Goal: Transaction & Acquisition: Book appointment/travel/reservation

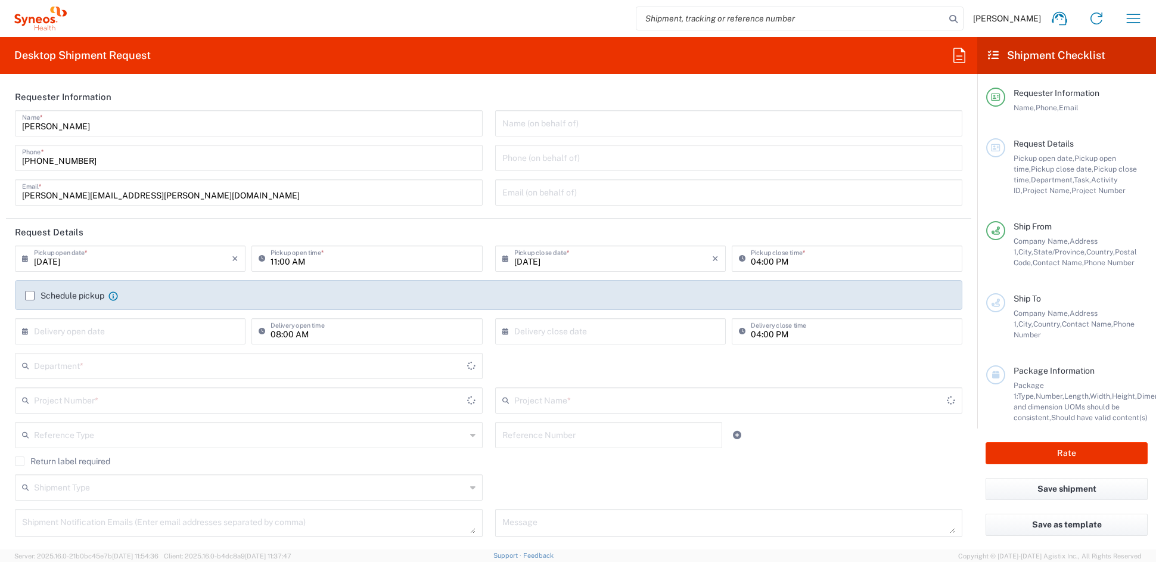
type input "[US_STATE]"
type input "[GEOGRAPHIC_DATA]"
type input "6156"
type input "Syneos Health Communications-[GEOGRAPHIC_DATA] [GEOGRAPHIC_DATA]"
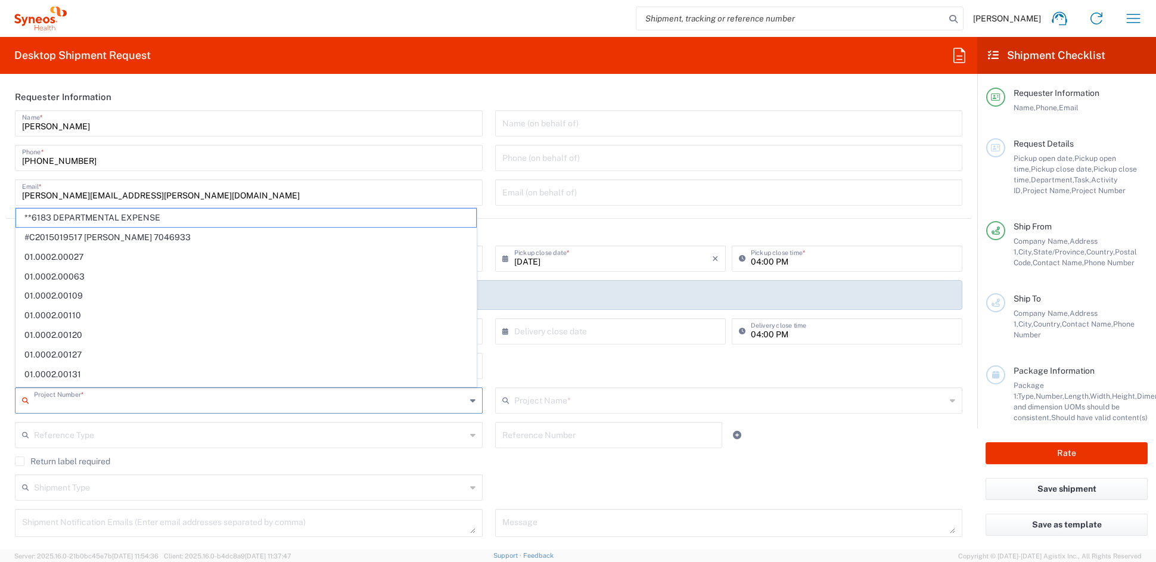
click at [101, 398] on input "text" at bounding box center [250, 399] width 432 height 21
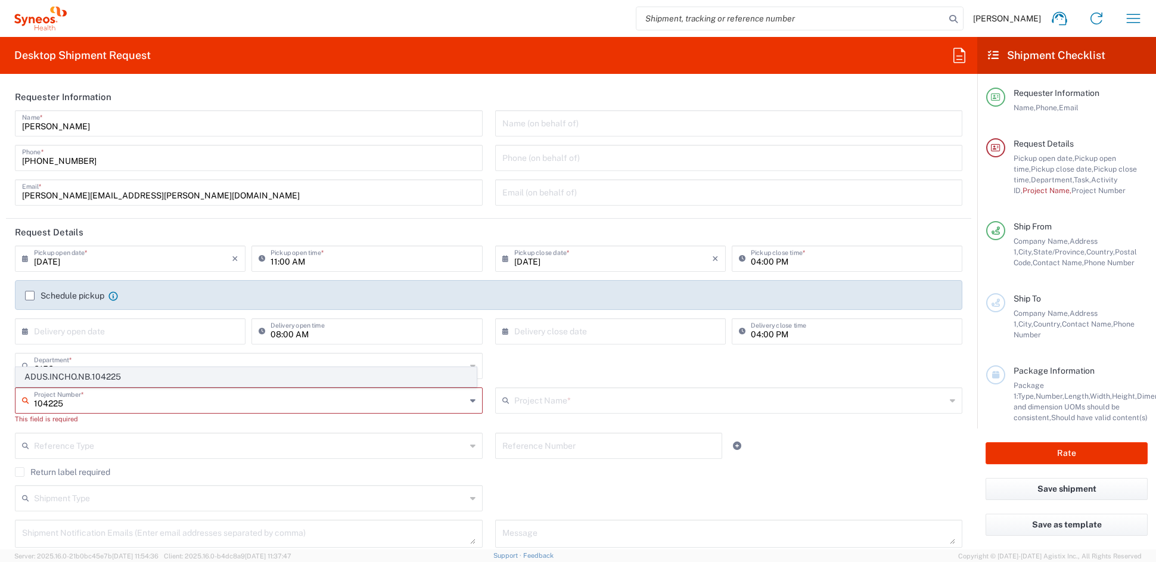
click at [127, 375] on span "ADUS.INCHO.NB.104225" at bounding box center [246, 377] width 460 height 18
type input "ADUS.INCHO.NB.104225"
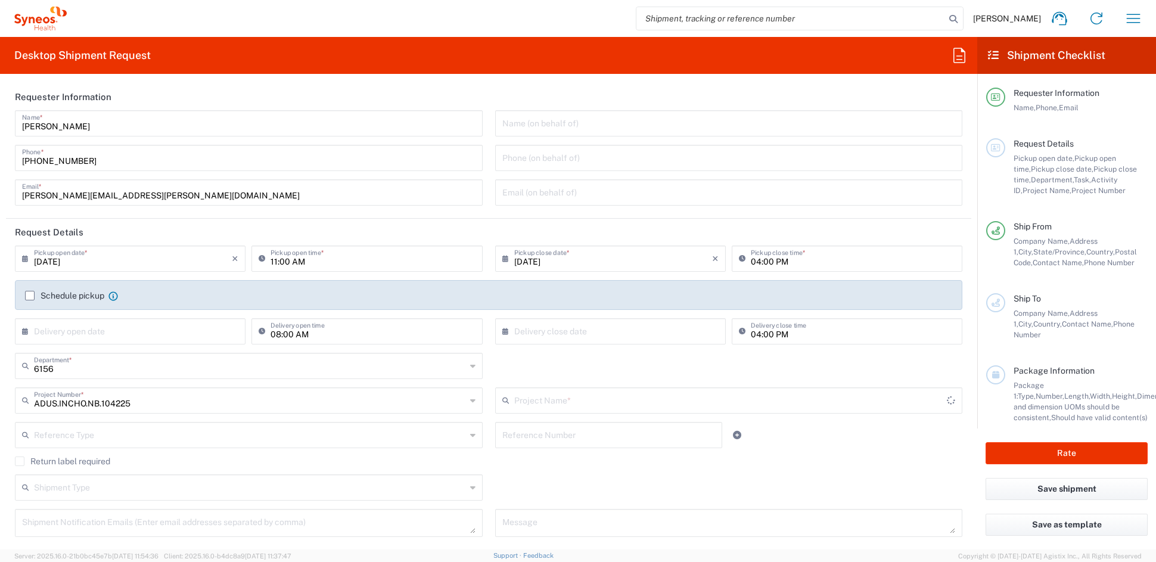
type input "Commer.newbiz.21.104225"
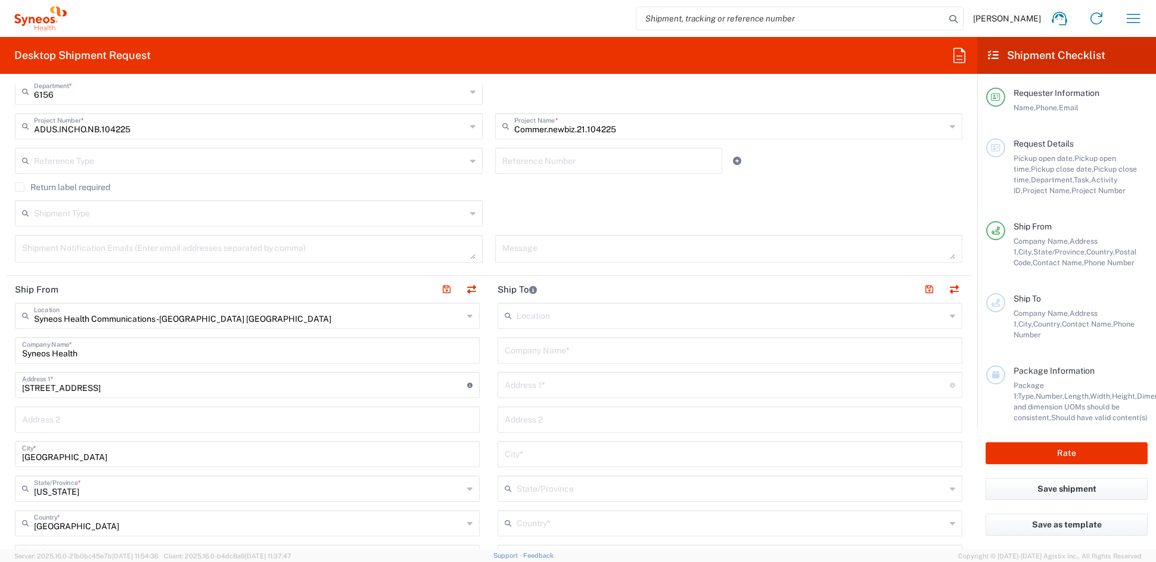
scroll to position [275, 0]
click at [559, 352] on input "text" at bounding box center [730, 348] width 450 height 21
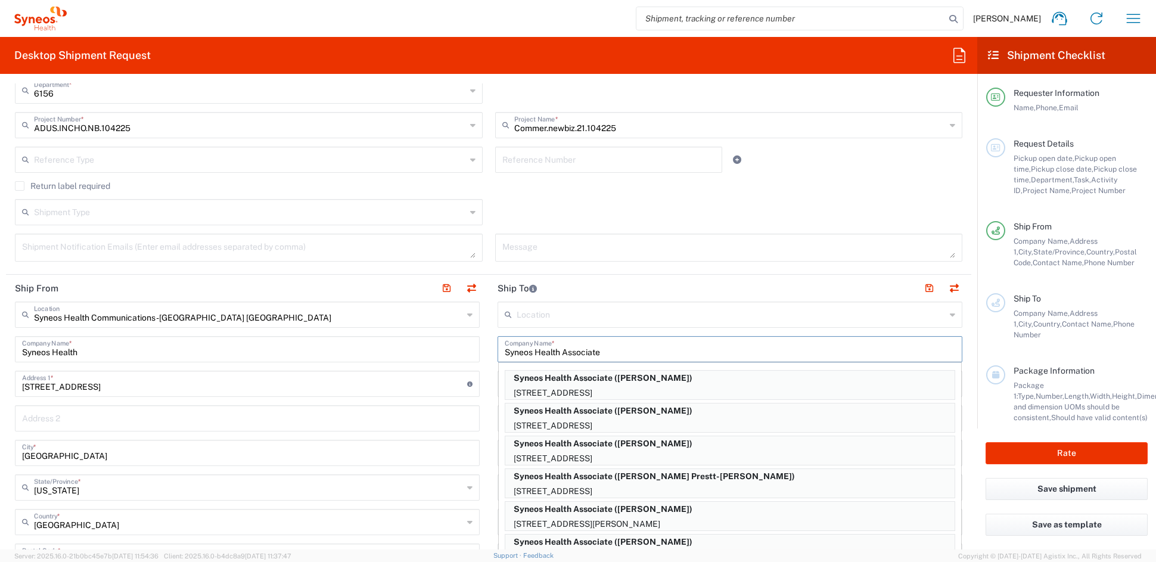
type input "Syneos Health Associate"
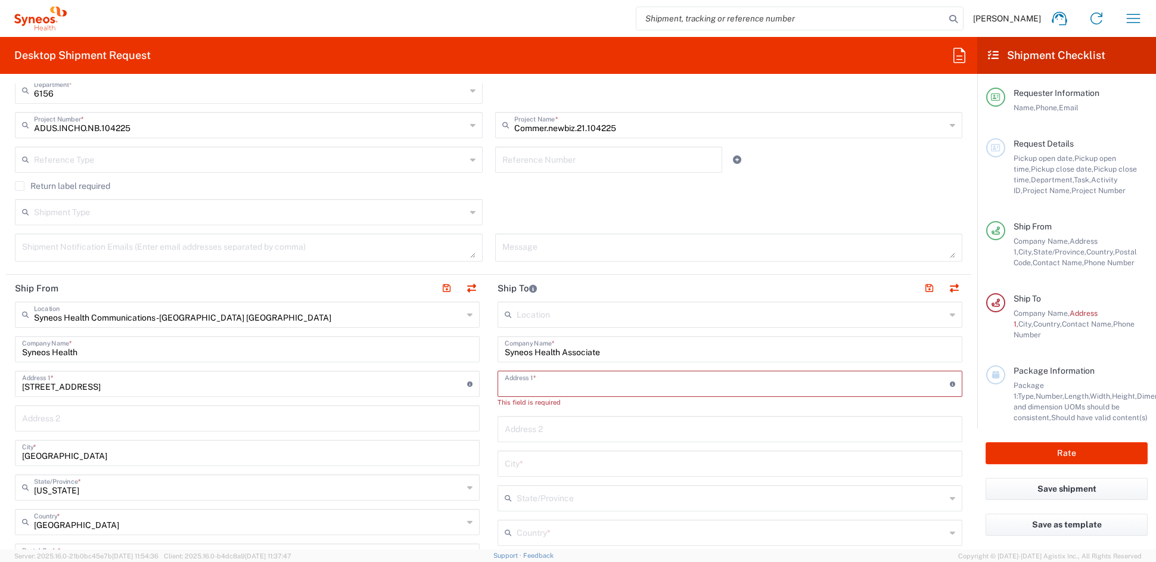
paste input "14804 Warner Trail"
type input "14804 Warner Trail"
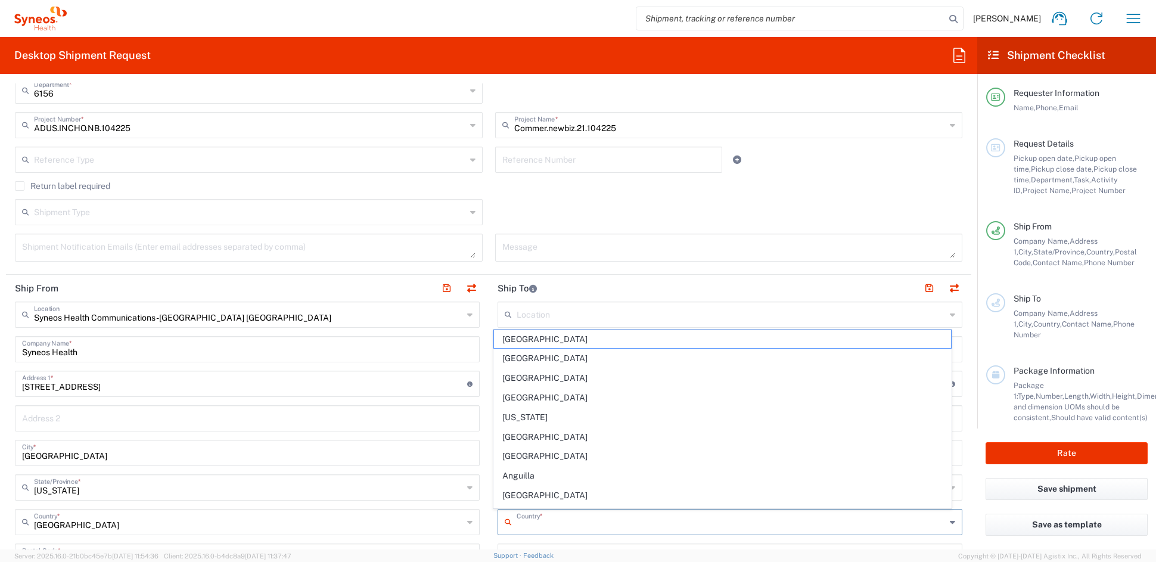
click at [542, 519] on input "text" at bounding box center [731, 521] width 429 height 21
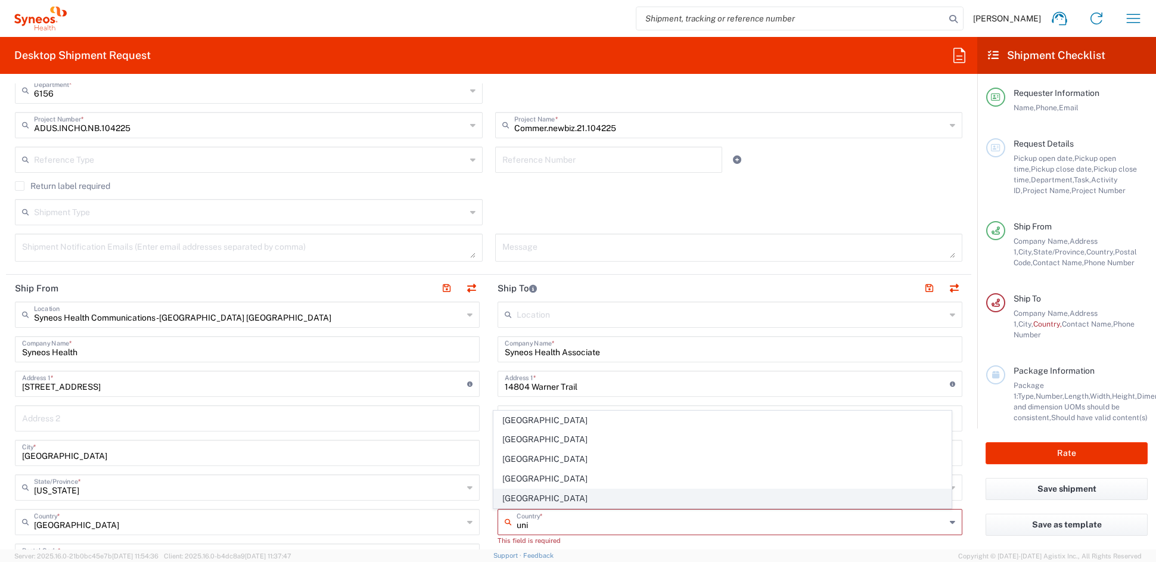
click at [524, 496] on span "United States" at bounding box center [723, 498] width 458 height 18
type input "United States"
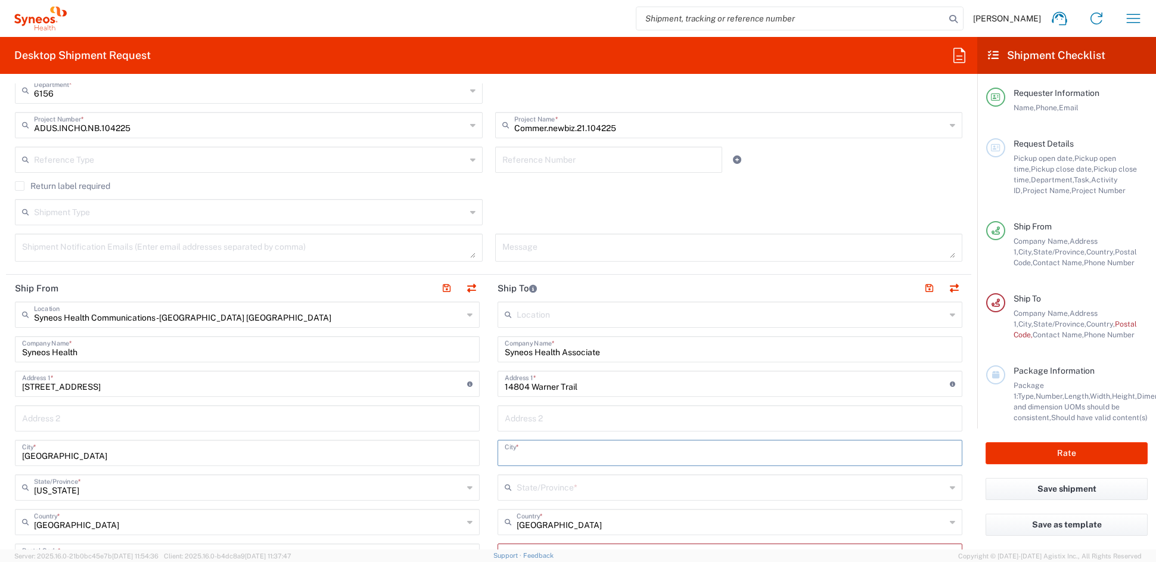
click at [518, 453] on input "text" at bounding box center [730, 452] width 450 height 21
paste input "Westfield"
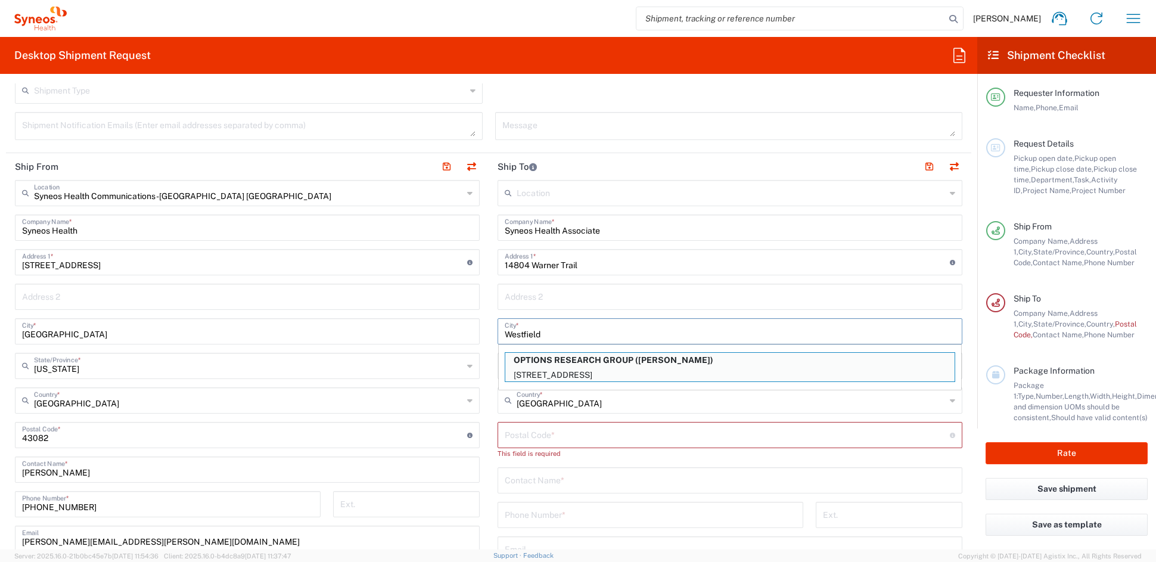
scroll to position [396, 0]
type input "Westfield"
click at [561, 480] on input "text" at bounding box center [730, 480] width 450 height 21
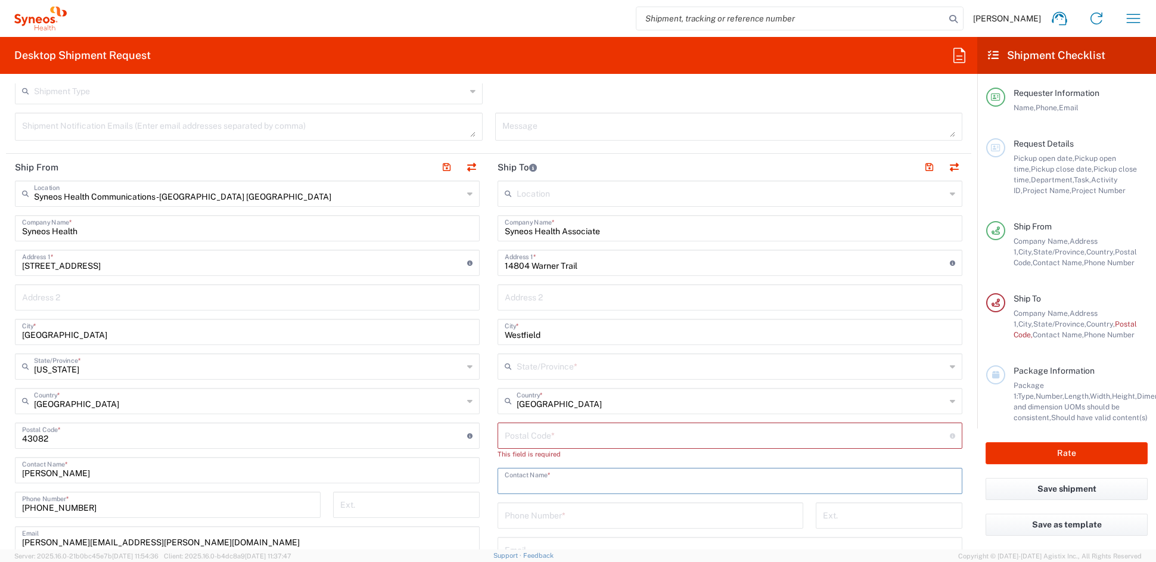
click at [552, 364] on input "text" at bounding box center [731, 365] width 429 height 21
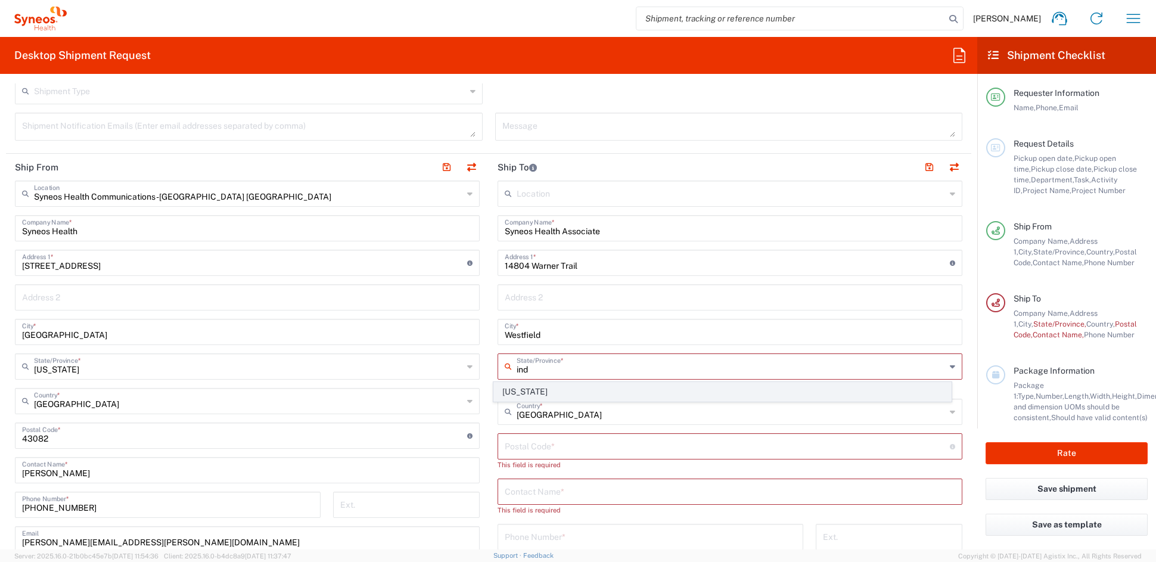
click at [518, 392] on span "Indiana" at bounding box center [723, 392] width 458 height 18
type input "Indiana"
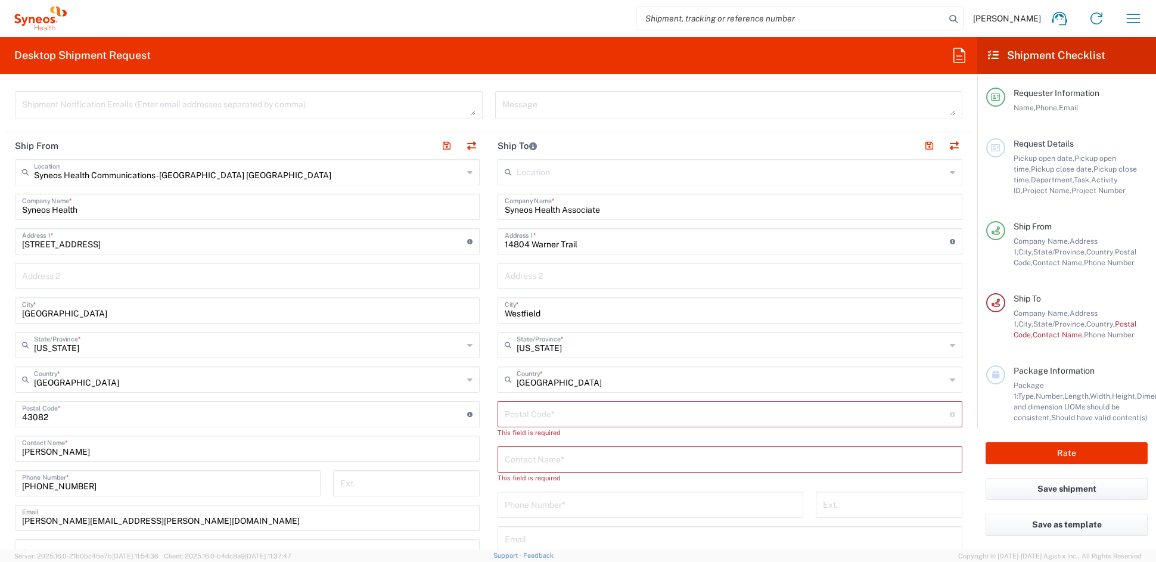
scroll to position [418, 0]
click at [553, 411] on input "undefined" at bounding box center [727, 412] width 445 height 21
paste input "46074"
type input "46074"
click at [541, 446] on input "text" at bounding box center [730, 447] width 450 height 21
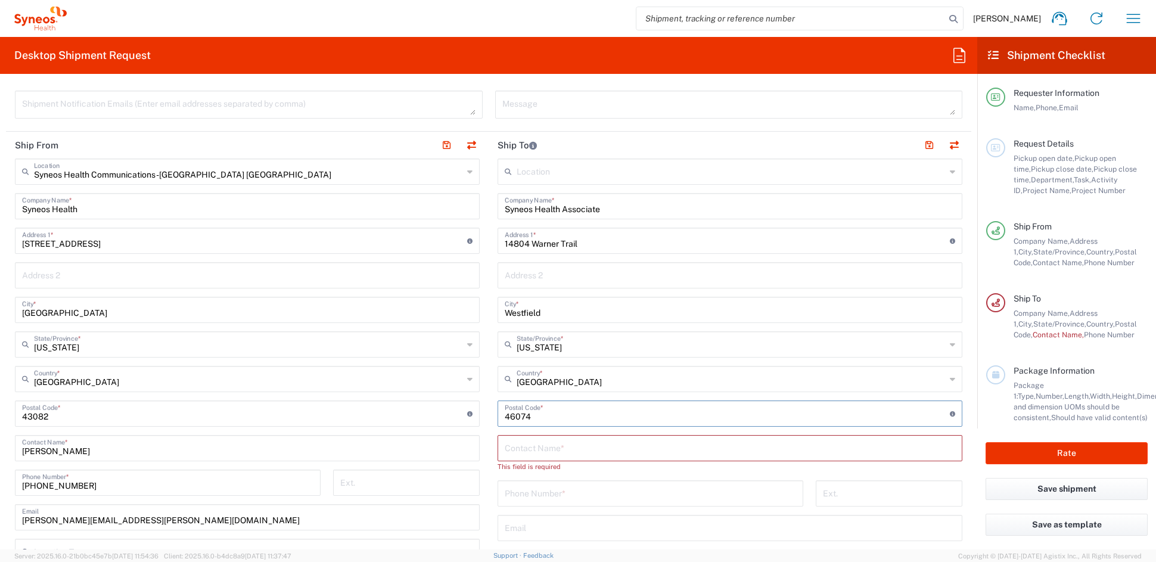
click at [541, 446] on input "text" at bounding box center [730, 447] width 450 height 21
paste input "Sara Rubin"
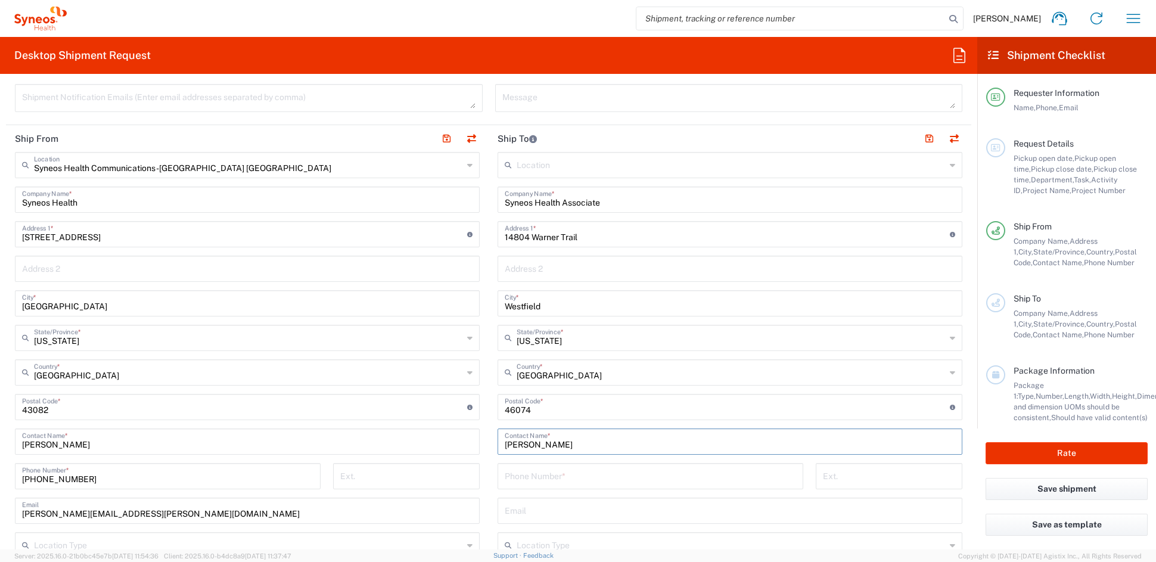
scroll to position [430, 0]
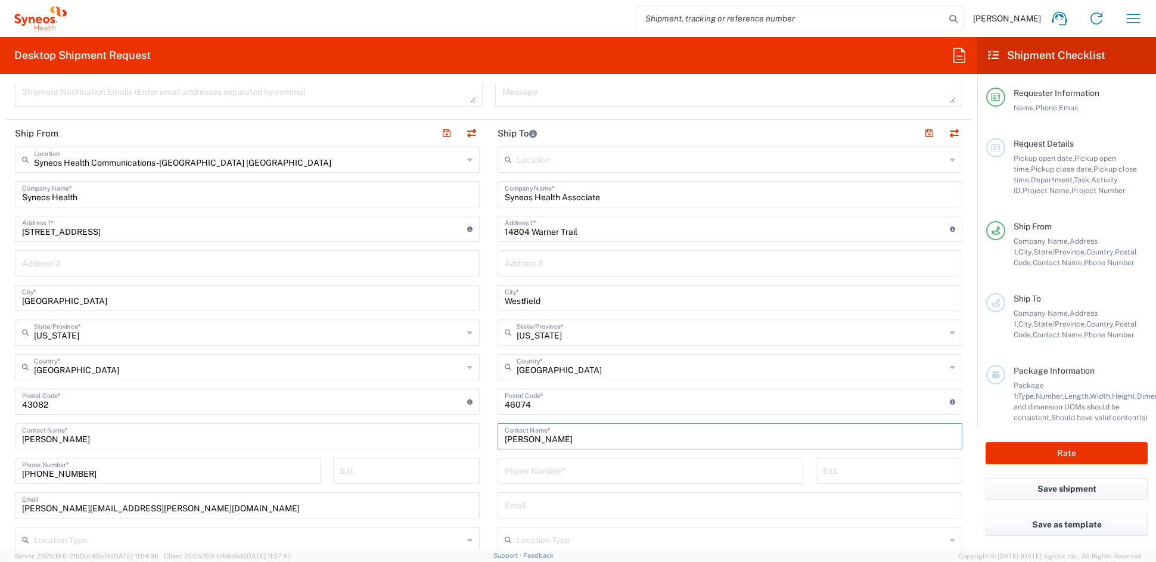
type input "Sara Rubin"
click at [542, 473] on input "tel" at bounding box center [650, 469] width 291 height 21
paste input "614-301-0087"
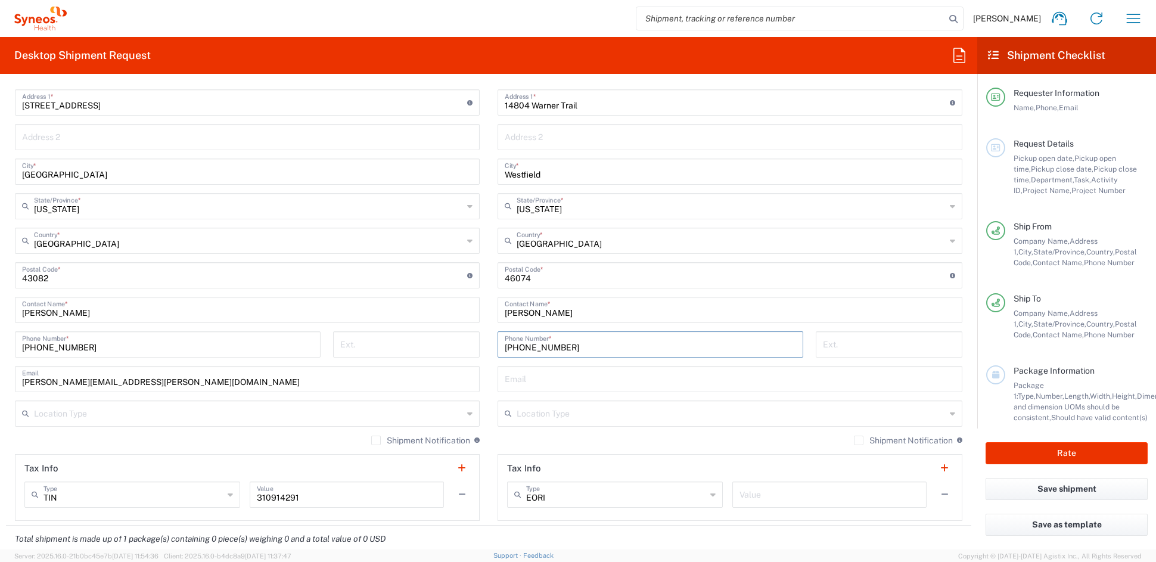
scroll to position [559, 0]
type input "614-301-0087"
click at [555, 411] on input "text" at bounding box center [731, 410] width 429 height 21
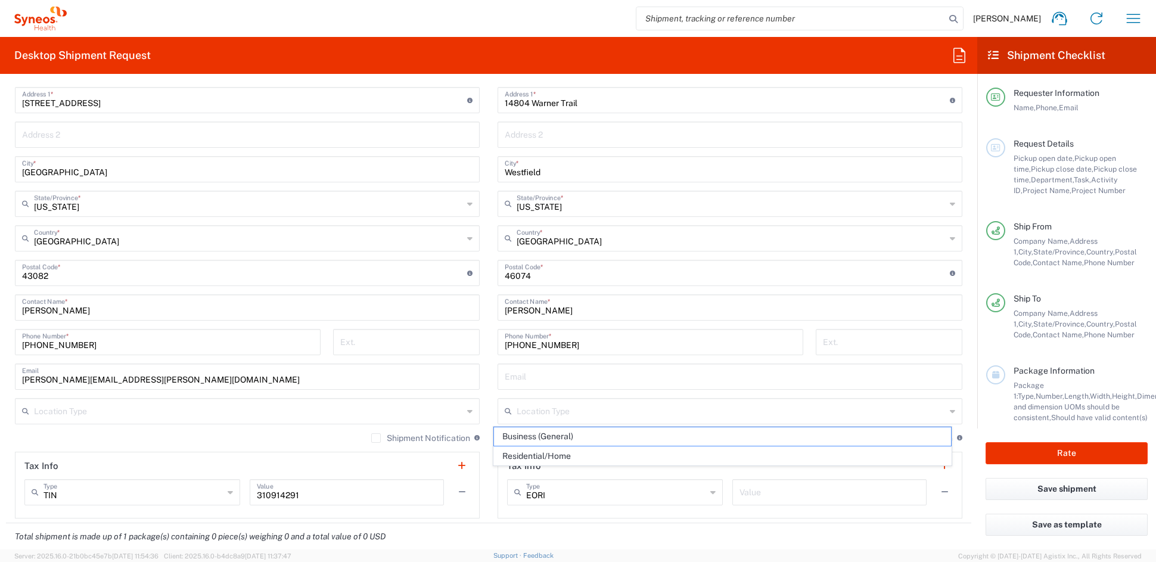
click at [535, 453] on span "Residential/Home" at bounding box center [723, 456] width 458 height 18
type input "Residential/Home"
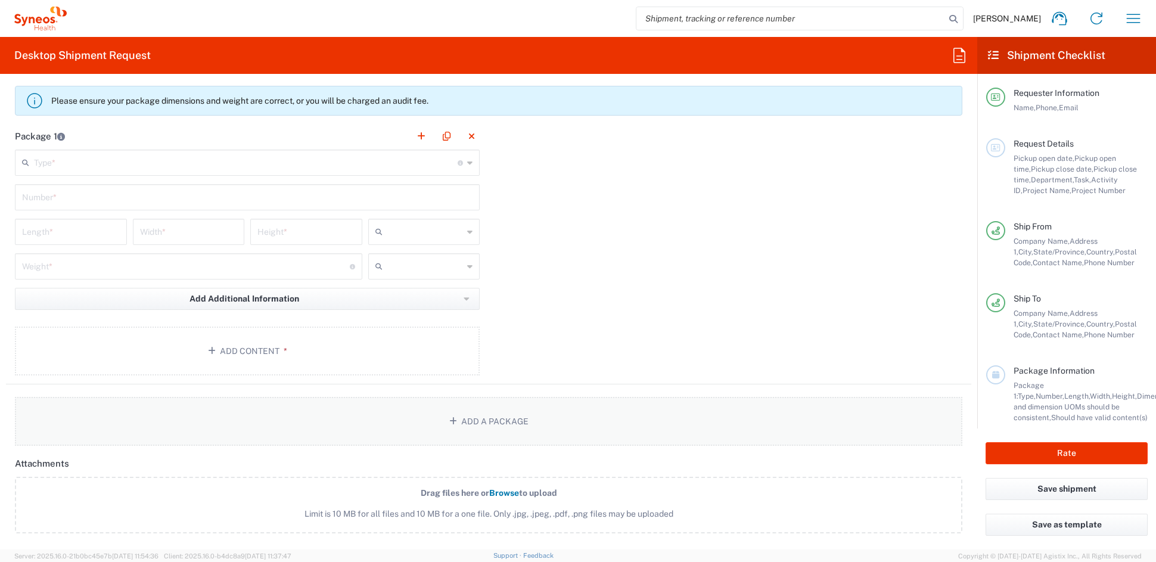
scroll to position [1025, 0]
click at [55, 161] on input "text" at bounding box center [246, 160] width 424 height 21
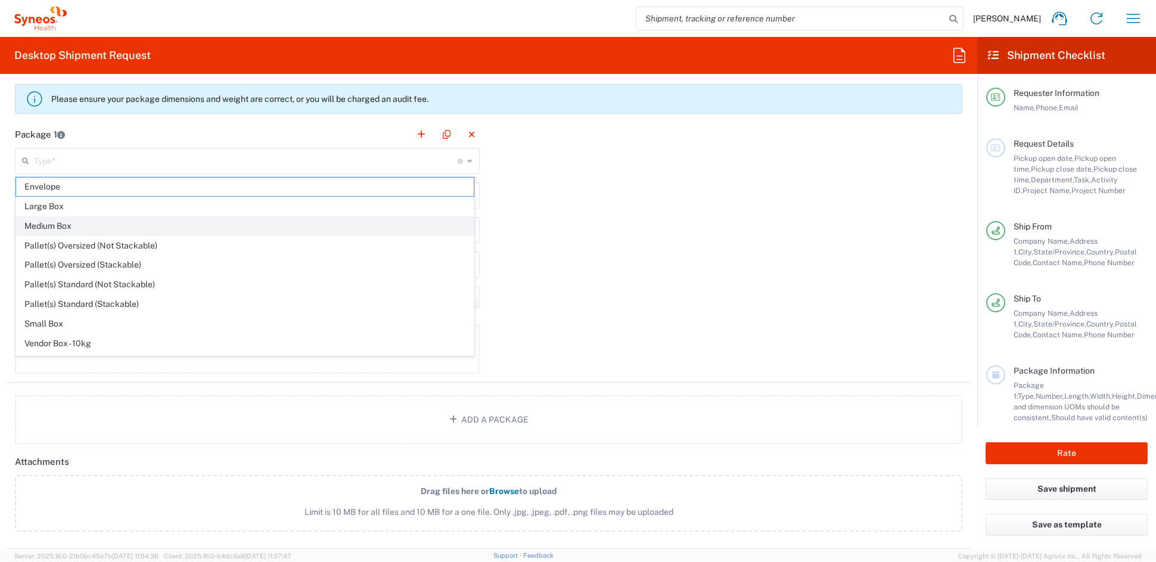
click at [55, 226] on span "Medium Box" at bounding box center [245, 226] width 458 height 18
type input "Medium Box"
type input "13"
type input "11.5"
type input "2.5"
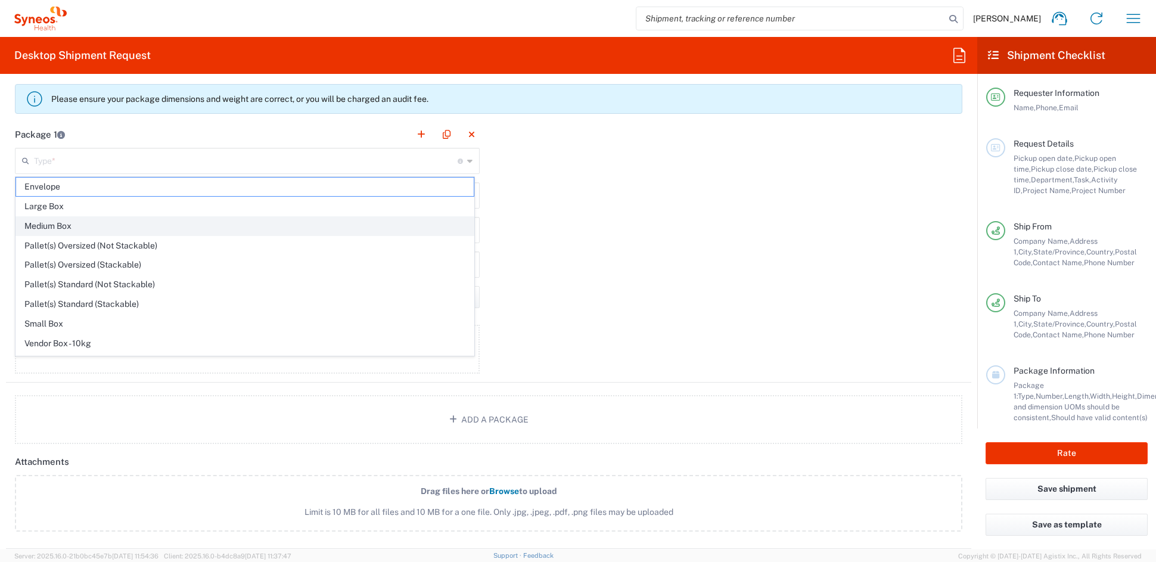
type input "in"
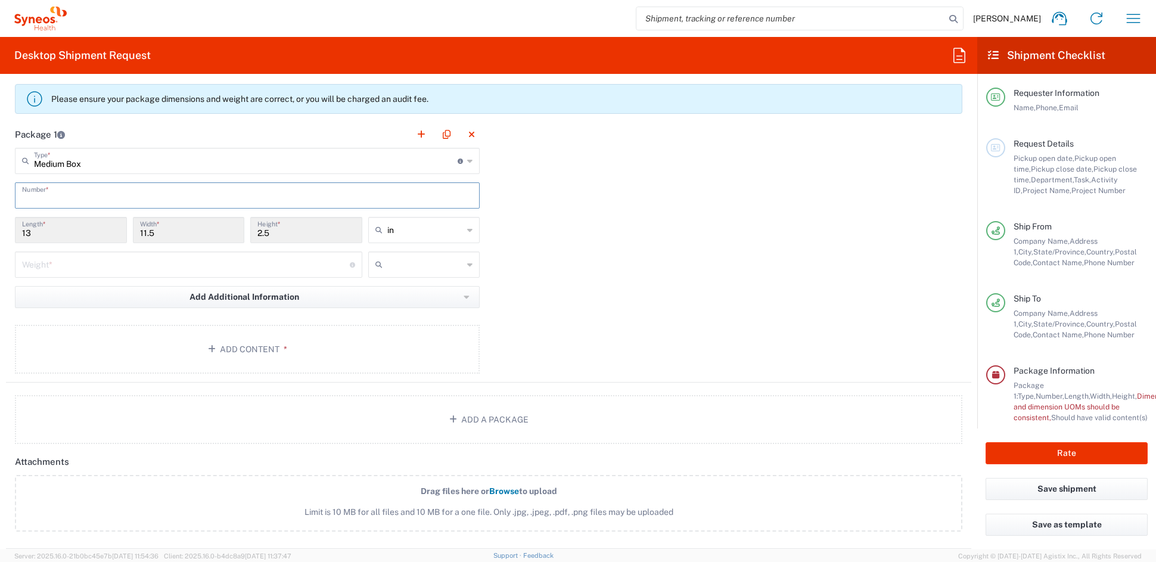
click at [57, 195] on input "text" at bounding box center [247, 194] width 450 height 21
type input "1"
click at [61, 265] on input "number" at bounding box center [186, 263] width 328 height 21
type input "3"
click at [394, 266] on input "text" at bounding box center [425, 264] width 76 height 19
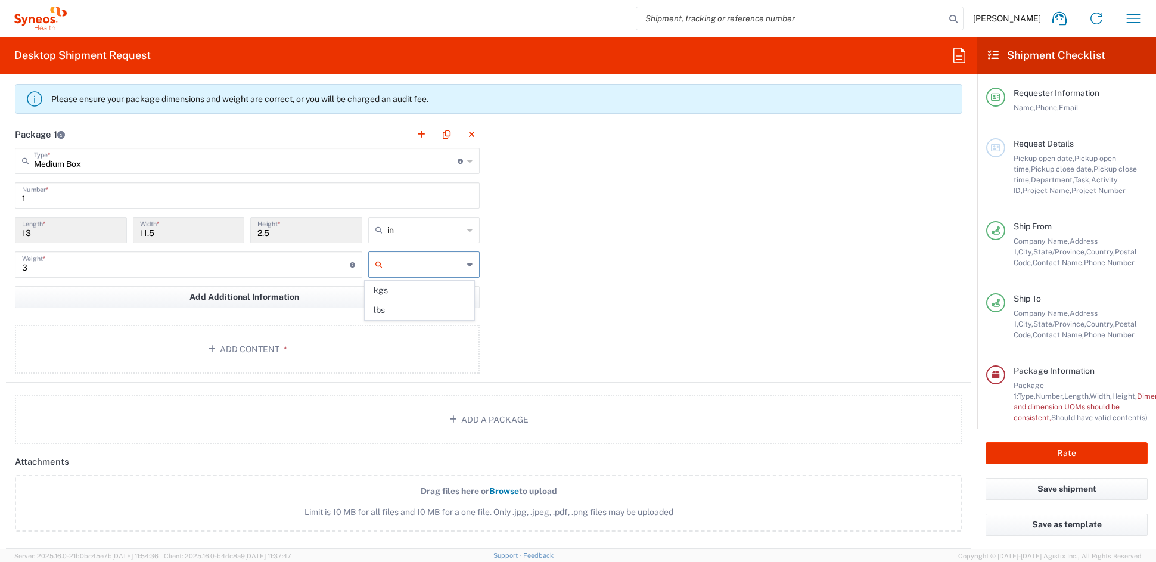
click at [393, 315] on span "lbs" at bounding box center [419, 310] width 108 height 18
type input "lbs"
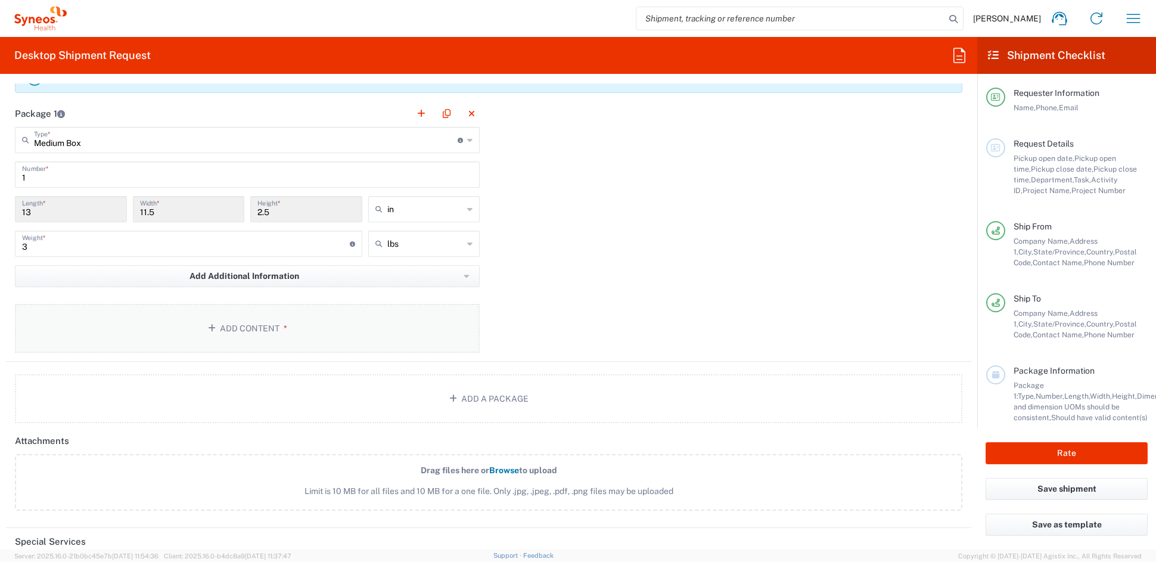
click at [239, 324] on button "Add Content *" at bounding box center [247, 328] width 465 height 49
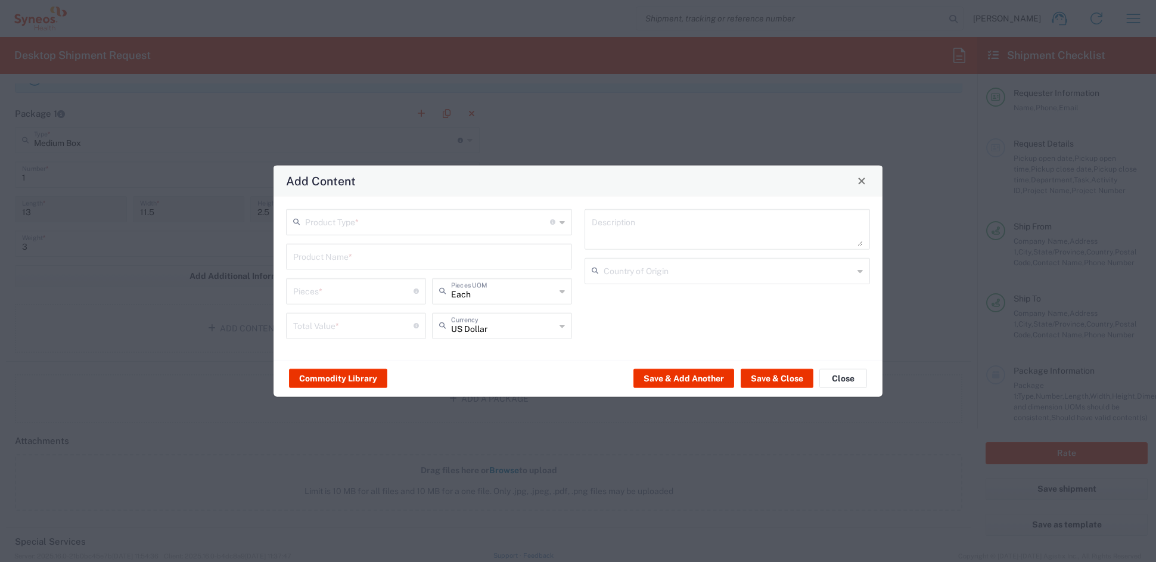
click at [409, 225] on input "text" at bounding box center [427, 220] width 245 height 21
click at [346, 271] on span "General Commodity" at bounding box center [428, 267] width 283 height 18
type input "General Commodity"
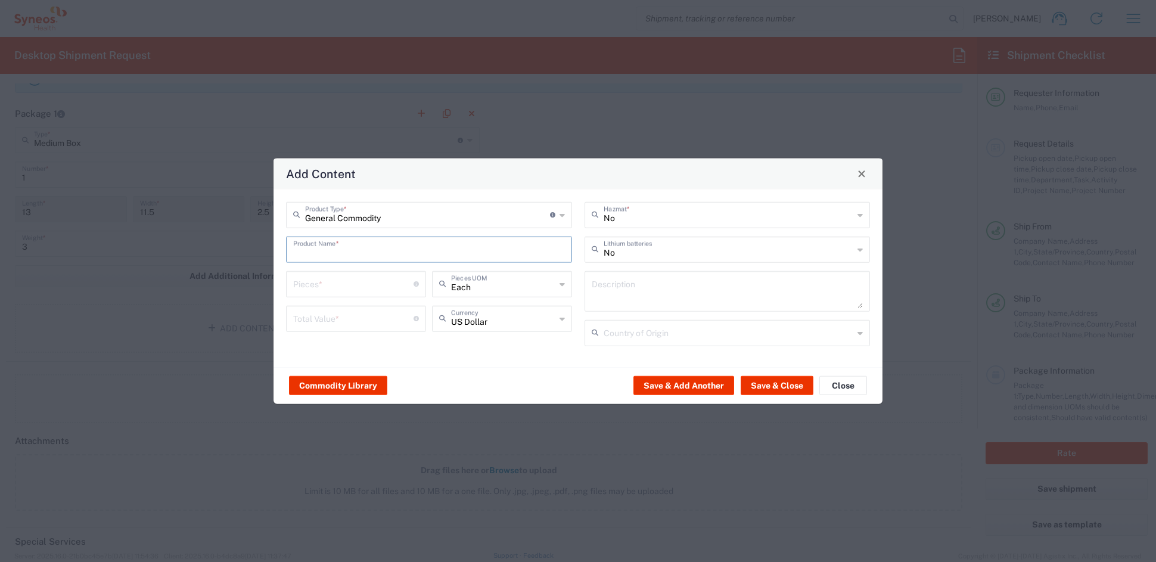
click at [345, 250] on input "text" at bounding box center [429, 248] width 272 height 21
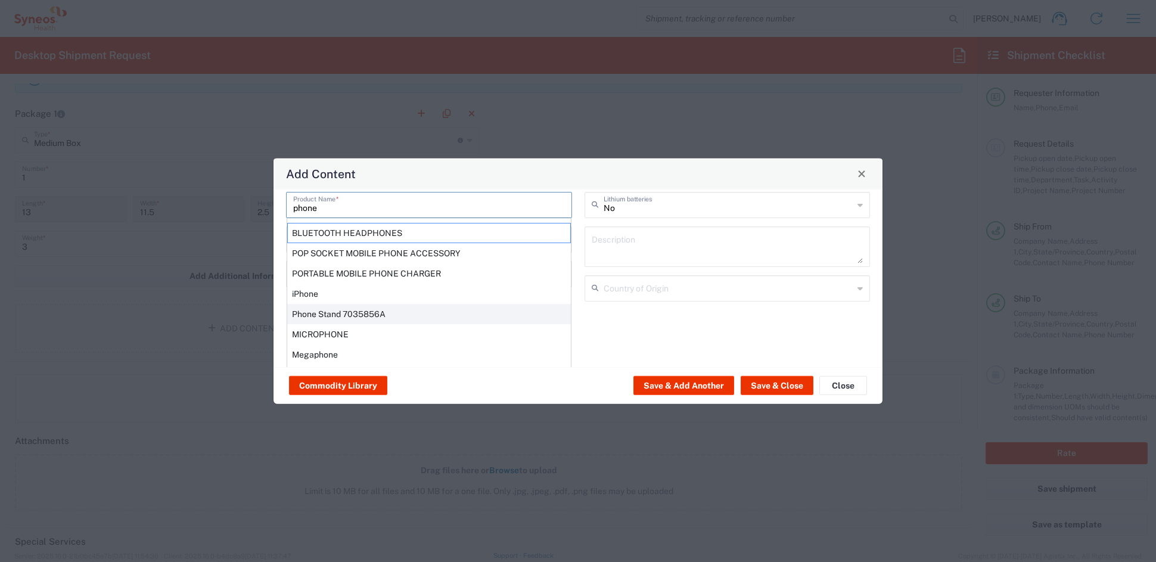
scroll to position [49, 0]
click at [311, 290] on div "iPhone" at bounding box center [429, 290] width 284 height 20
type input "iPhone"
type input "1"
type input "0"
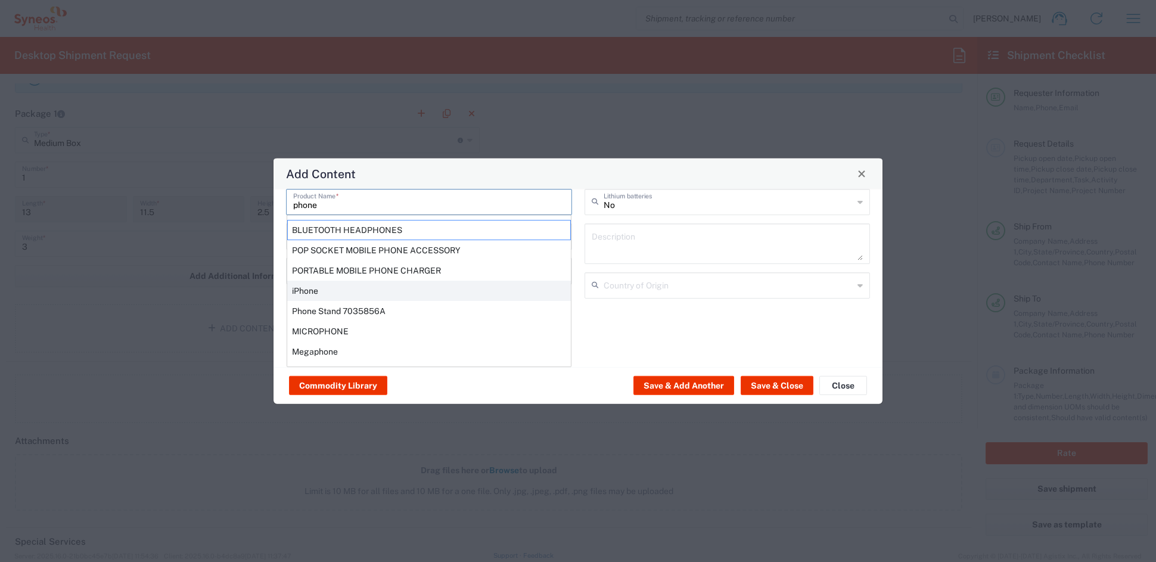
type textarea "Apple iPhone mobile device"
type input "China"
type input "Yes"
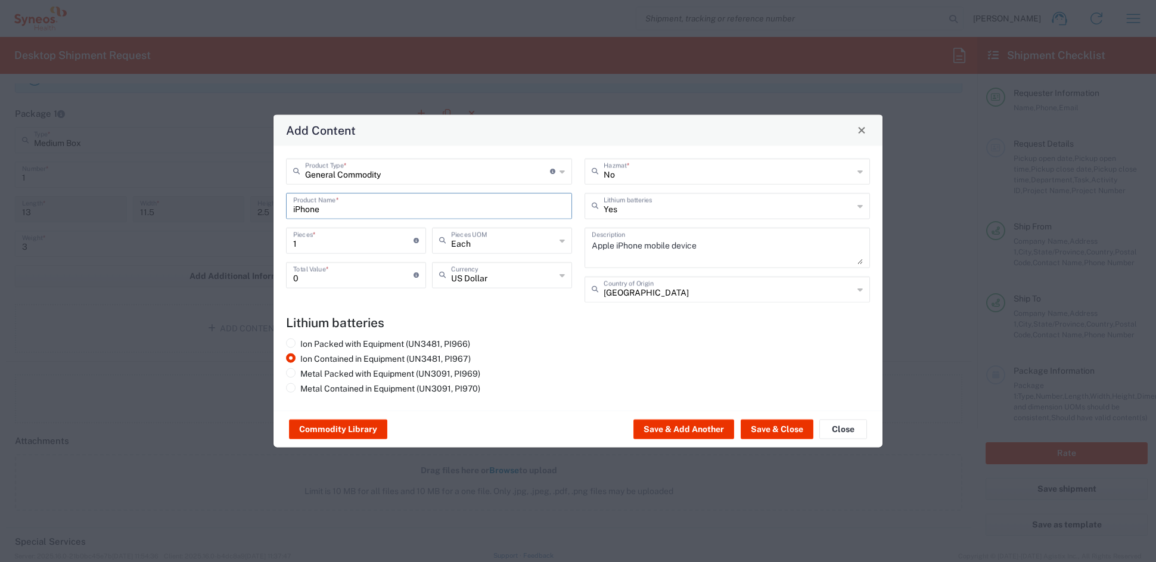
scroll to position [0, 0]
drag, startPoint x: 295, startPoint y: 275, endPoint x: 268, endPoint y: 274, distance: 26.8
click at [268, 274] on div "Add Content General Commodity Product Type * Document: Paper document generated…" at bounding box center [578, 281] width 1156 height 562
type input "1500"
click at [785, 429] on button "Save & Close" at bounding box center [777, 429] width 73 height 19
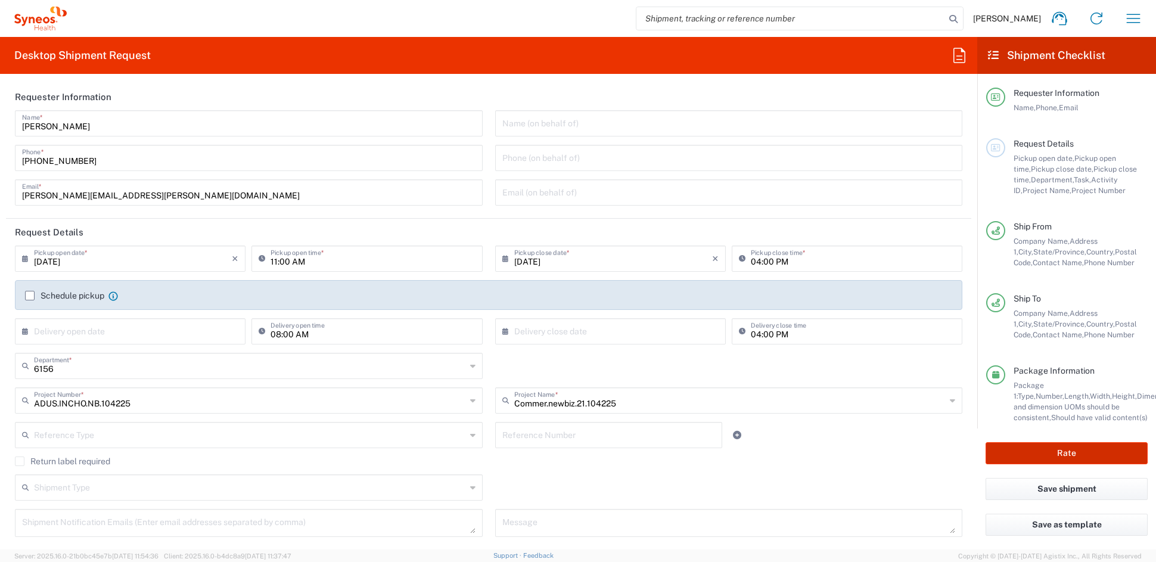
click at [1066, 453] on button "Rate" at bounding box center [1067, 453] width 162 height 22
type input "ADUS.INCHO.NB.104225"
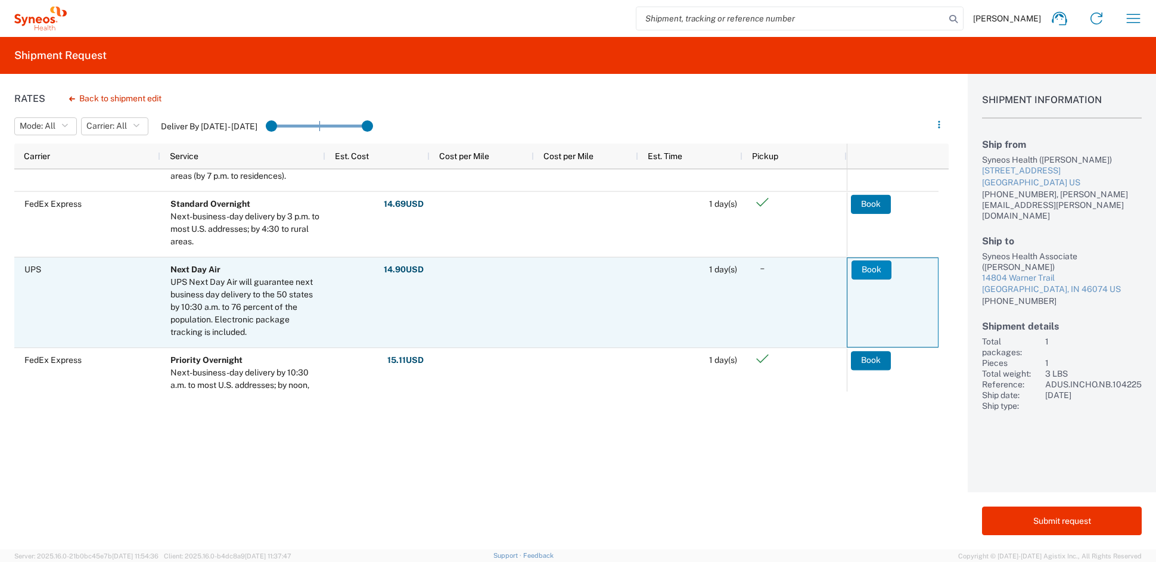
click at [862, 267] on button "Book" at bounding box center [872, 269] width 40 height 19
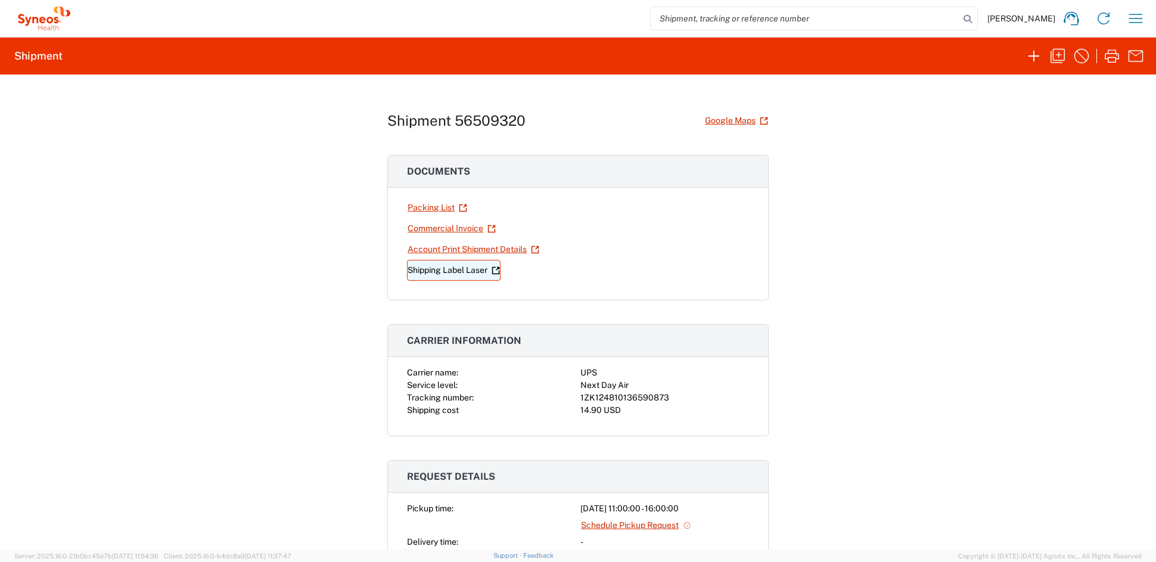
click at [455, 271] on link "Shipping Label Laser" at bounding box center [454, 270] width 94 height 21
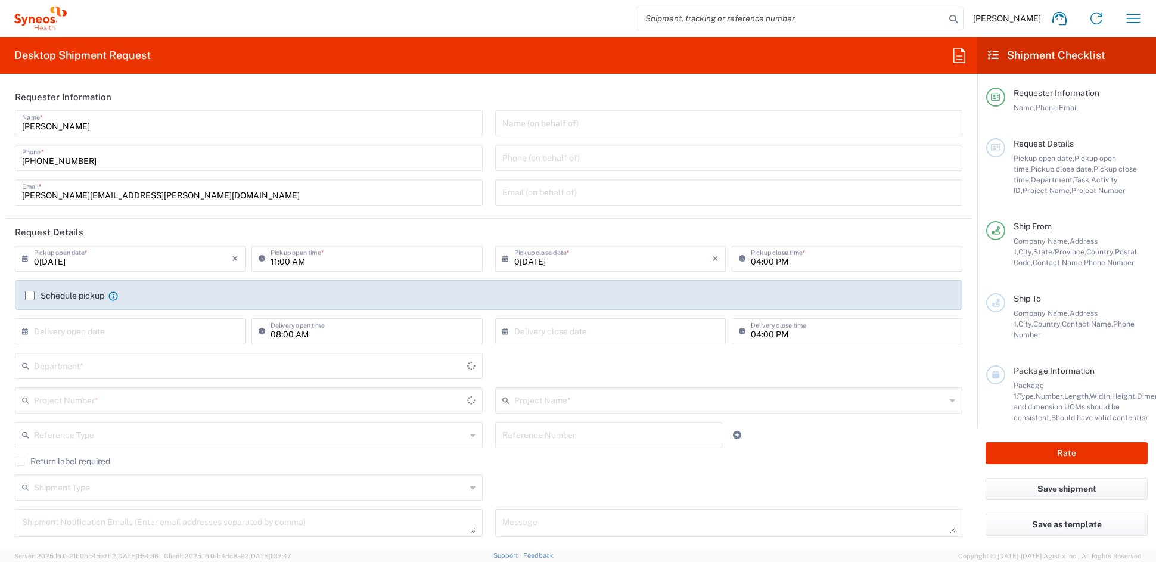
type input "[US_STATE]"
type input "6156"
type input "[GEOGRAPHIC_DATA]"
type input "Syneos Health Communications-Westerville OH"
drag, startPoint x: 154, startPoint y: 197, endPoint x: -98, endPoint y: 191, distance: 251.5
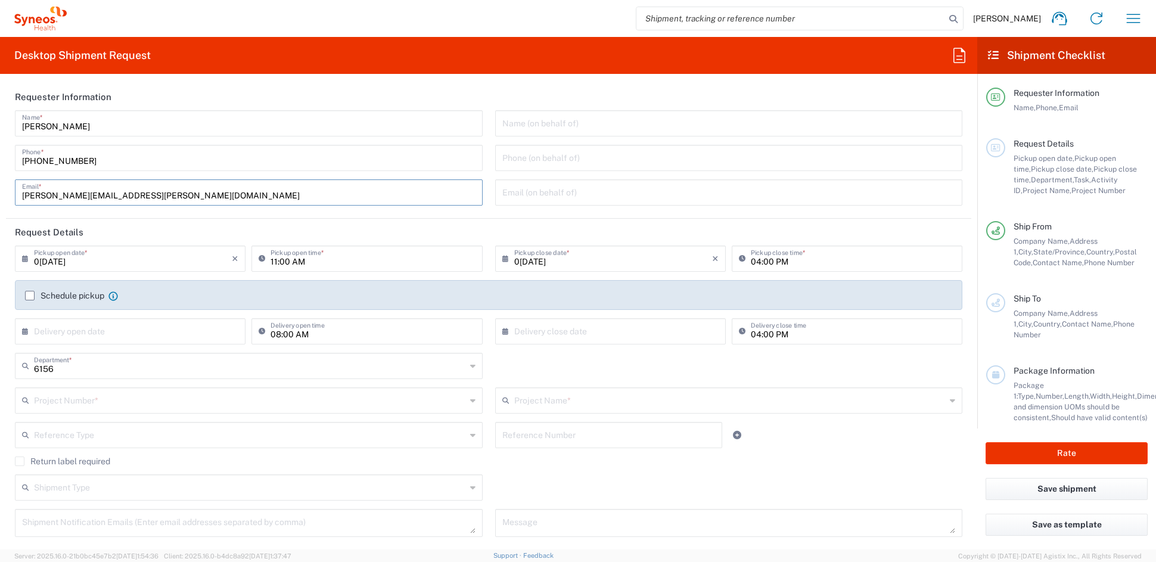
click at [0, 191] on html "John Popp Home Shipment estimator Shipment tracking Desktop shipment request My…" at bounding box center [578, 281] width 1156 height 562
paste input "katie.judy"
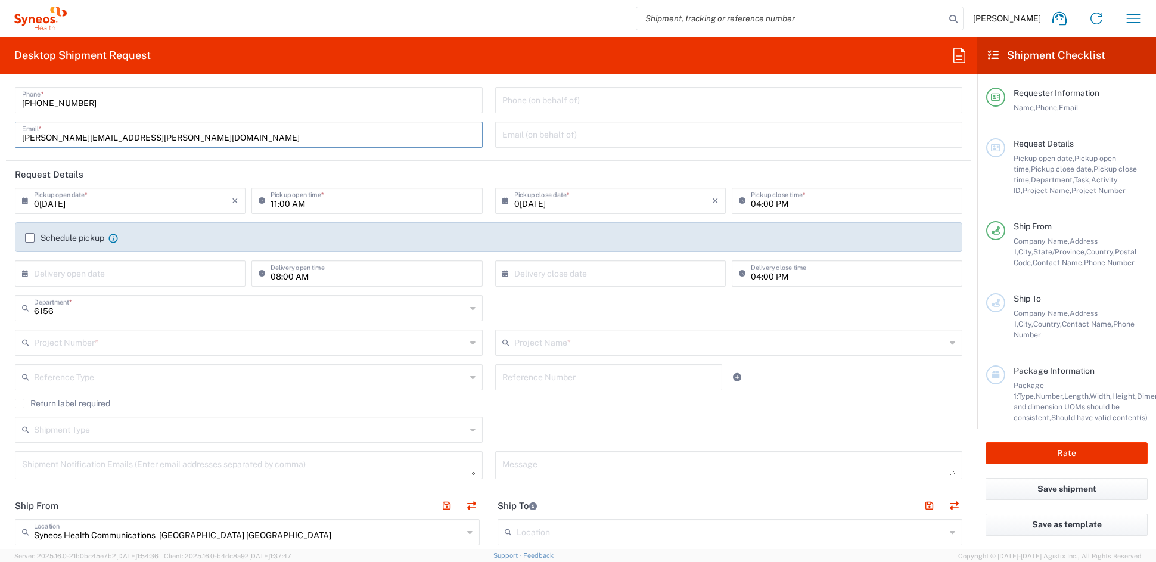
scroll to position [67, 0]
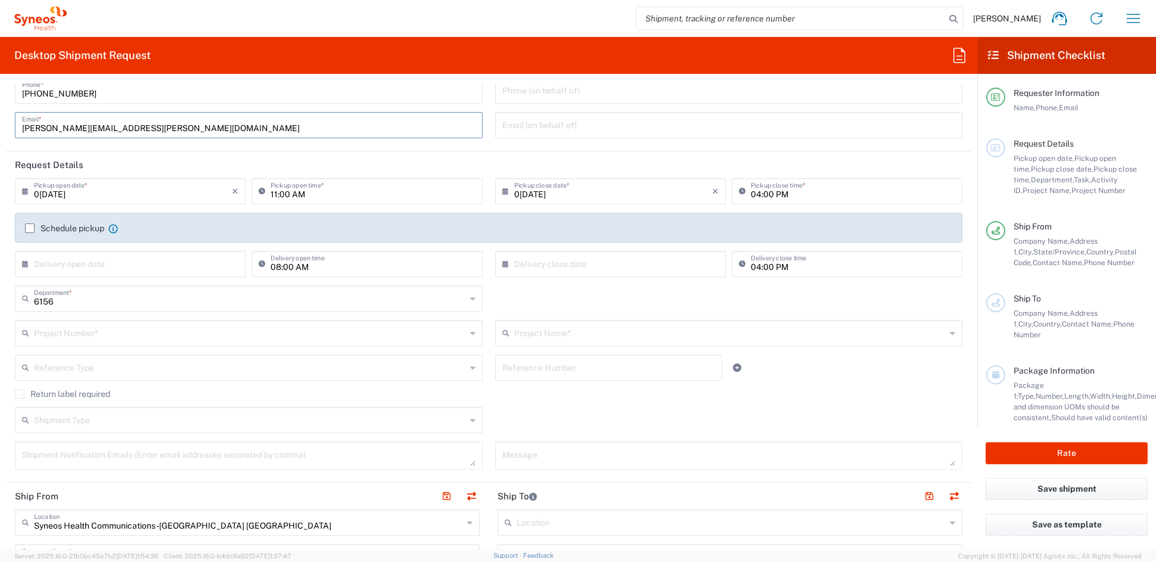
type input "katie.judy@syneoshealth.com"
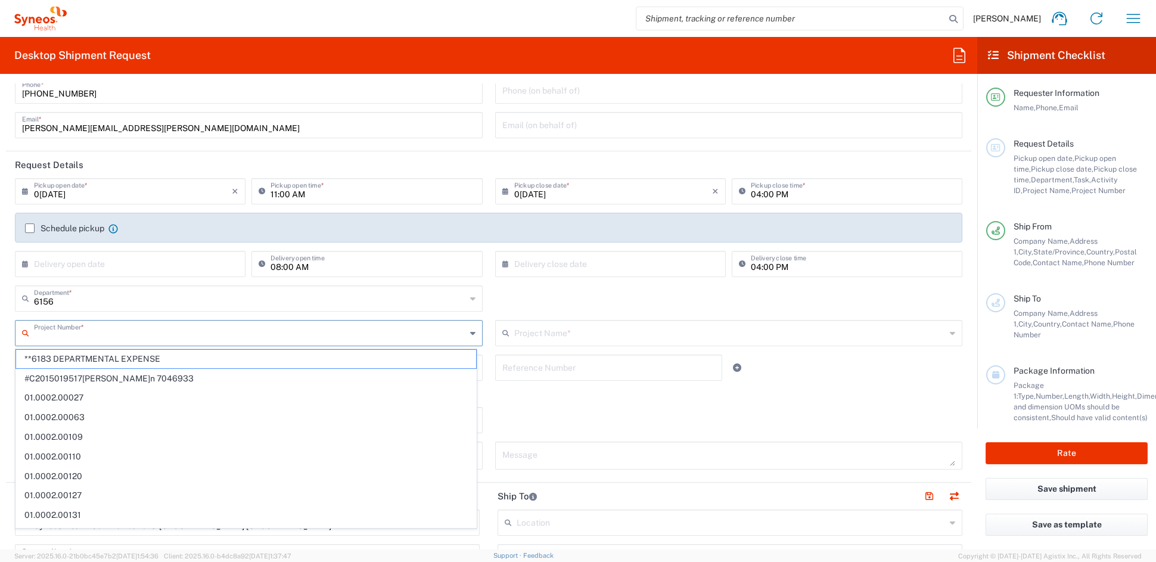
click at [76, 332] on input "text" at bounding box center [250, 332] width 432 height 21
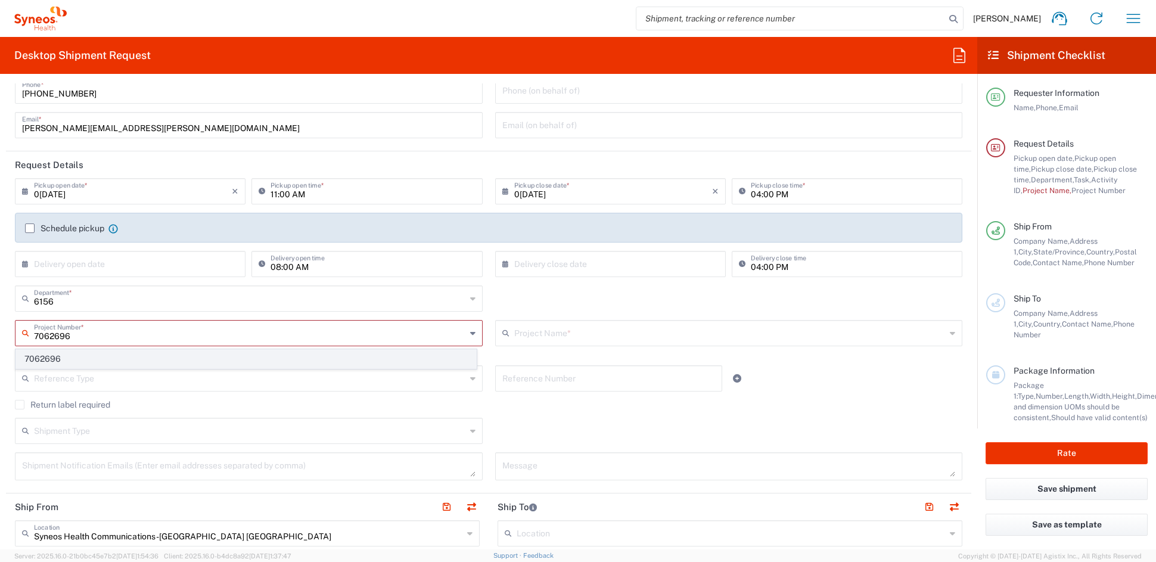
type input "7062696"
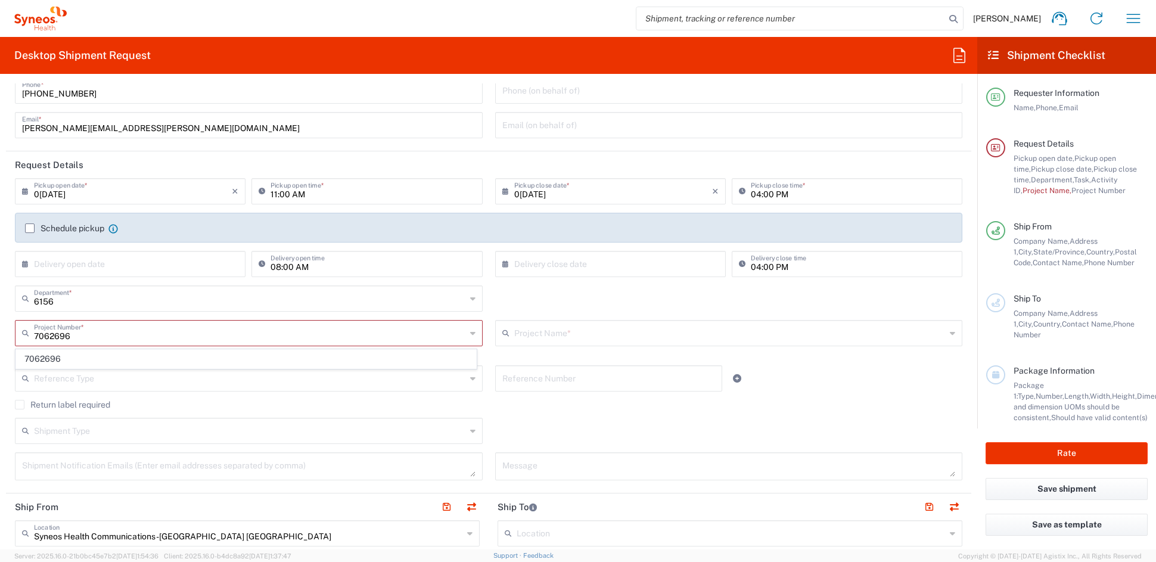
click at [57, 357] on span "7062696" at bounding box center [246, 359] width 460 height 18
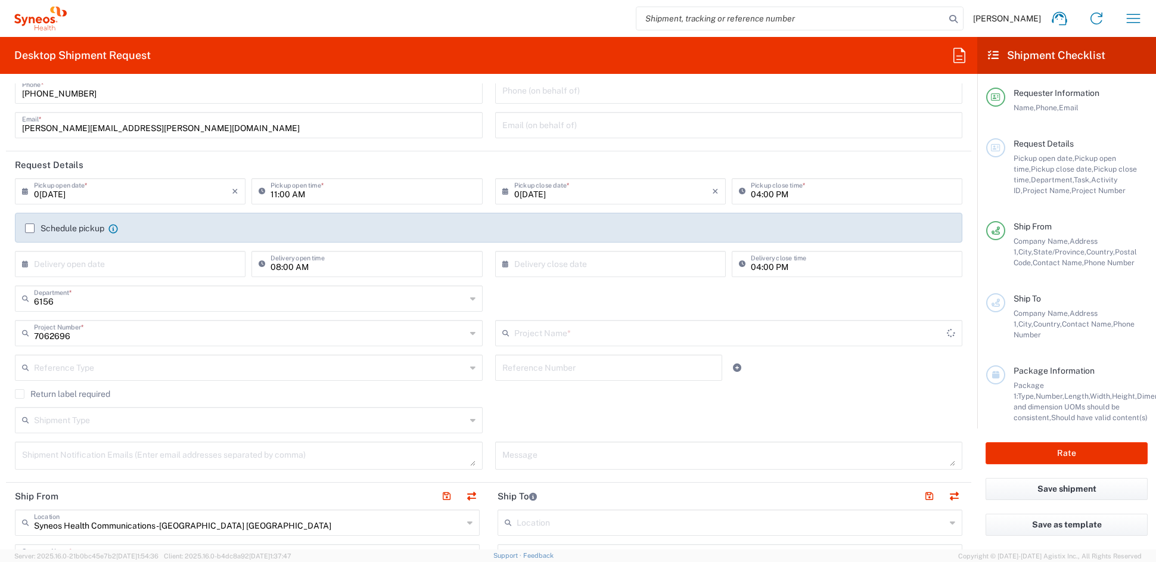
type input "405-201-00180"
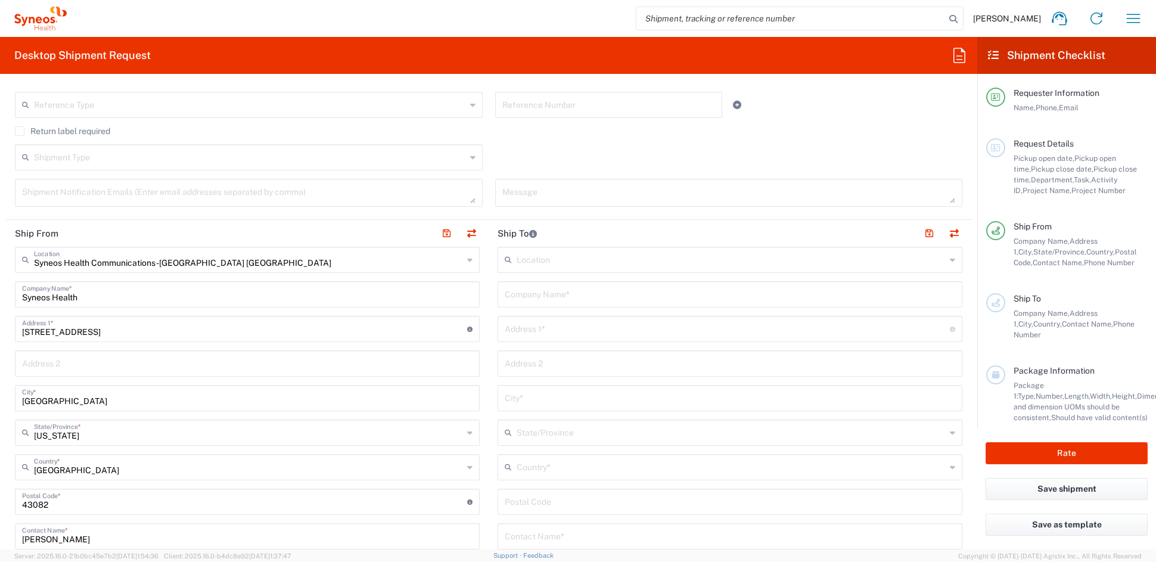
scroll to position [333, 0]
click at [547, 465] on input "text" at bounding box center [731, 463] width 429 height 21
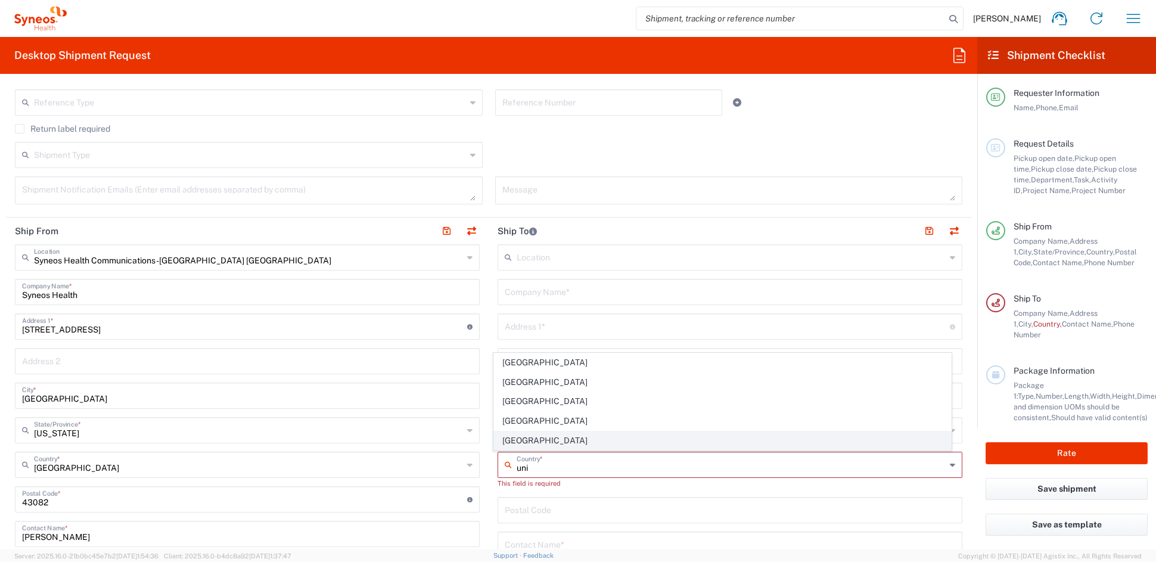
click at [511, 437] on span "United States" at bounding box center [723, 440] width 458 height 18
type input "United States"
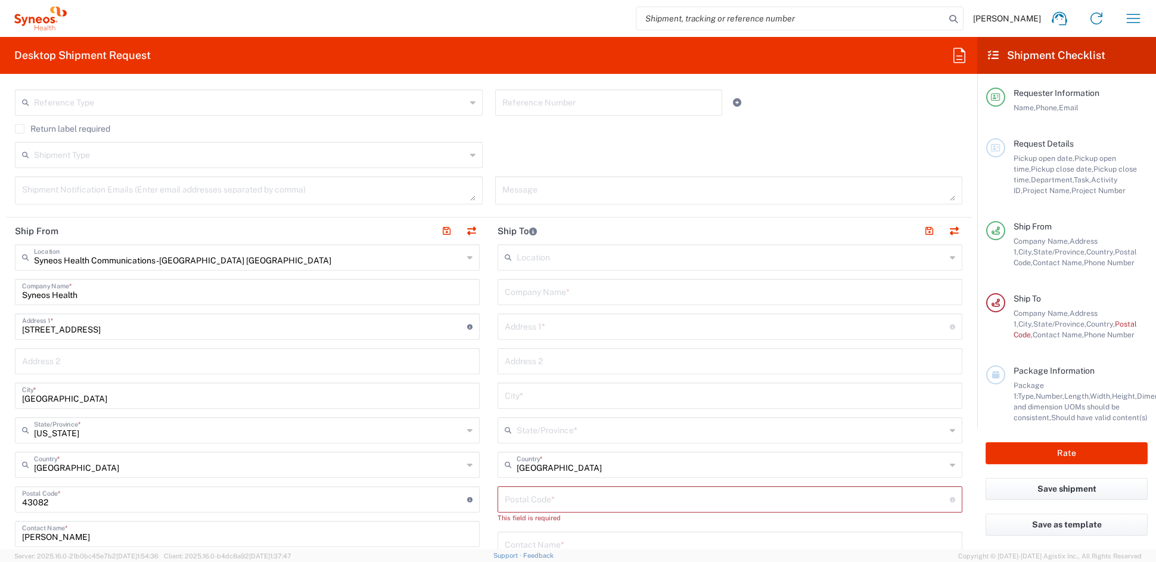
click at [545, 292] on input "text" at bounding box center [730, 291] width 450 height 21
paste input "Research Works INC."
type input "Research Works INC."
drag, startPoint x: 518, startPoint y: 328, endPoint x: 500, endPoint y: 323, distance: 19.1
click at [517, 325] on input "text" at bounding box center [727, 325] width 445 height 21
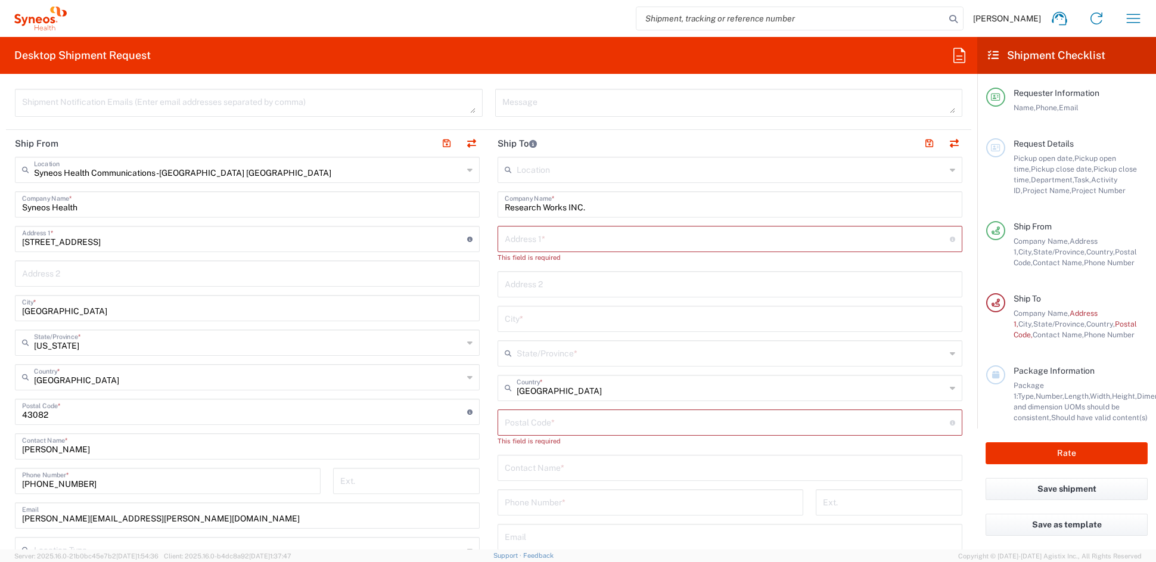
scroll to position [424, 0]
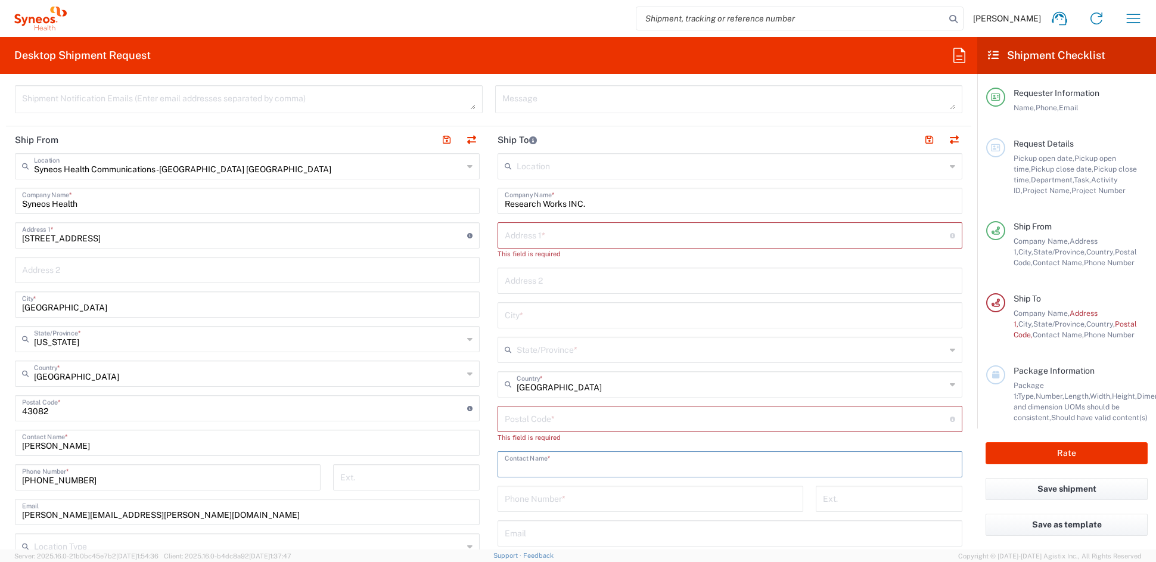
click at [527, 462] on input "text" at bounding box center [730, 463] width 450 height 21
paste input "Camila Ruales"
type input "Camila Ruales"
click at [527, 499] on input "tel" at bounding box center [650, 497] width 291 height 21
paste input "5048913616"
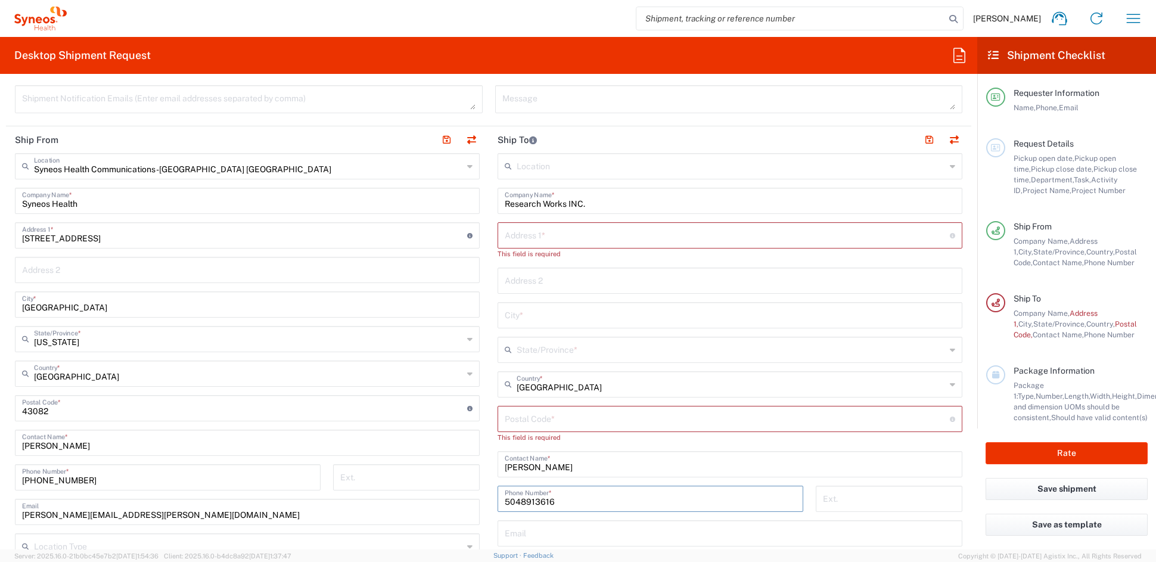
type input "5048913616"
click at [535, 237] on input "text" at bounding box center [727, 234] width 445 height 21
paste input "1241 South White Street"
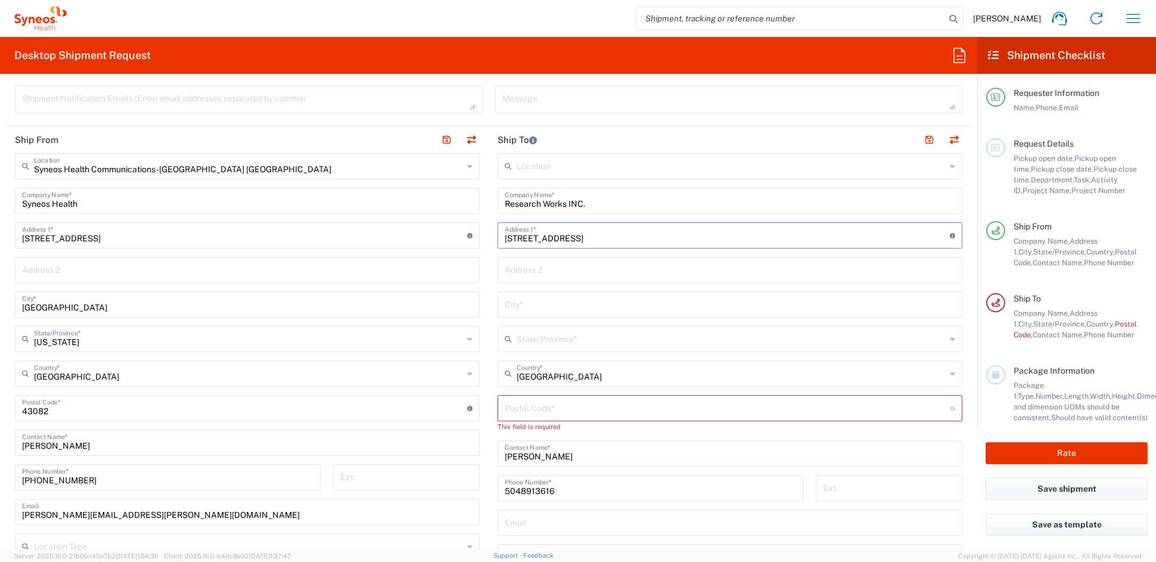
type input "1241 South White Street"
click at [548, 303] on input "text" at bounding box center [730, 303] width 450 height 21
paste input "New Orleans"
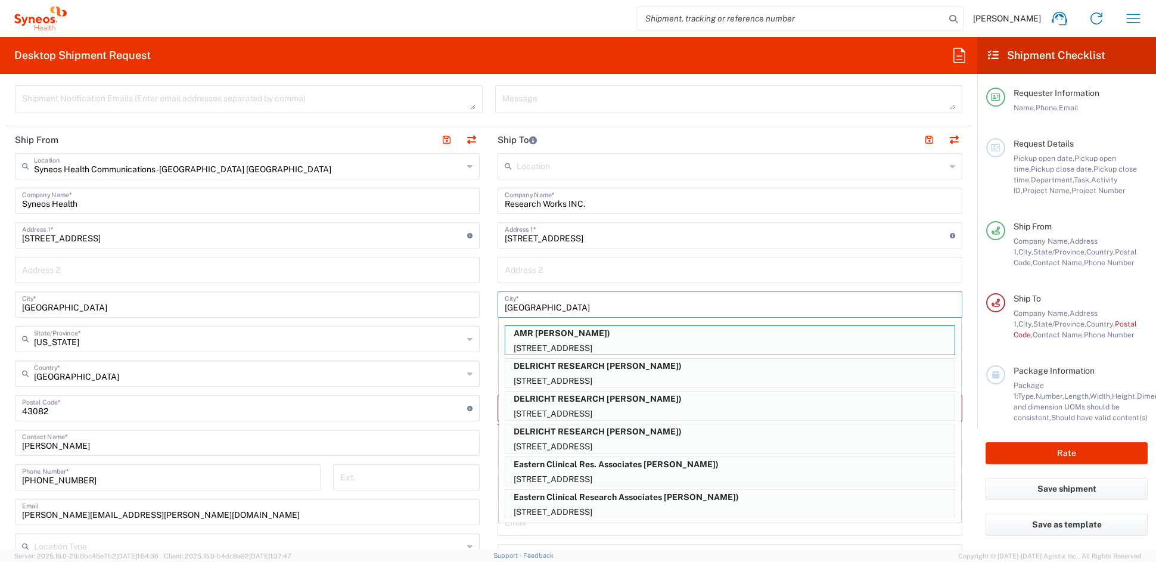
type input "New Orleans"
click at [547, 270] on input "text" at bounding box center [730, 269] width 450 height 21
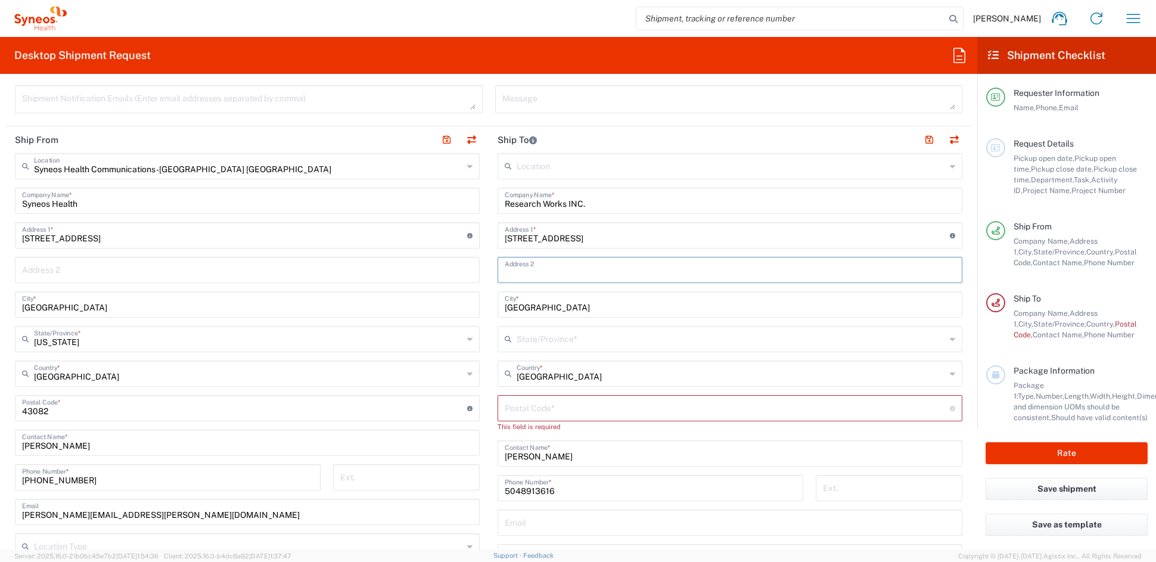
click at [517, 337] on input "text" at bounding box center [731, 338] width 429 height 21
click at [515, 521] on span "Louisiana" at bounding box center [723, 521] width 458 height 18
type input "Louisiana"
click at [563, 405] on input "undefined" at bounding box center [727, 407] width 445 height 21
paste input "70125"
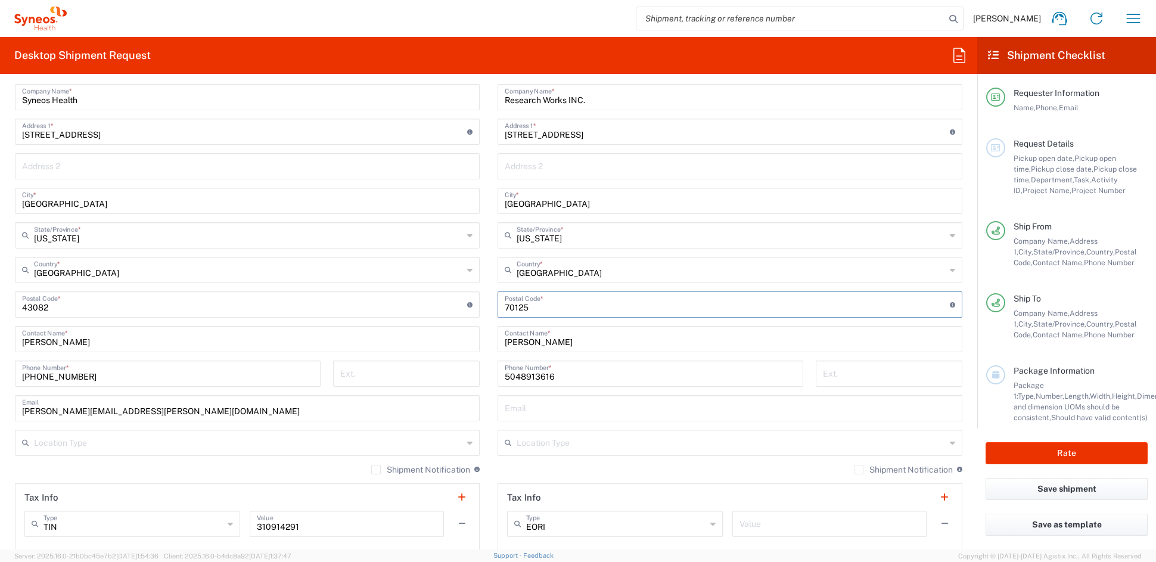
scroll to position [530, 0]
type input "70125"
click at [554, 442] on input "text" at bounding box center [731, 438] width 429 height 21
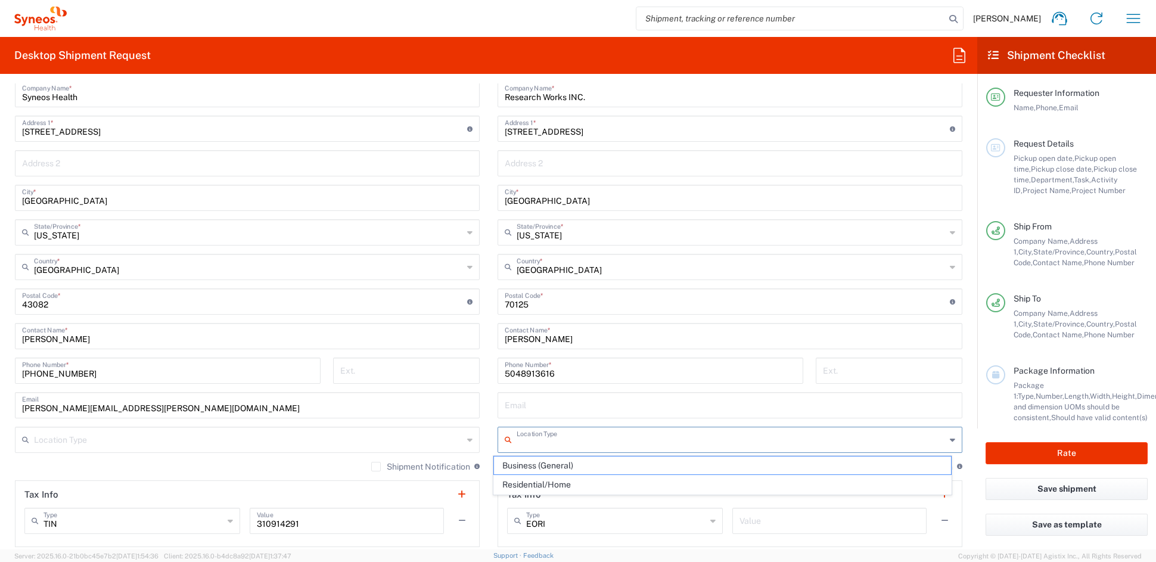
click at [546, 469] on span "Business (General)" at bounding box center [723, 465] width 458 height 18
type input "Business (General)"
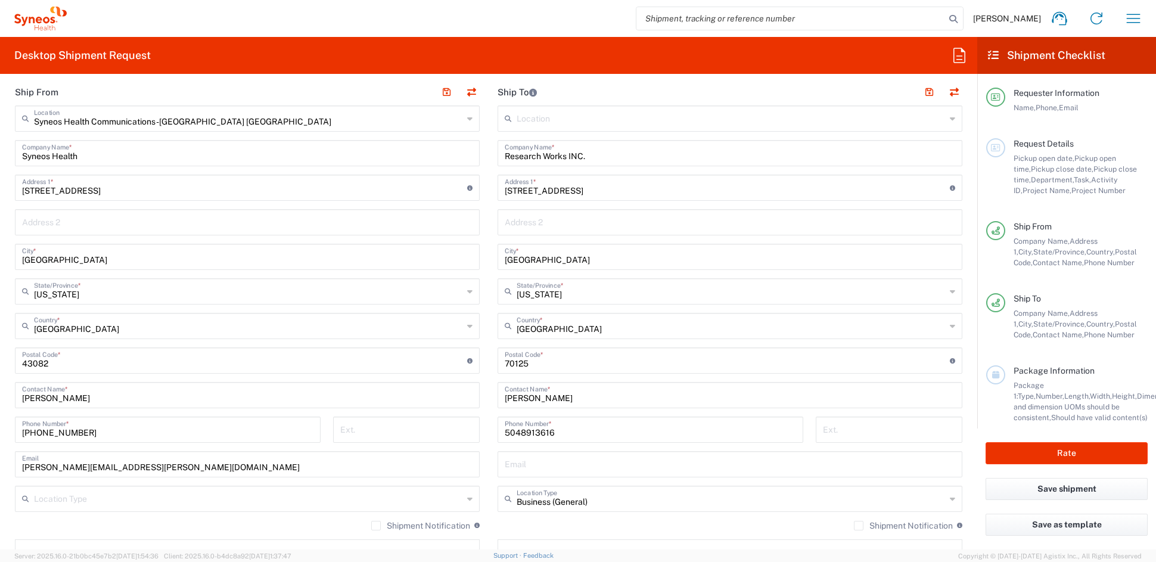
scroll to position [460, 0]
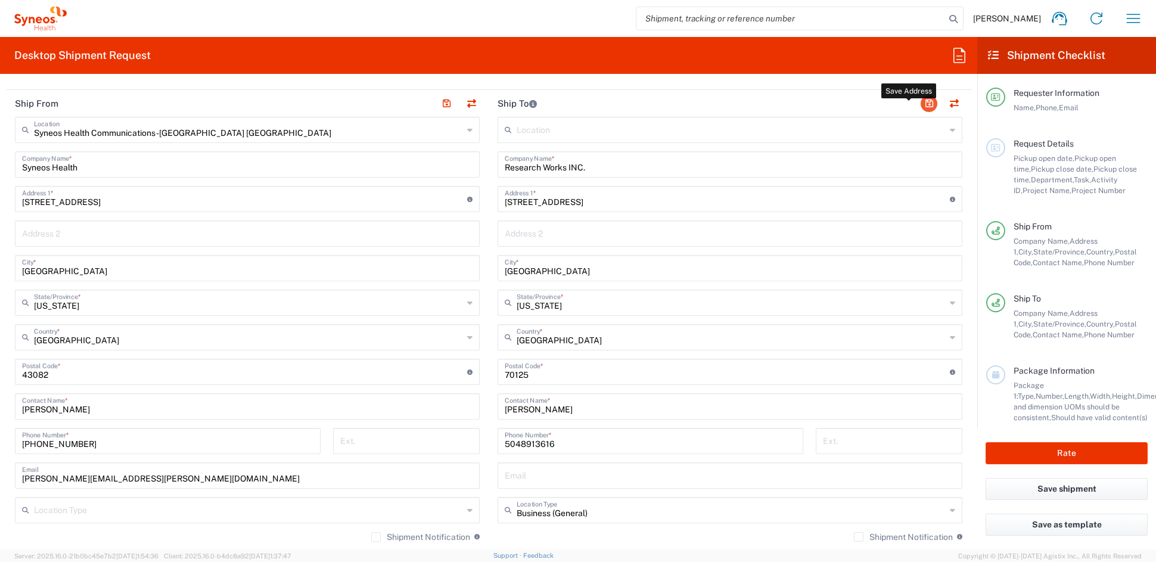
click at [921, 102] on button "button" at bounding box center [929, 103] width 17 height 17
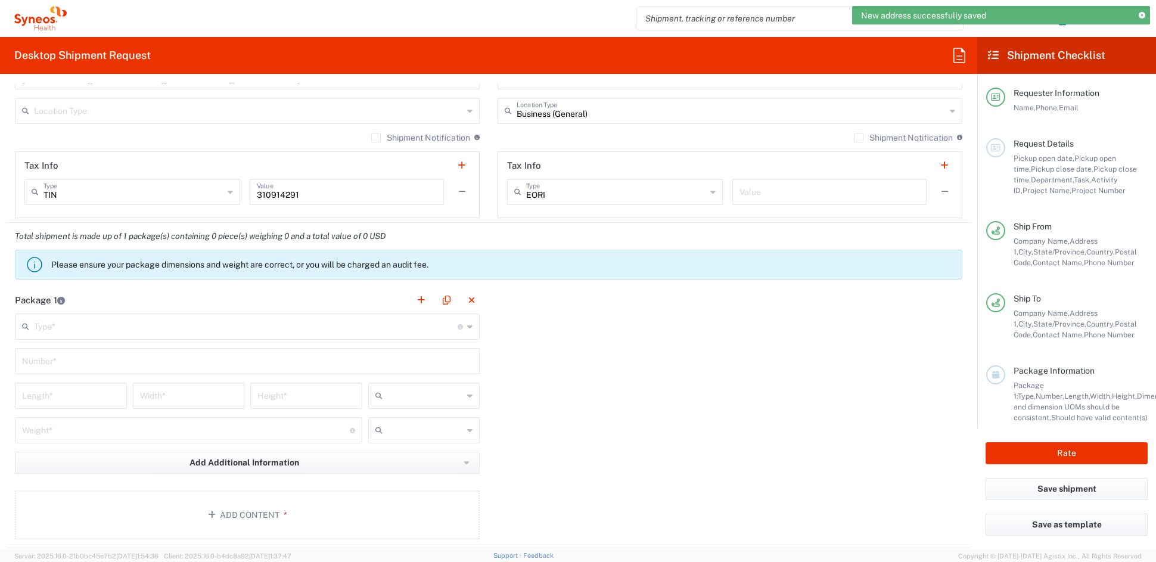
scroll to position [880, 0]
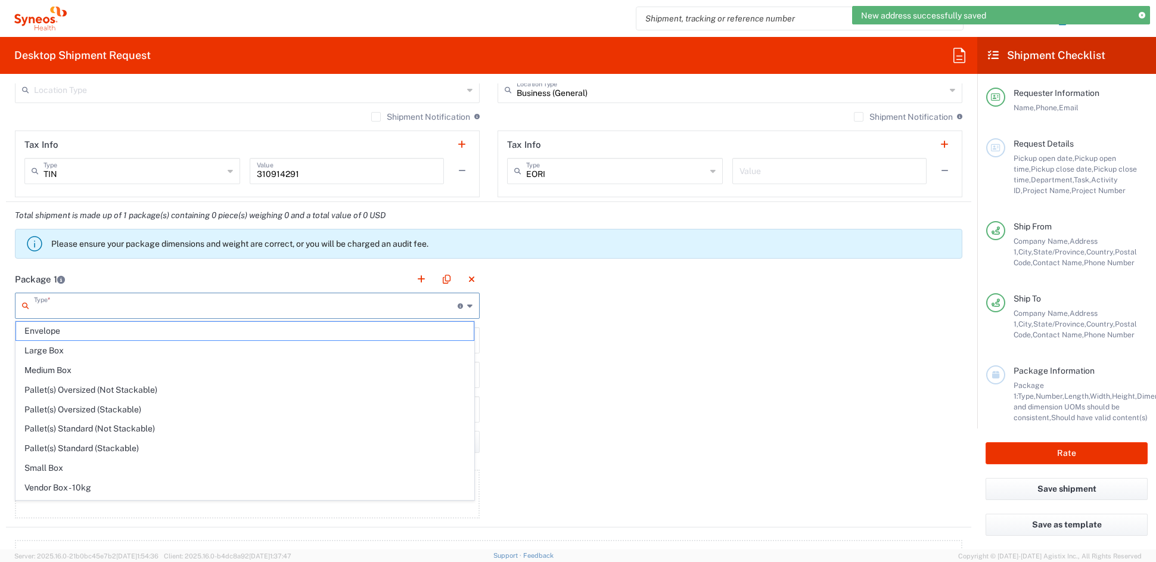
click at [88, 305] on input "text" at bounding box center [246, 304] width 424 height 21
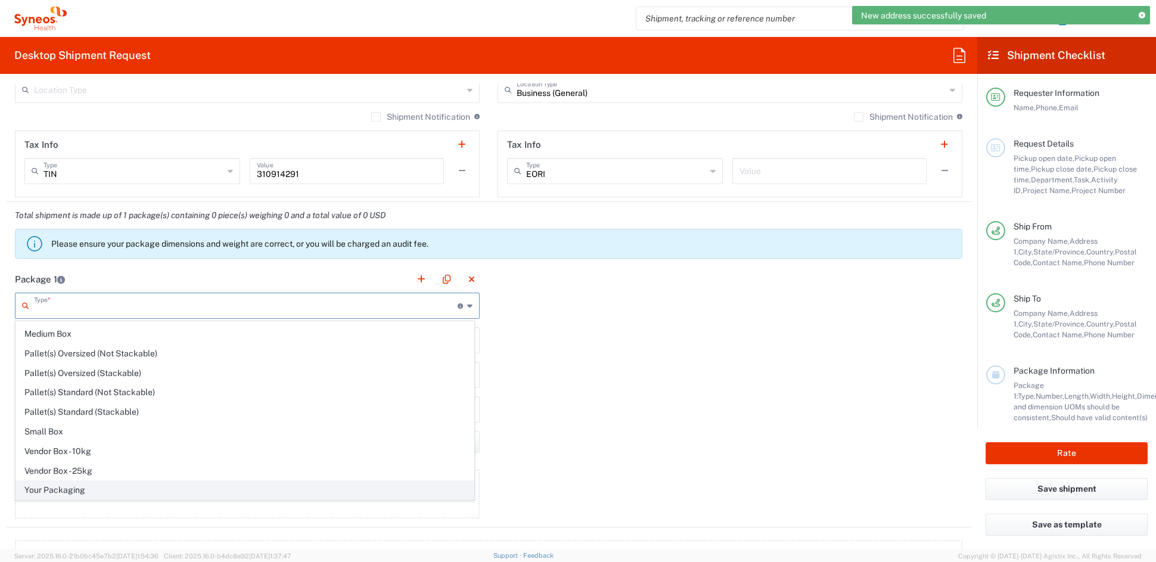
click at [59, 487] on span "Your Packaging" at bounding box center [245, 490] width 458 height 18
type input "Your Packaging"
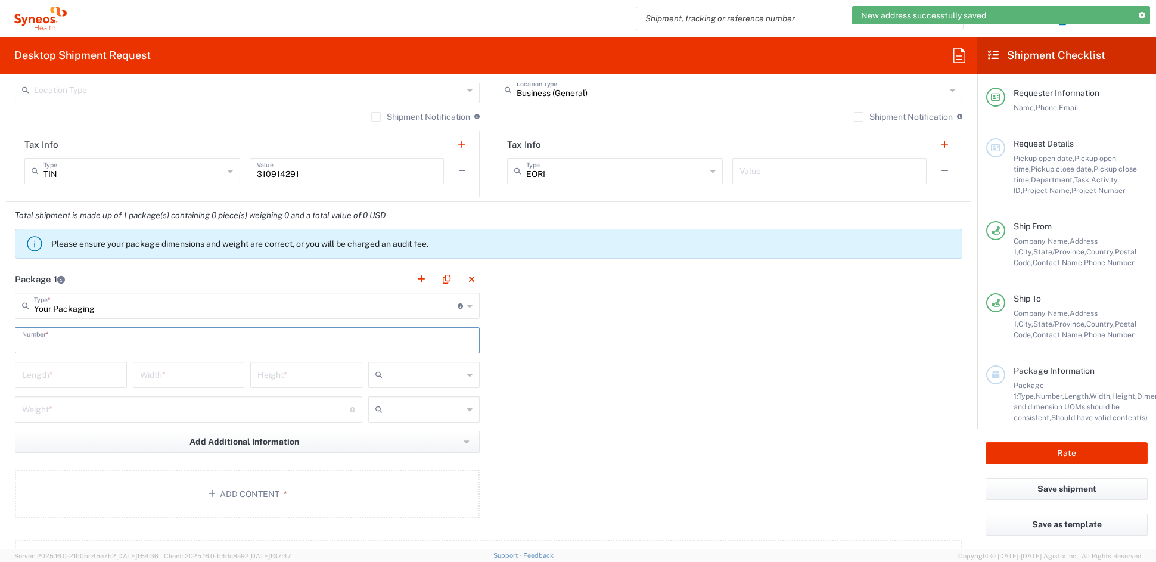
click at [51, 347] on input "text" at bounding box center [247, 339] width 450 height 21
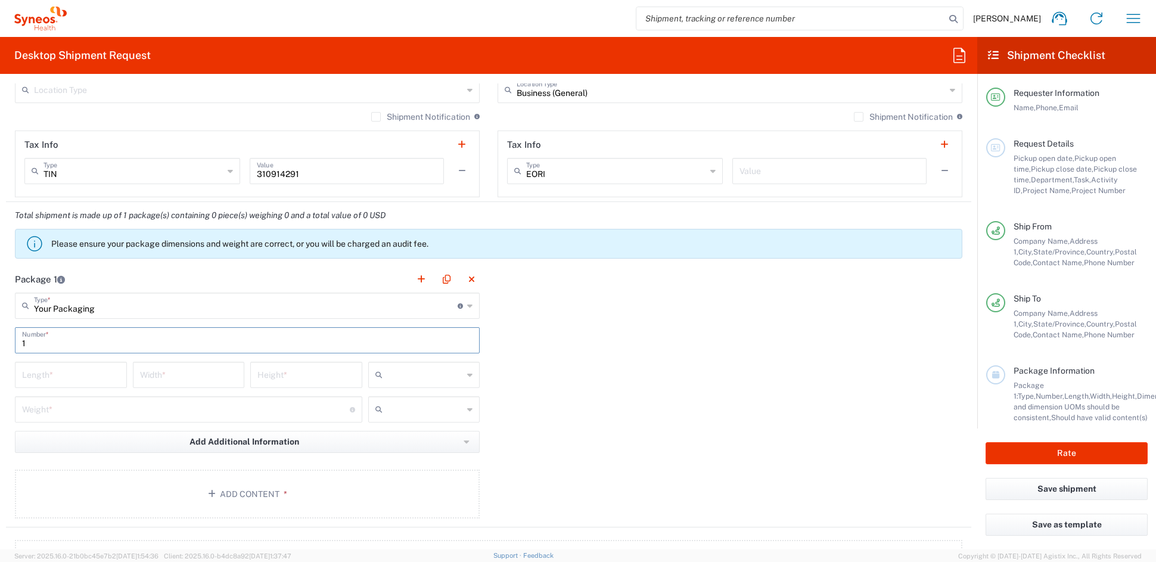
type input "1"
click at [58, 376] on input "number" at bounding box center [71, 373] width 98 height 21
type input "21"
type input "15"
type input "19"
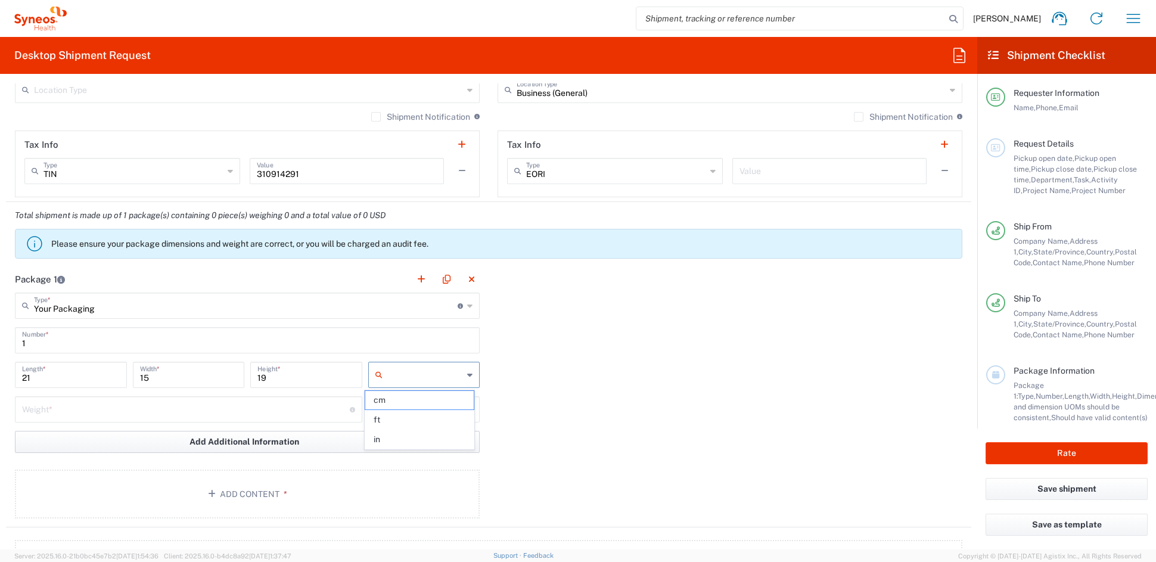
drag, startPoint x: 402, startPoint y: 444, endPoint x: 383, endPoint y: 440, distance: 20.1
click at [402, 443] on span "in" at bounding box center [419, 439] width 108 height 18
type input "in"
click at [46, 409] on input "number" at bounding box center [186, 408] width 328 height 21
type input "24"
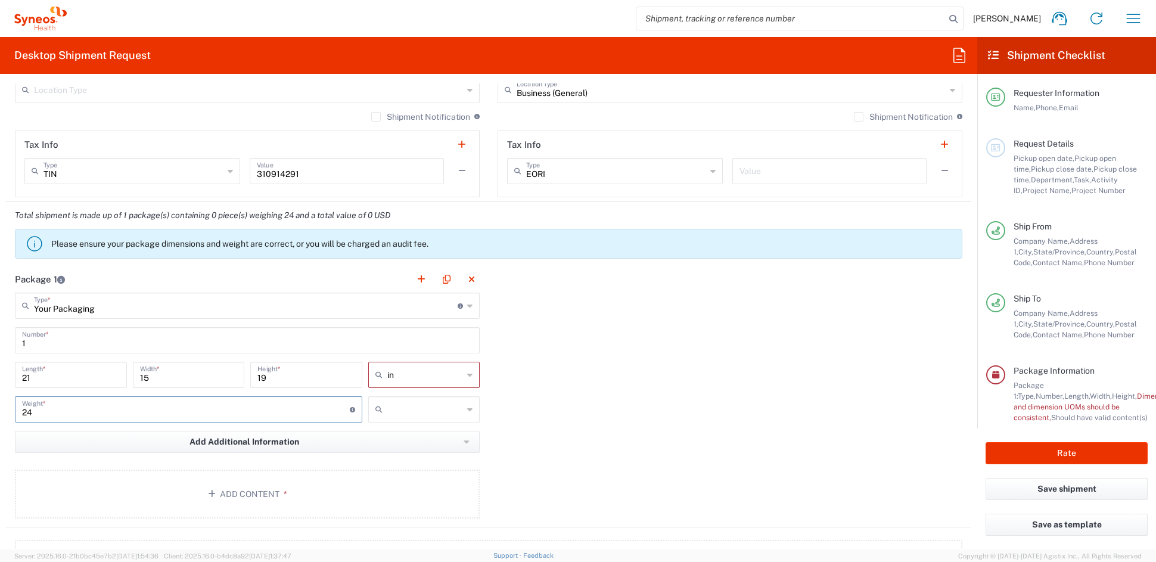
click at [413, 416] on input "text" at bounding box center [425, 409] width 76 height 19
click at [388, 453] on span "lbs" at bounding box center [419, 454] width 108 height 18
type input "lbs"
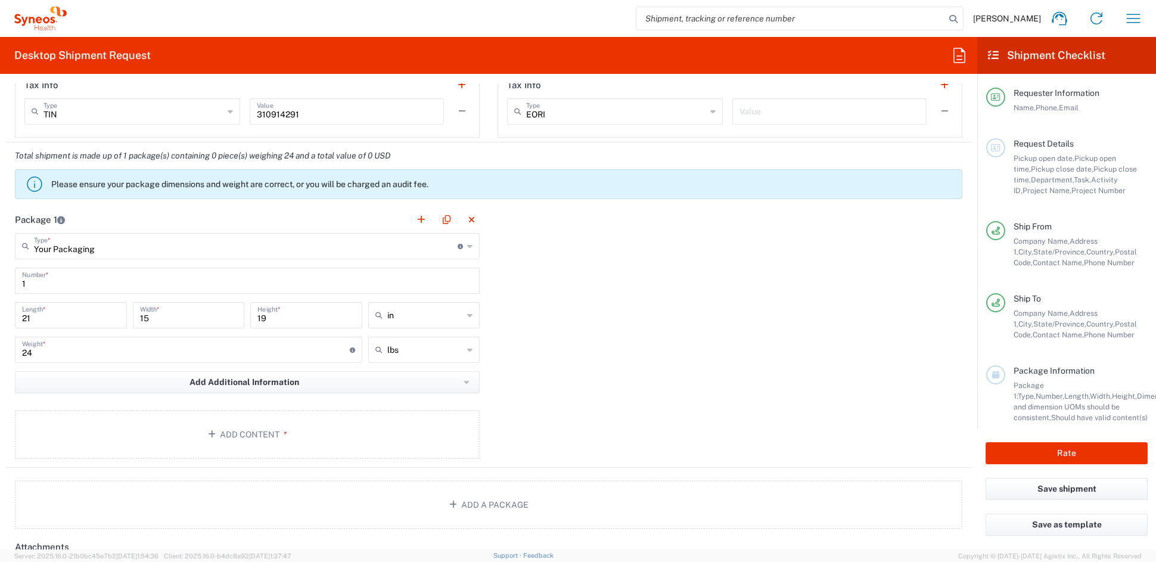
scroll to position [950, 0]
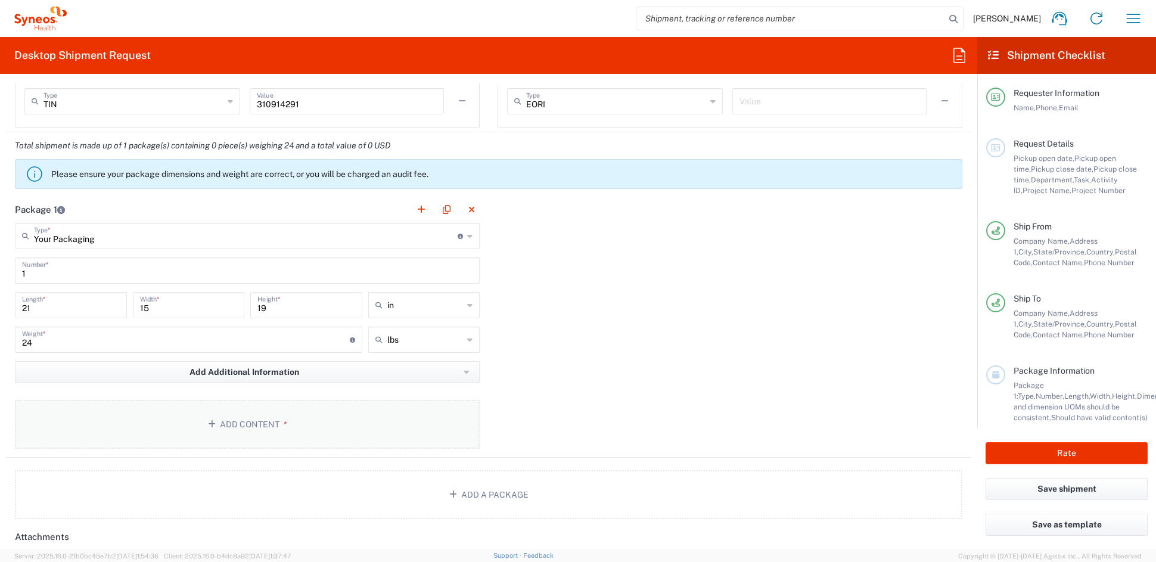
click at [267, 416] on button "Add Content *" at bounding box center [247, 424] width 465 height 49
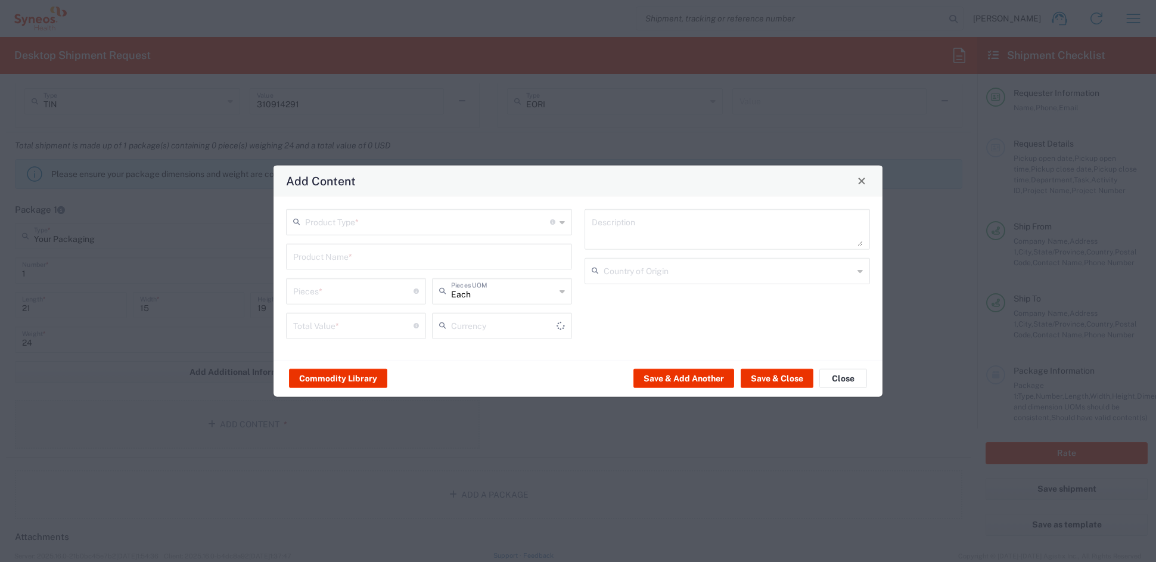
type input "US Dollar"
click at [335, 225] on input "text" at bounding box center [427, 220] width 245 height 21
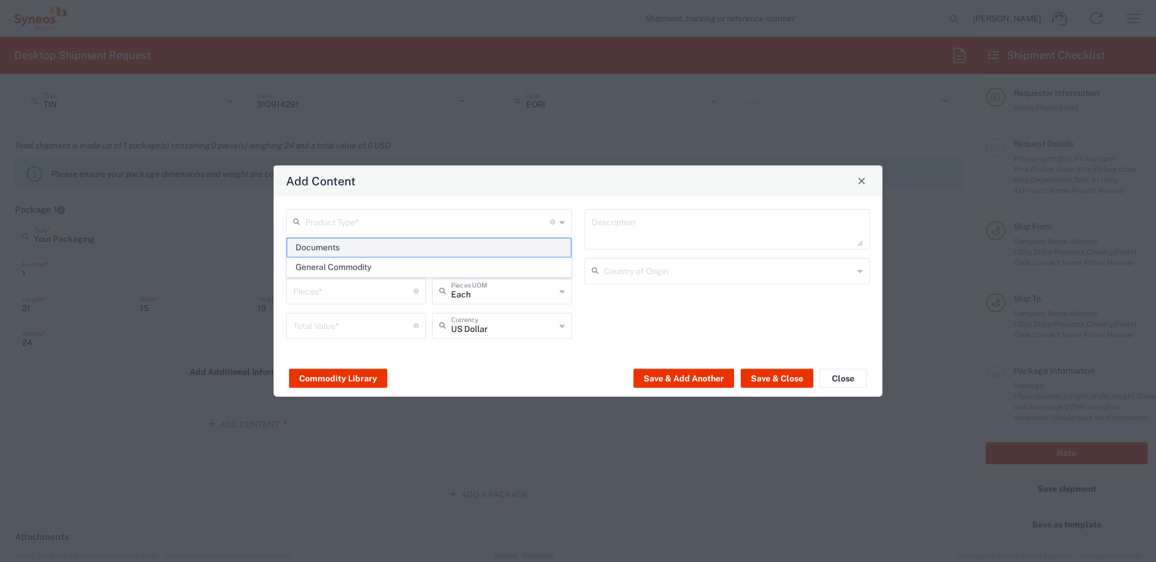
click at [331, 249] on span "Documents" at bounding box center [428, 247] width 283 height 18
type input "Documents"
type input "1"
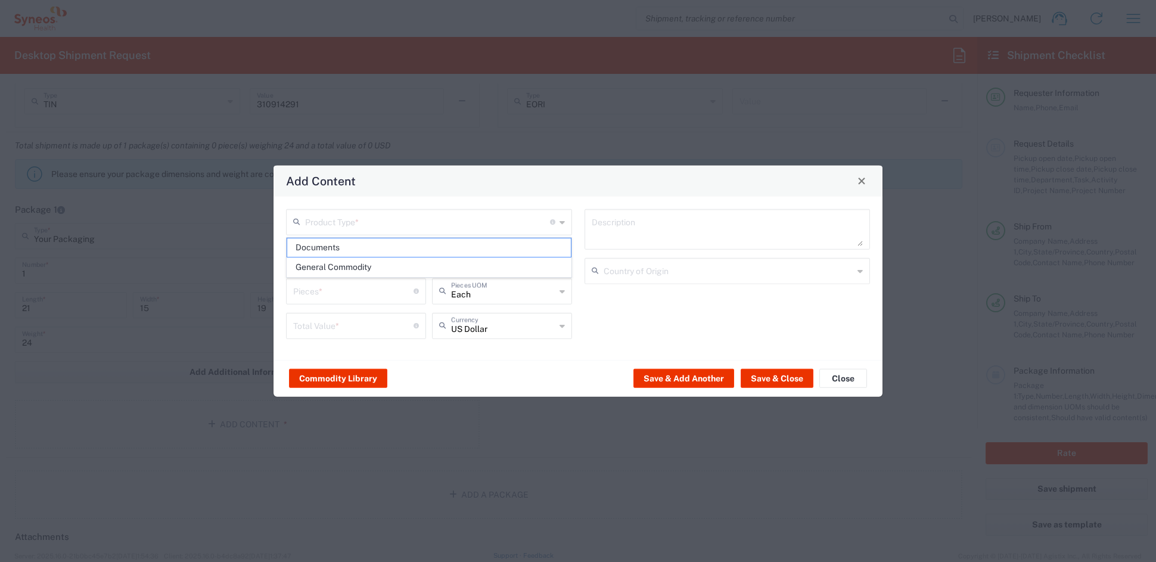
type textarea "Documents"
drag, startPoint x: 271, startPoint y: 293, endPoint x: 219, endPoint y: 291, distance: 52.5
click at [220, 291] on div "Add Content Documents Product Type * Document: Paper document generated interna…" at bounding box center [578, 281] width 1156 height 562
type input "3"
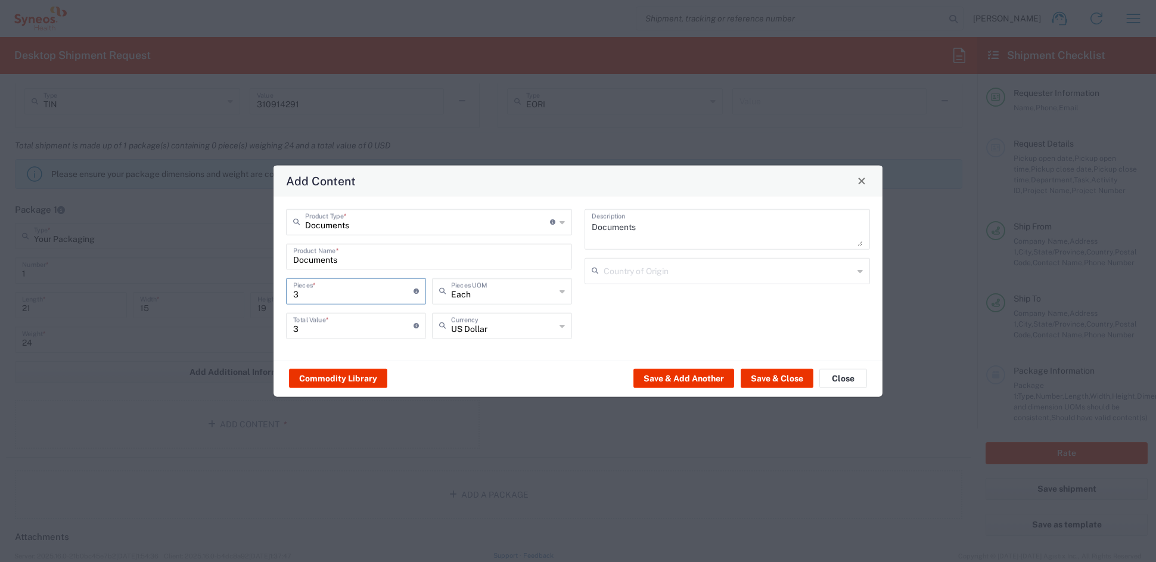
type input "31"
drag, startPoint x: 316, startPoint y: 327, endPoint x: 265, endPoint y: 323, distance: 51.4
click at [265, 323] on div "Add Content Documents Product Type * Document: Paper document generated interna…" at bounding box center [578, 281] width 1156 height 562
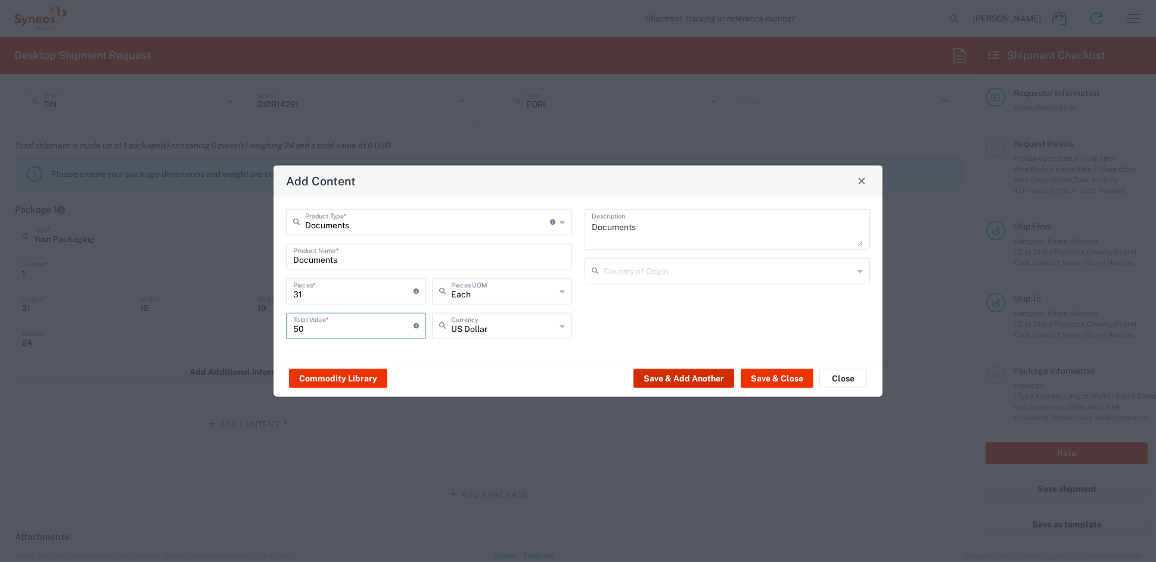
type input "50"
click at [694, 378] on button "Save & Add Another" at bounding box center [683, 378] width 101 height 19
click at [326, 214] on input "text" at bounding box center [427, 220] width 245 height 21
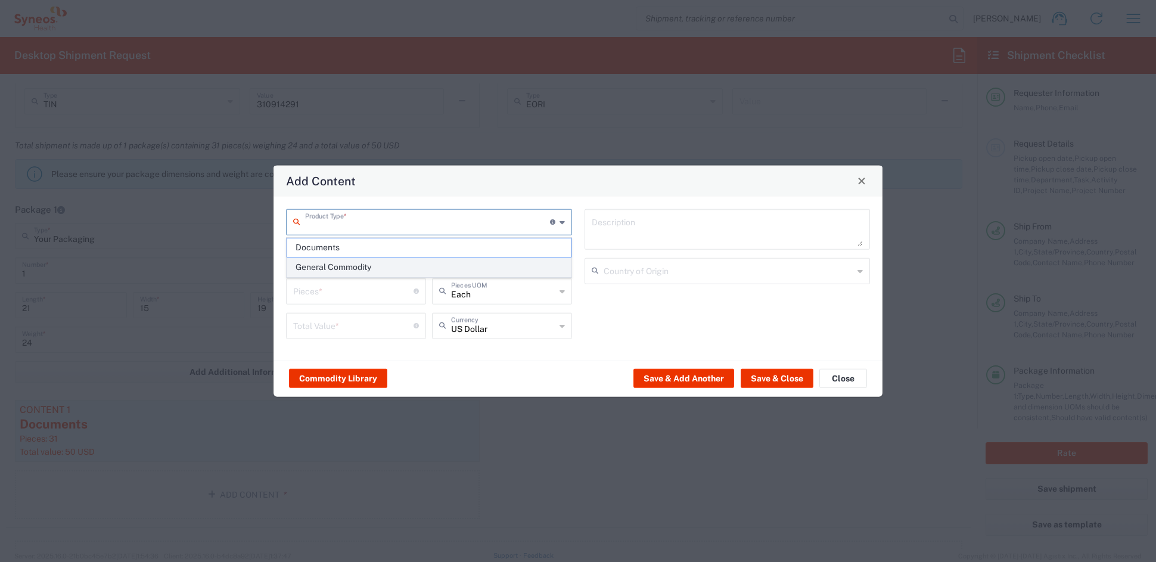
click at [319, 266] on span "General Commodity" at bounding box center [428, 267] width 283 height 18
type input "General Commodity"
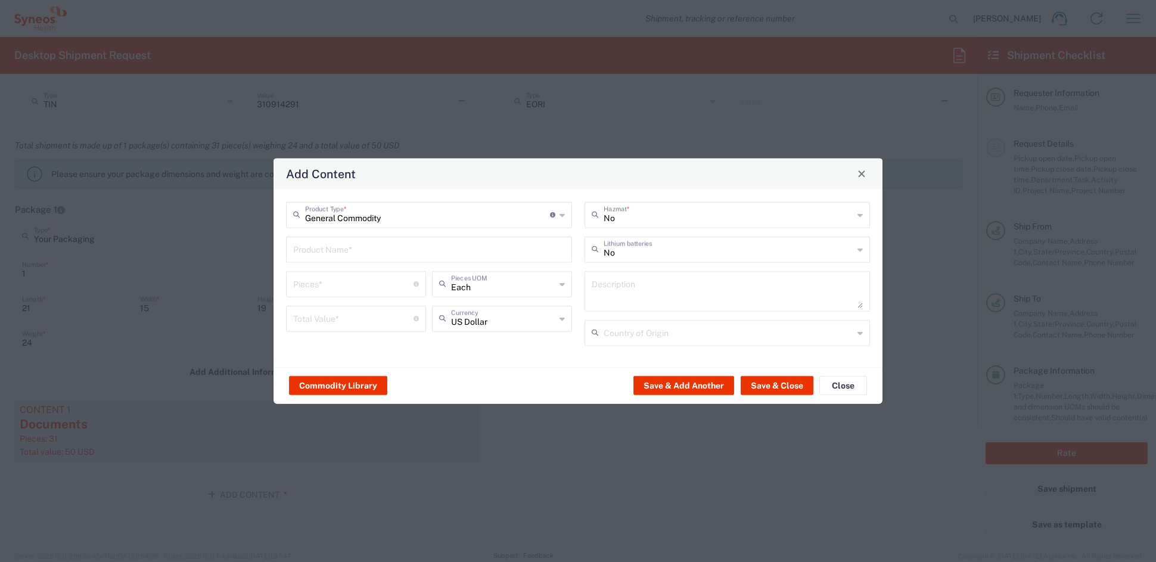
click at [325, 250] on input "text" at bounding box center [429, 248] width 272 height 21
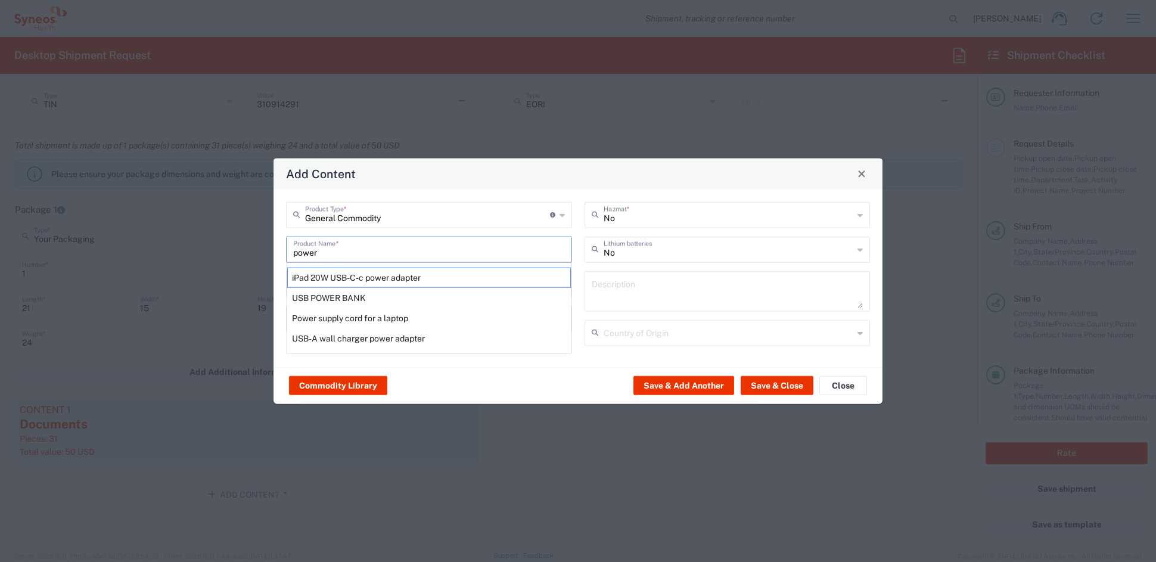
click at [322, 294] on div "USB POWER BANK" at bounding box center [429, 297] width 284 height 20
type input "USB POWER BANK"
type textarea "BRANDED PLASTIC/METAL POWER BANK FOR CHARGING DEVICES, CONTAINS LITHIUM BATTERY"
type input "China"
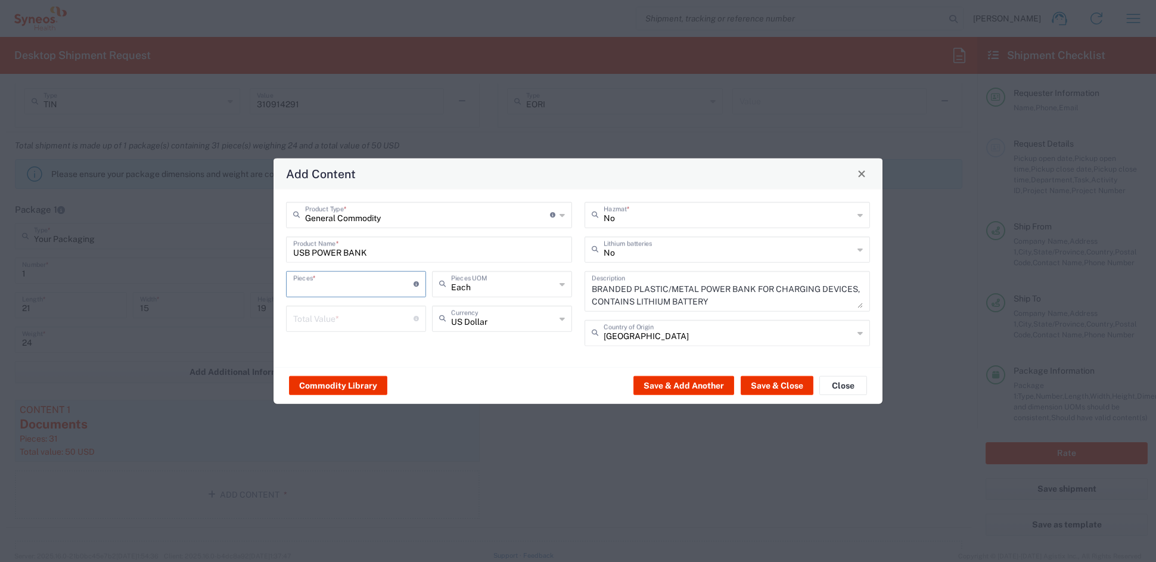
click at [334, 284] on input "number" at bounding box center [353, 282] width 120 height 21
type input "5"
click at [337, 314] on input "number" at bounding box center [353, 317] width 120 height 21
type input "50"
click at [701, 383] on button "Save & Add Another" at bounding box center [683, 385] width 101 height 19
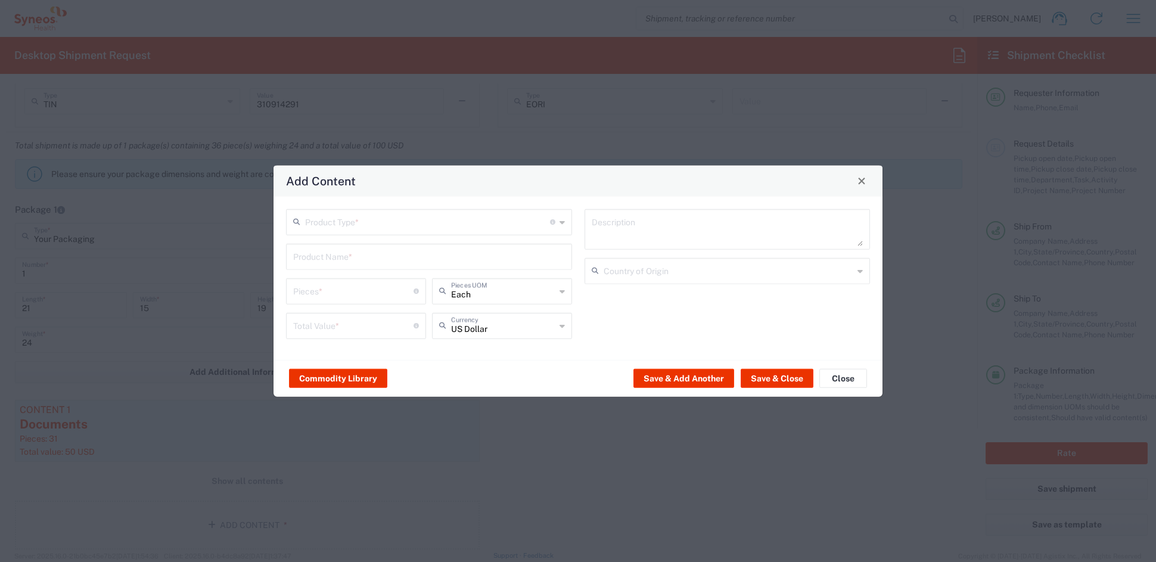
click at [364, 225] on input "text" at bounding box center [427, 220] width 245 height 21
click at [323, 265] on span "General Commodity" at bounding box center [428, 267] width 283 height 18
type input "General Commodity"
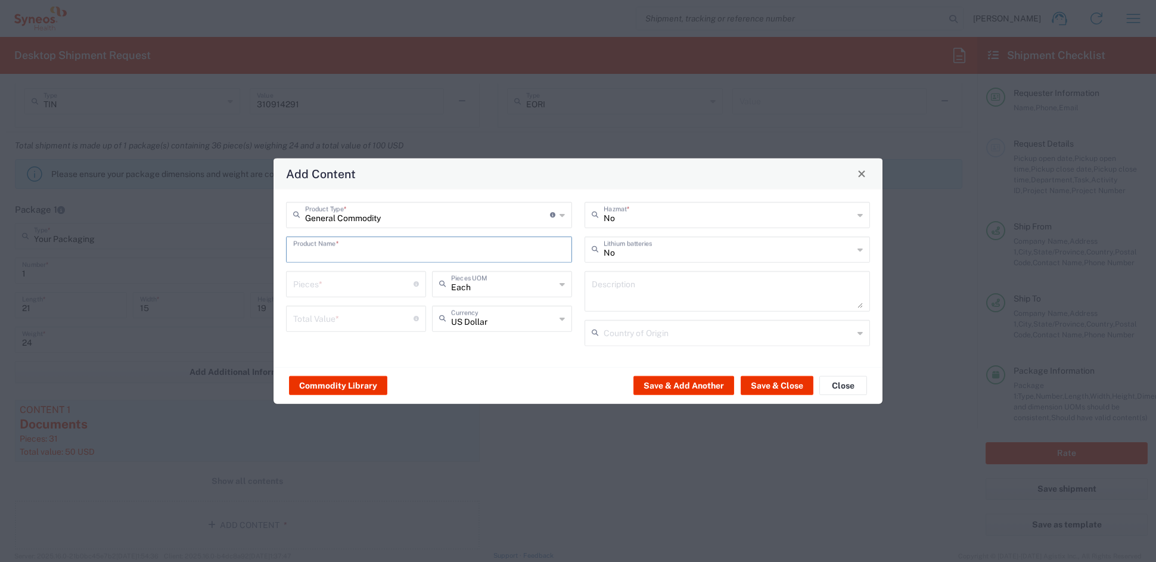
click at [328, 246] on input "text" at bounding box center [429, 248] width 272 height 21
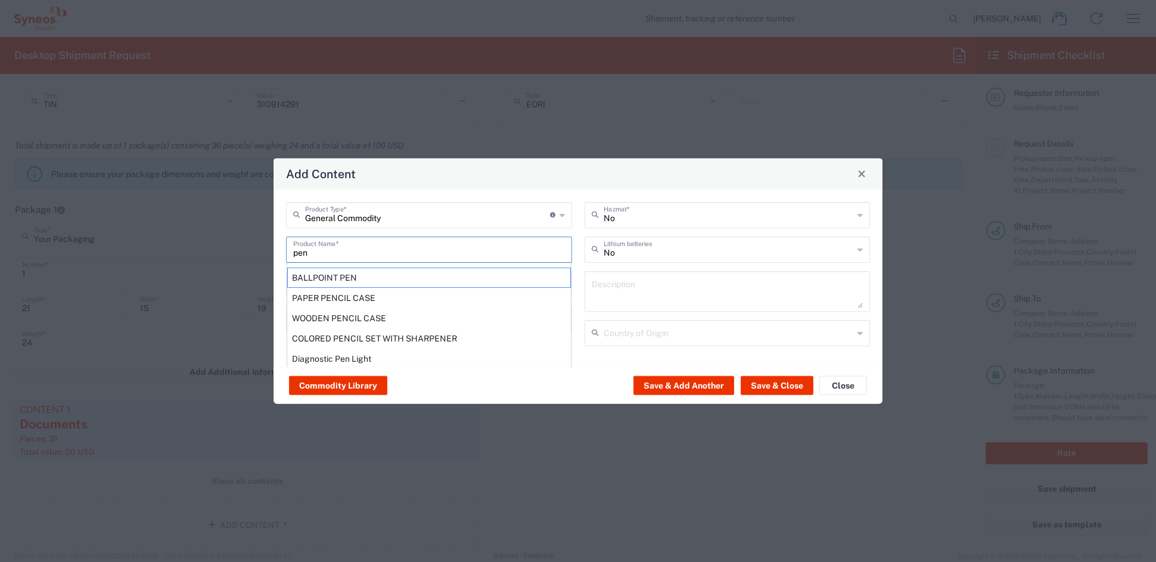
click at [327, 274] on div "BALLPOINT PEN" at bounding box center [429, 277] width 284 height 20
type input "BALLPOINT PEN"
type input "1"
type textarea "BALLPOINT PEN"
type input "China"
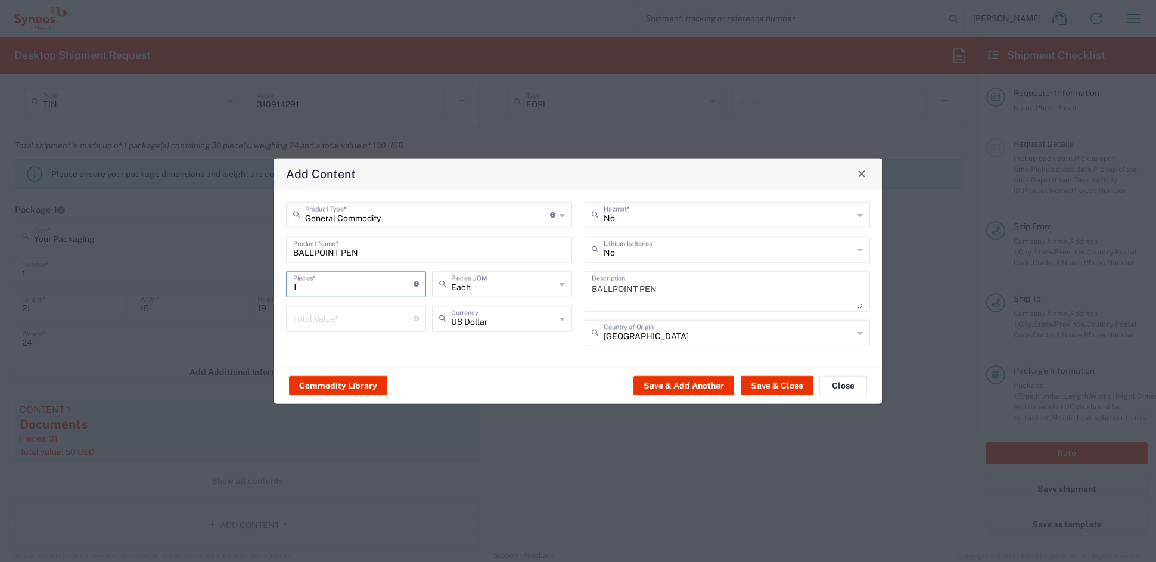
drag, startPoint x: 309, startPoint y: 285, endPoint x: 262, endPoint y: 281, distance: 47.9
click at [262, 281] on div "Add Content General Commodity Product Type * Document: Paper document generated…" at bounding box center [578, 281] width 1156 height 562
type input "5"
click at [327, 319] on input "number" at bounding box center [353, 317] width 120 height 21
type input "5"
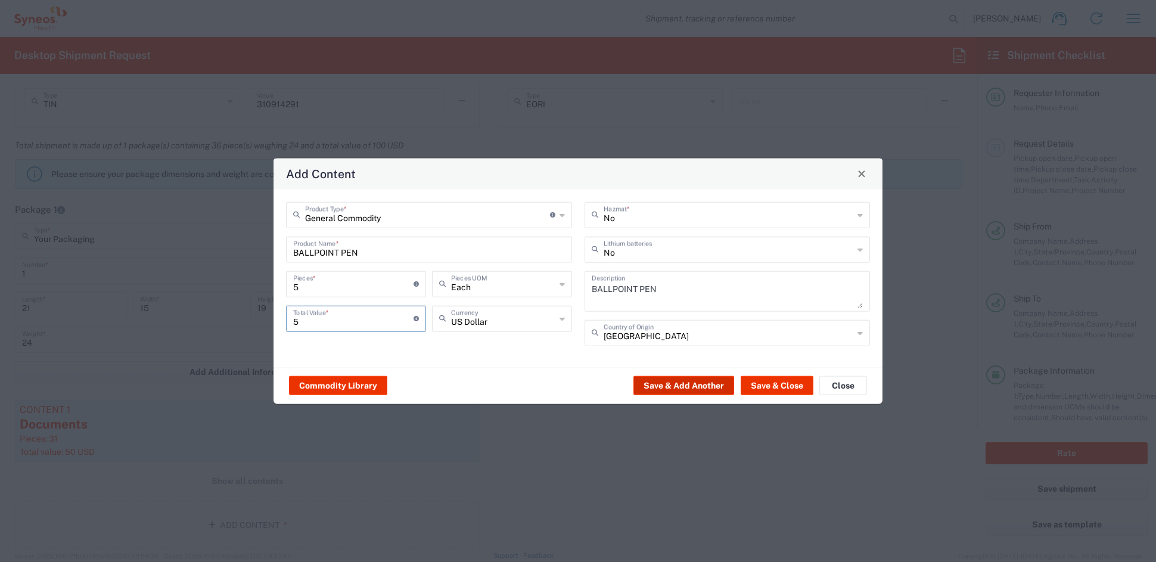
click at [678, 382] on button "Save & Add Another" at bounding box center [683, 385] width 101 height 19
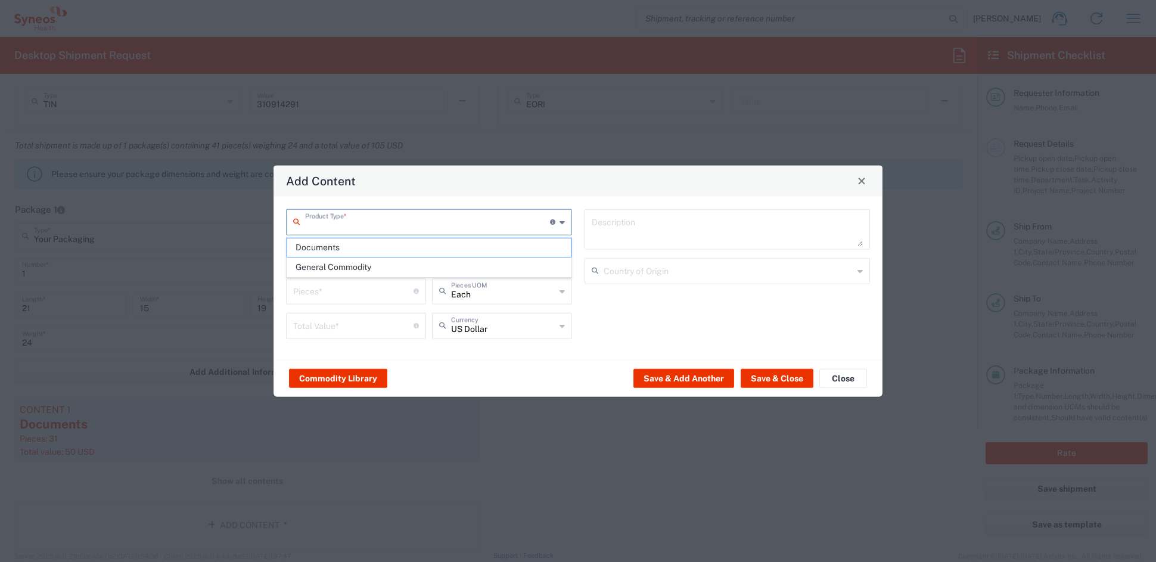
drag, startPoint x: 377, startPoint y: 222, endPoint x: 371, endPoint y: 223, distance: 6.1
click at [375, 222] on input "text" at bounding box center [427, 220] width 245 height 21
click at [312, 268] on span "General Commodity" at bounding box center [428, 267] width 283 height 18
type input "General Commodity"
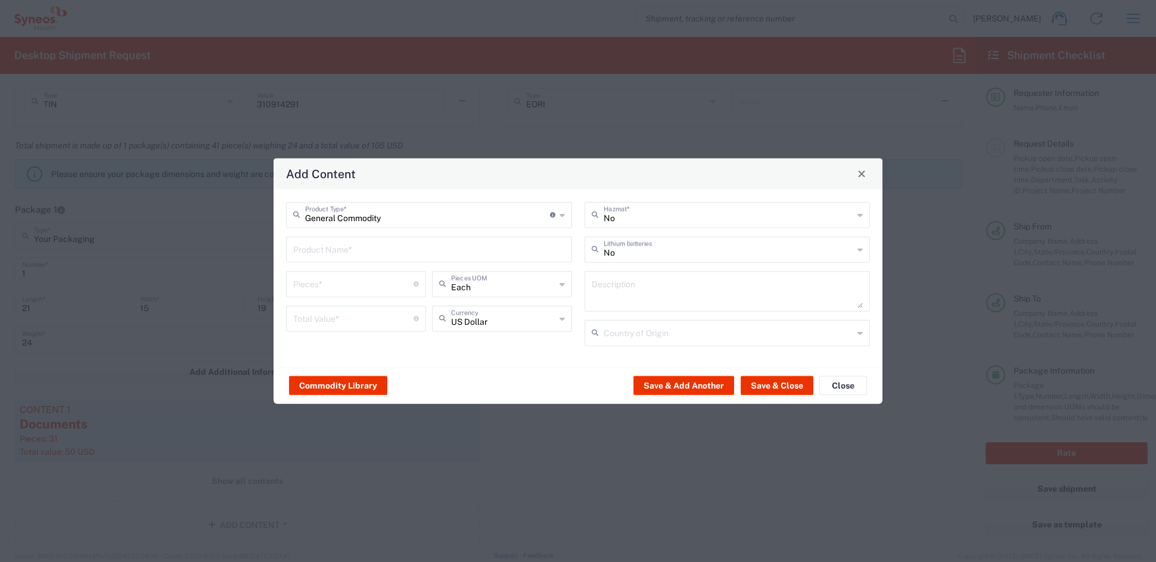
click at [314, 247] on input "text" at bounding box center [429, 248] width 272 height 21
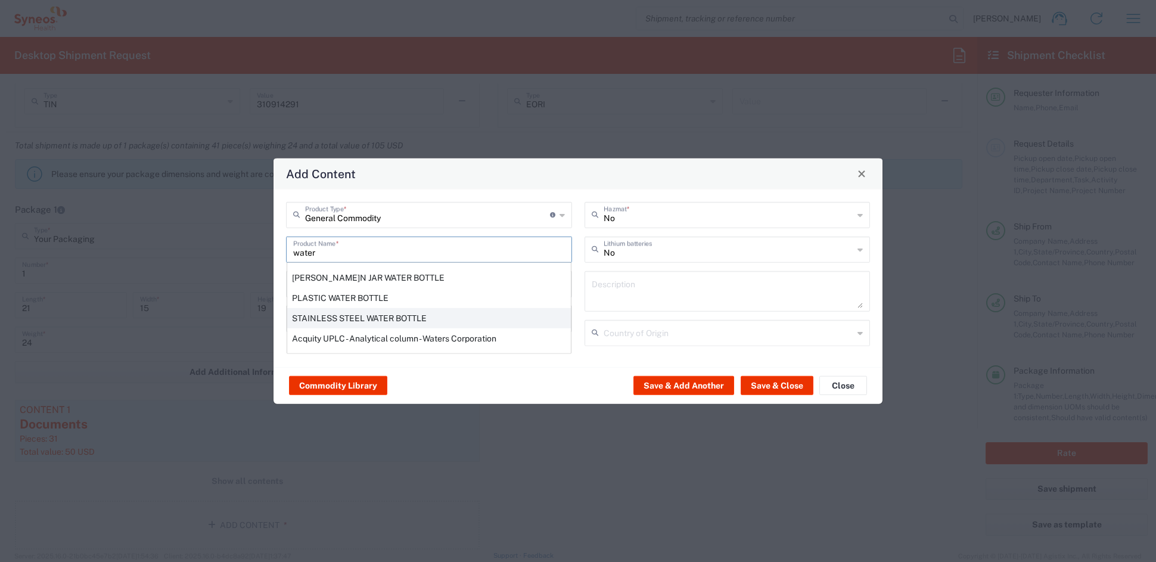
click at [330, 312] on div "STAINLESS STEEL WATER BOTTLE" at bounding box center [429, 317] width 284 height 20
type input "STAINLESS STEEL WATER BOTTLE"
type input "1"
type textarea "STAINLESS STEEL WATER BOTTLE"
type input "United States"
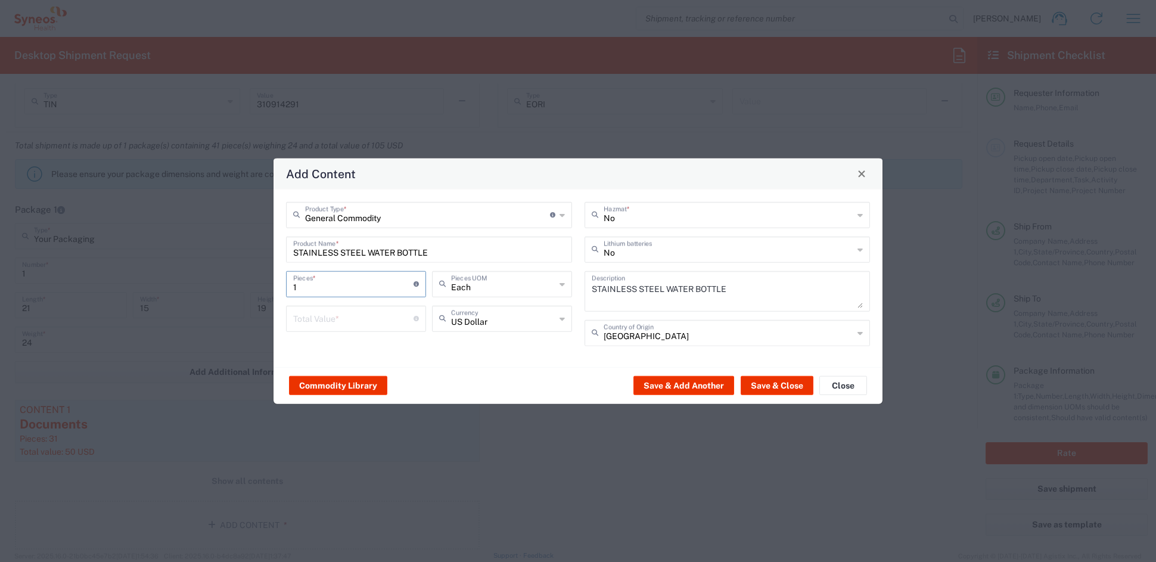
drag, startPoint x: 325, startPoint y: 287, endPoint x: 243, endPoint y: 278, distance: 82.2
click at [246, 278] on div "Add Content General Commodity Product Type * Document: Paper document generated…" at bounding box center [578, 281] width 1156 height 562
type input "5"
click at [333, 322] on input "number" at bounding box center [353, 317] width 120 height 21
type input "50"
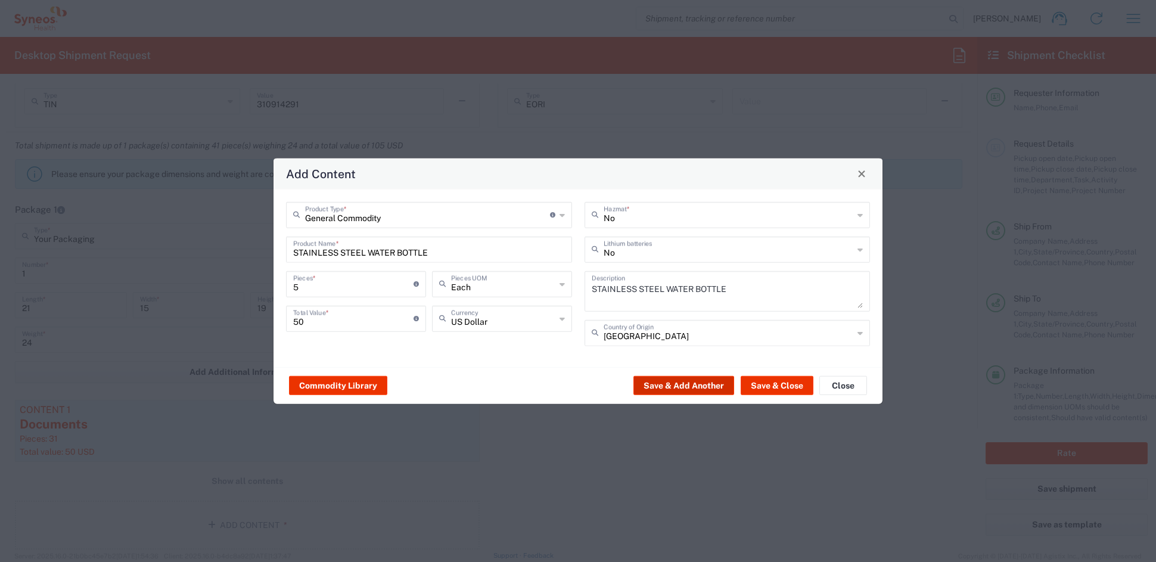
click at [667, 383] on button "Save & Add Another" at bounding box center [683, 385] width 101 height 19
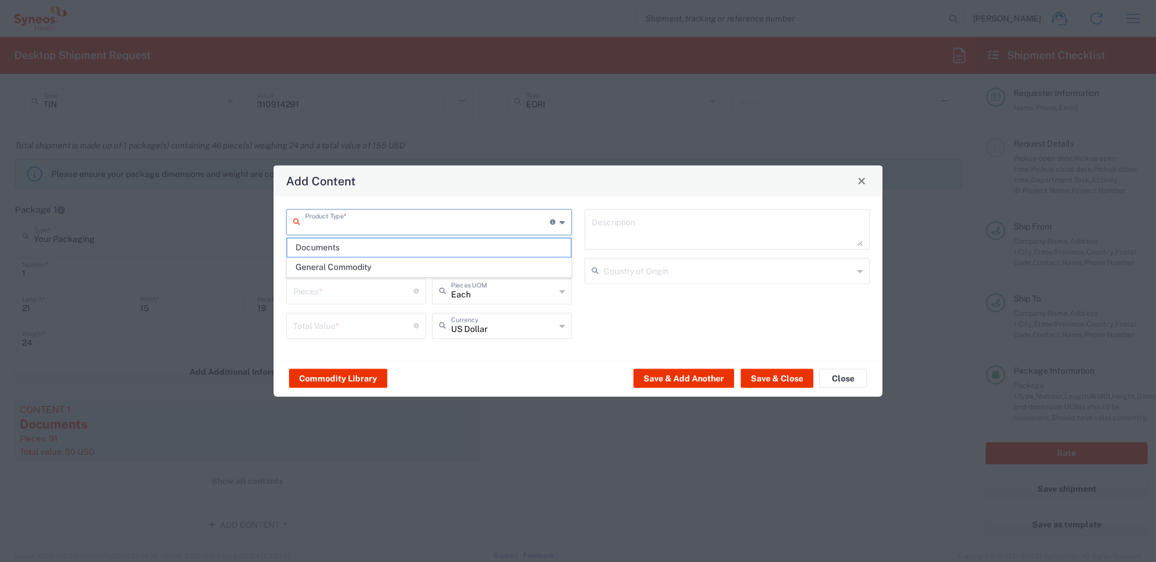
drag, startPoint x: 368, startPoint y: 221, endPoint x: 354, endPoint y: 234, distance: 19.4
click at [368, 221] on input "text" at bounding box center [427, 220] width 245 height 21
click at [322, 266] on span "General Commodity" at bounding box center [428, 267] width 283 height 18
type input "General Commodity"
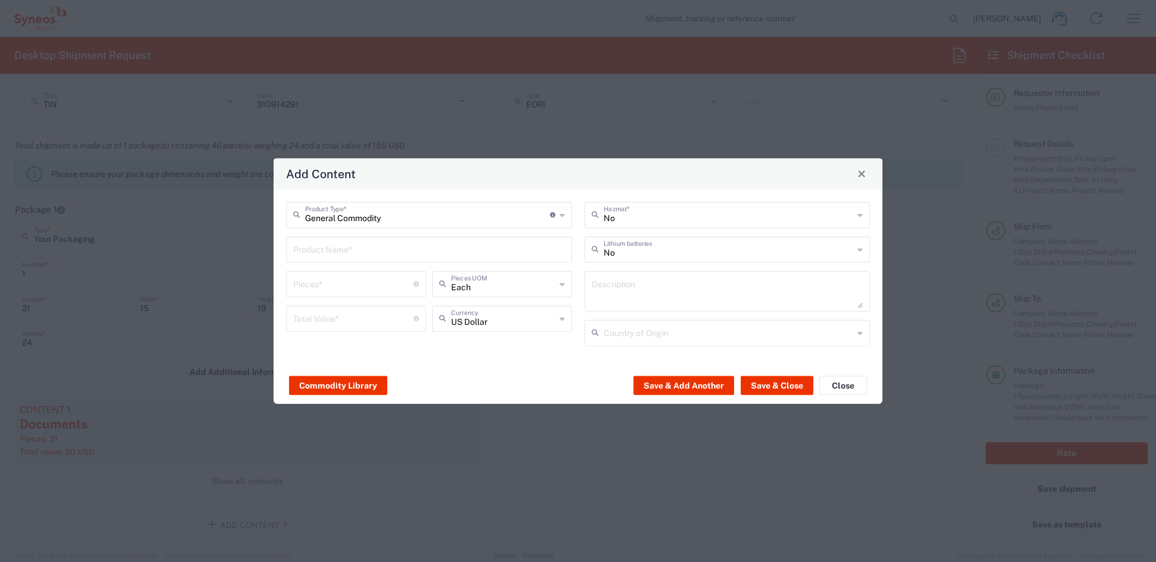
click at [321, 247] on input "text" at bounding box center [429, 248] width 272 height 21
type input "D"
drag, startPoint x: 330, startPoint y: 254, endPoint x: 243, endPoint y: 246, distance: 87.4
click at [244, 247] on div "Add Content General Commodity Product Type * Document: Paper document generated…" at bounding box center [578, 281] width 1156 height 562
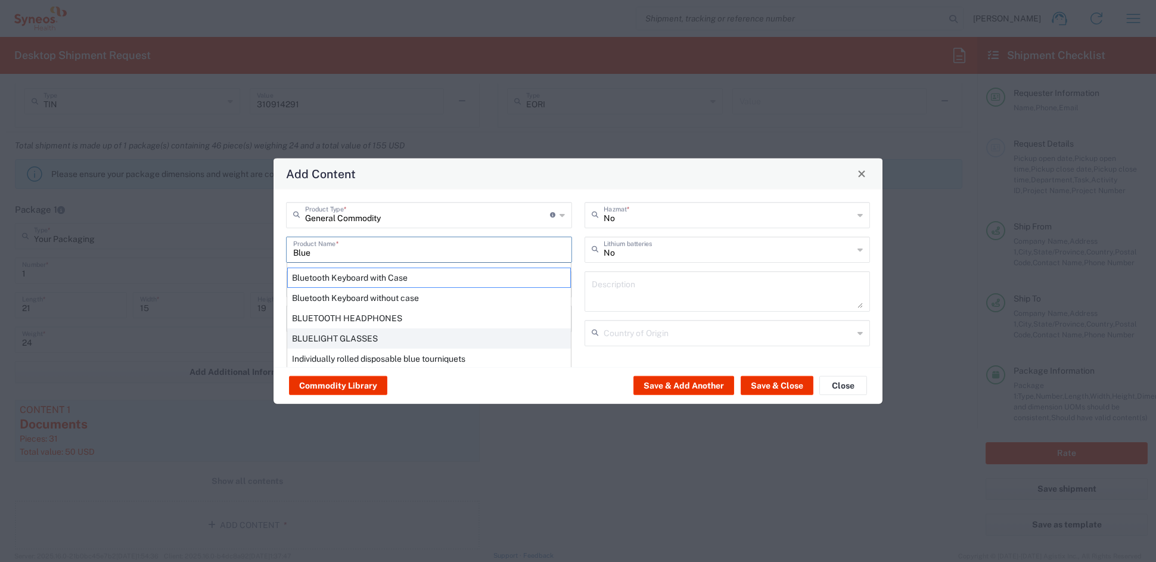
scroll to position [8, 0]
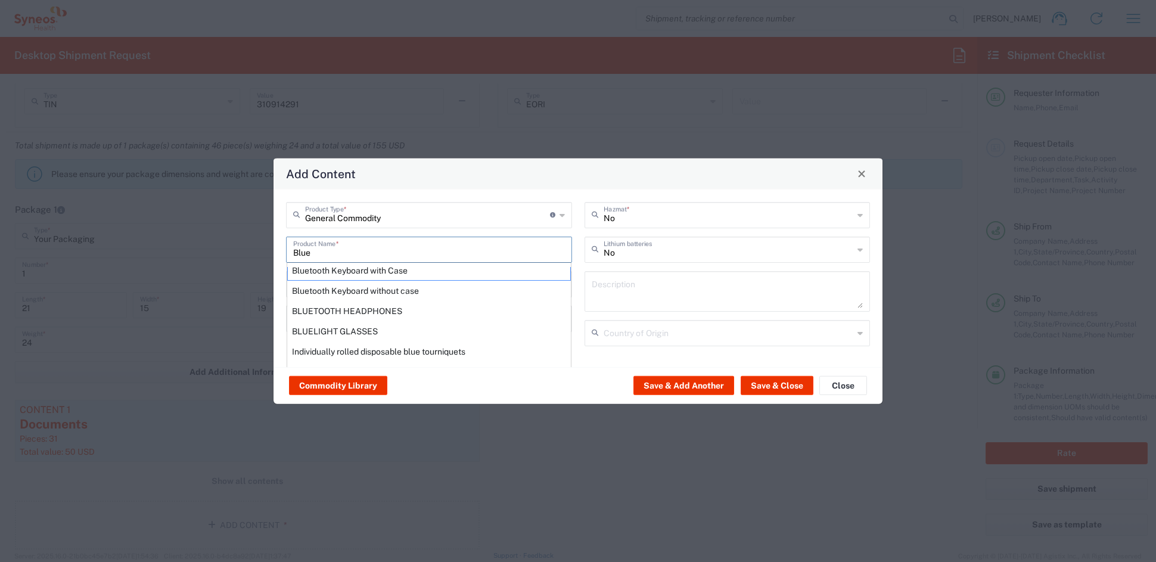
drag, startPoint x: 321, startPoint y: 251, endPoint x: 248, endPoint y: 247, distance: 72.9
click at [248, 247] on div "Add Content General Commodity Product Type * Document: Paper document generated…" at bounding box center [578, 281] width 1156 height 562
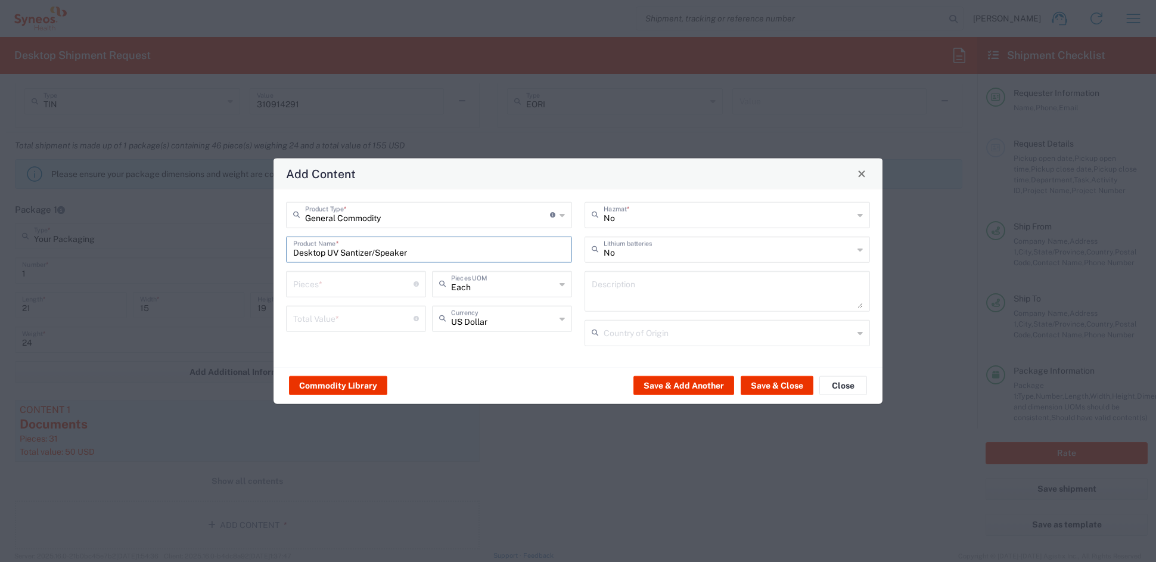
type input "Desktop UV Santizer/Speaker"
click at [349, 285] on input "number" at bounding box center [353, 282] width 120 height 21
type input "5"
click at [353, 324] on input "number" at bounding box center [353, 317] width 120 height 21
type input "100"
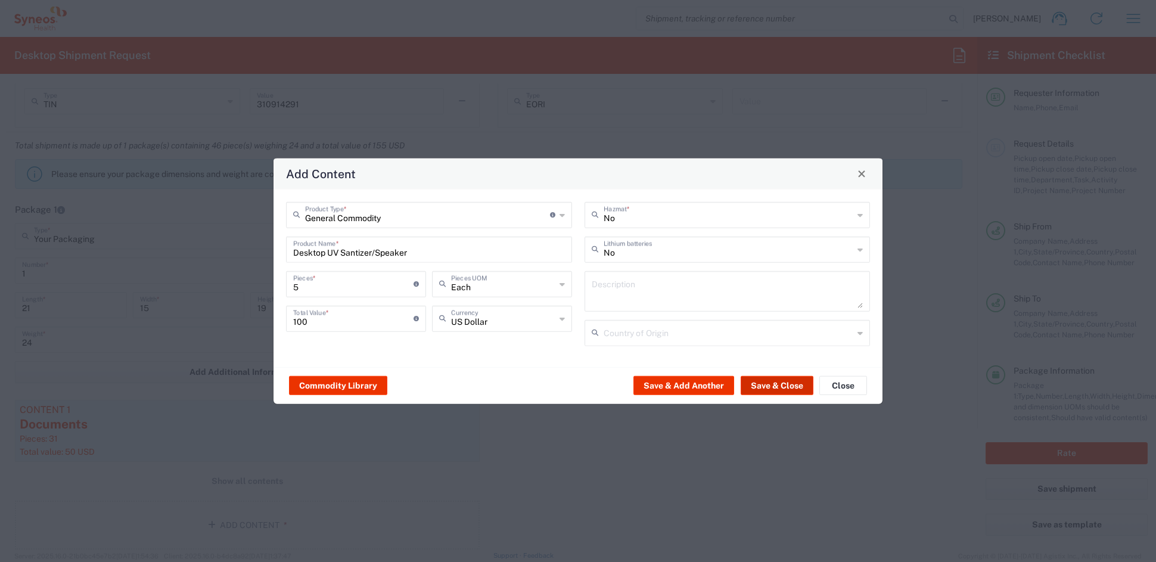
click at [768, 383] on button "Save & Close" at bounding box center [777, 385] width 73 height 19
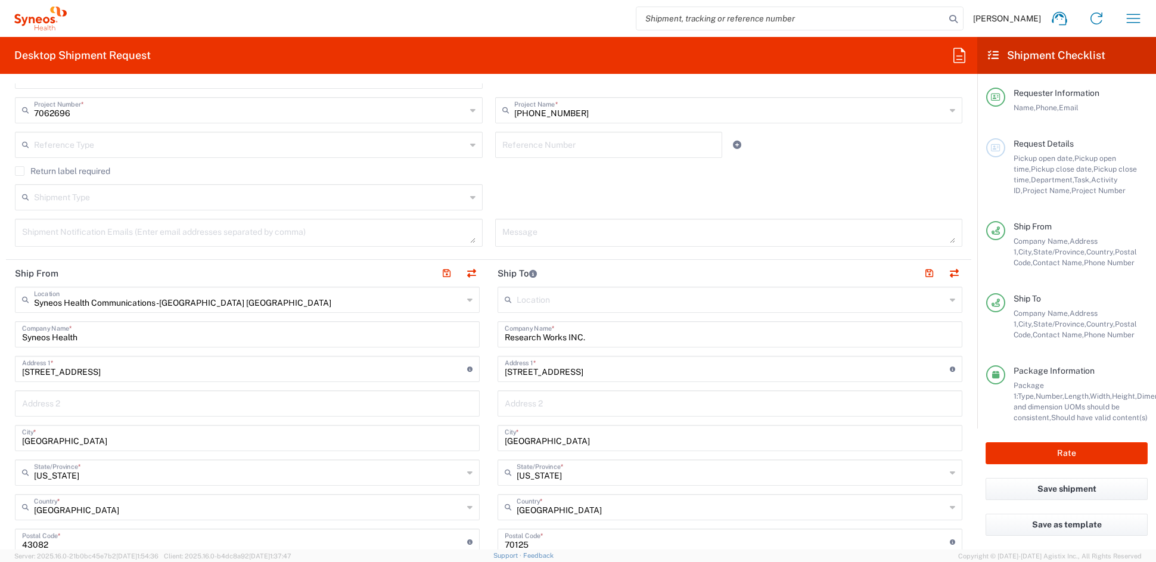
scroll to position [296, 0]
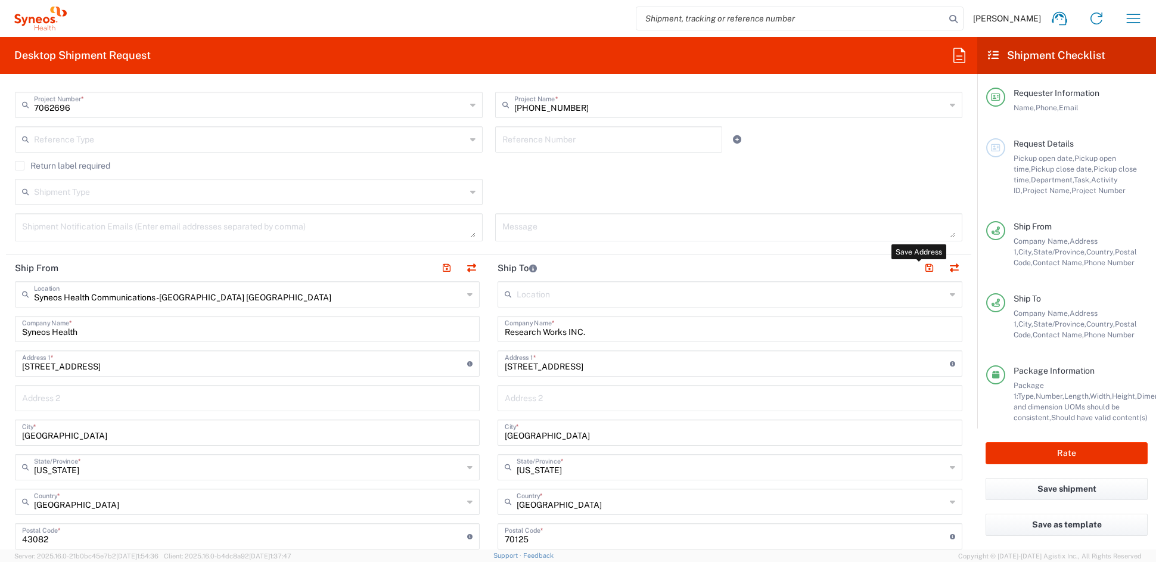
drag, startPoint x: 919, startPoint y: 263, endPoint x: 1126, endPoint y: 466, distance: 289.5
click at [921, 264] on button "button" at bounding box center [929, 268] width 17 height 17
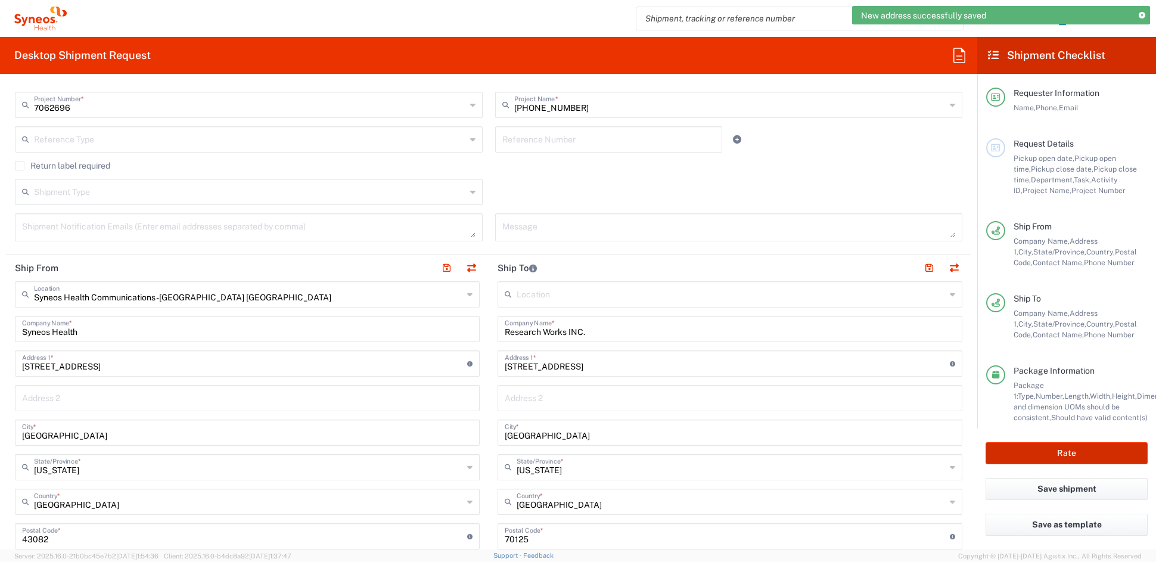
click at [1065, 452] on button "Rate" at bounding box center [1067, 453] width 162 height 22
type input "7062696"
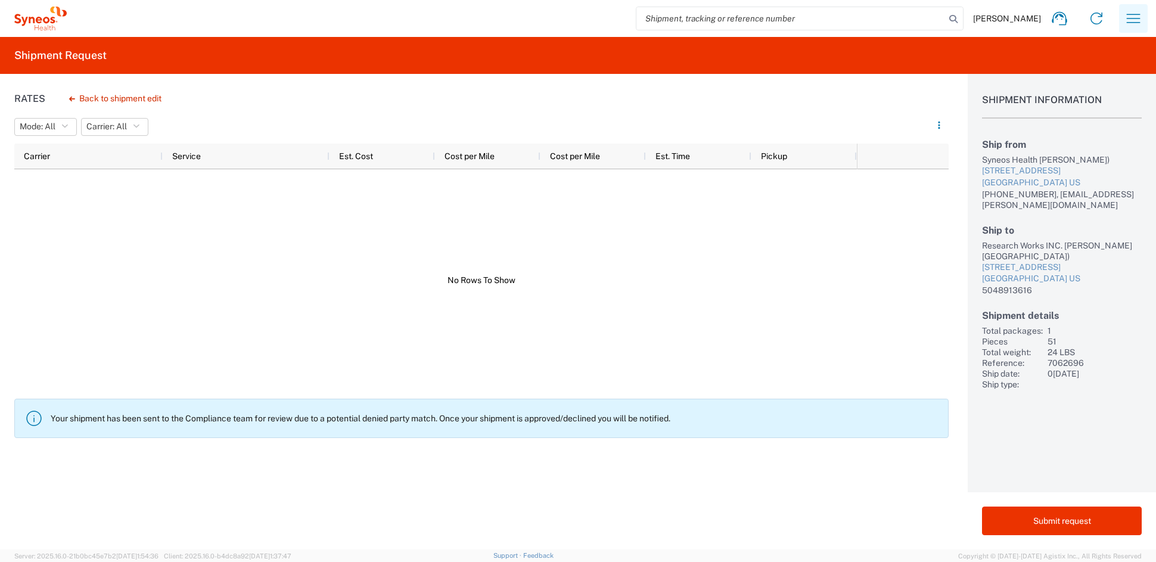
click at [1132, 16] on icon "button" at bounding box center [1133, 18] width 19 height 19
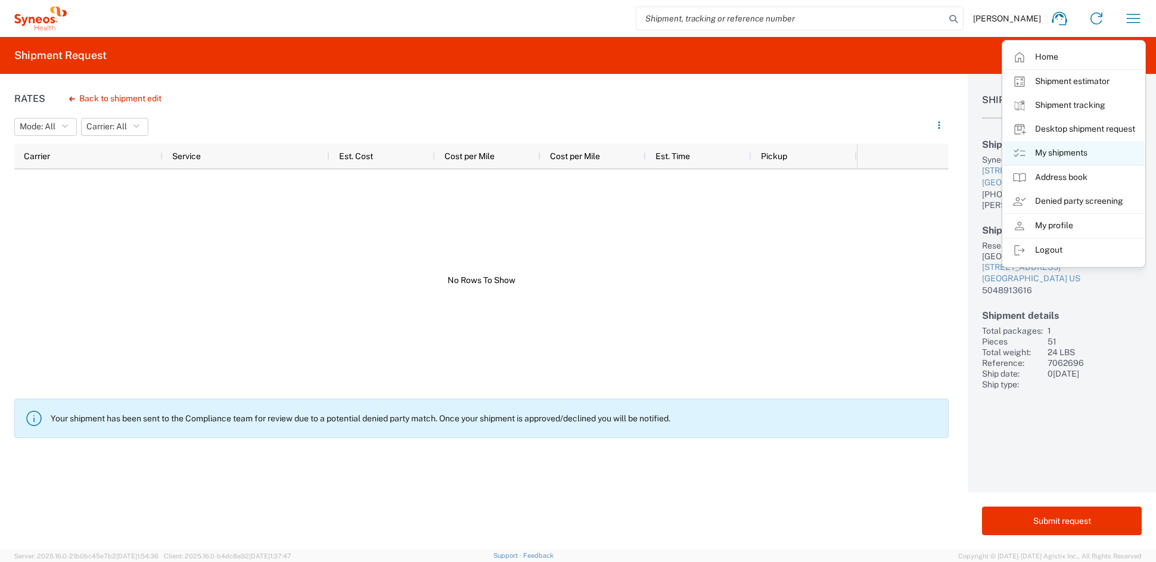
click at [1068, 154] on link "My shipments" at bounding box center [1074, 153] width 142 height 24
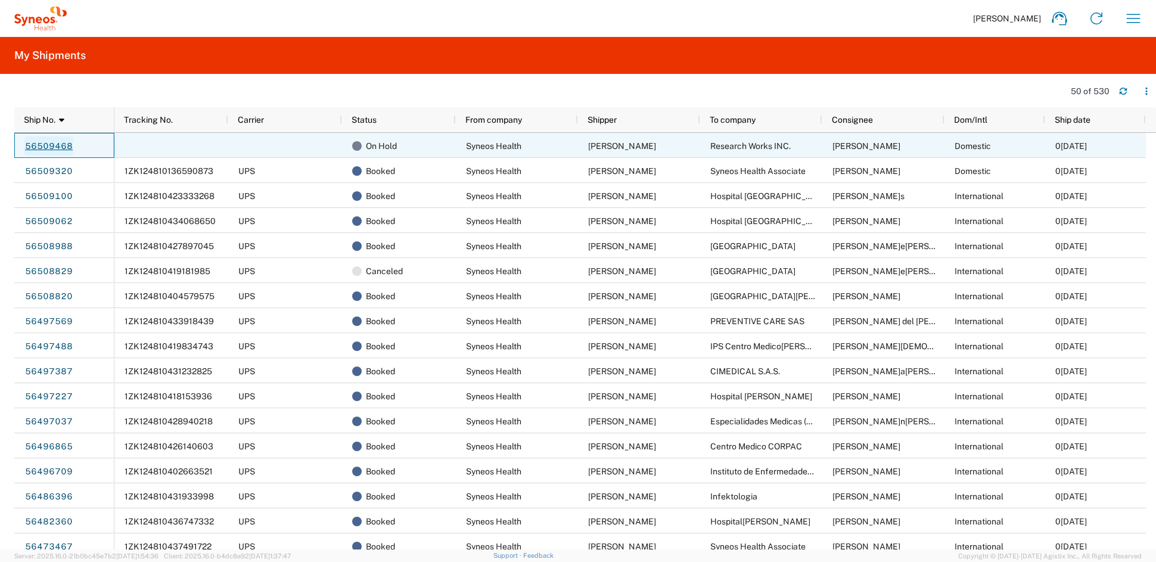
click at [57, 144] on link "56509468" at bounding box center [48, 145] width 49 height 19
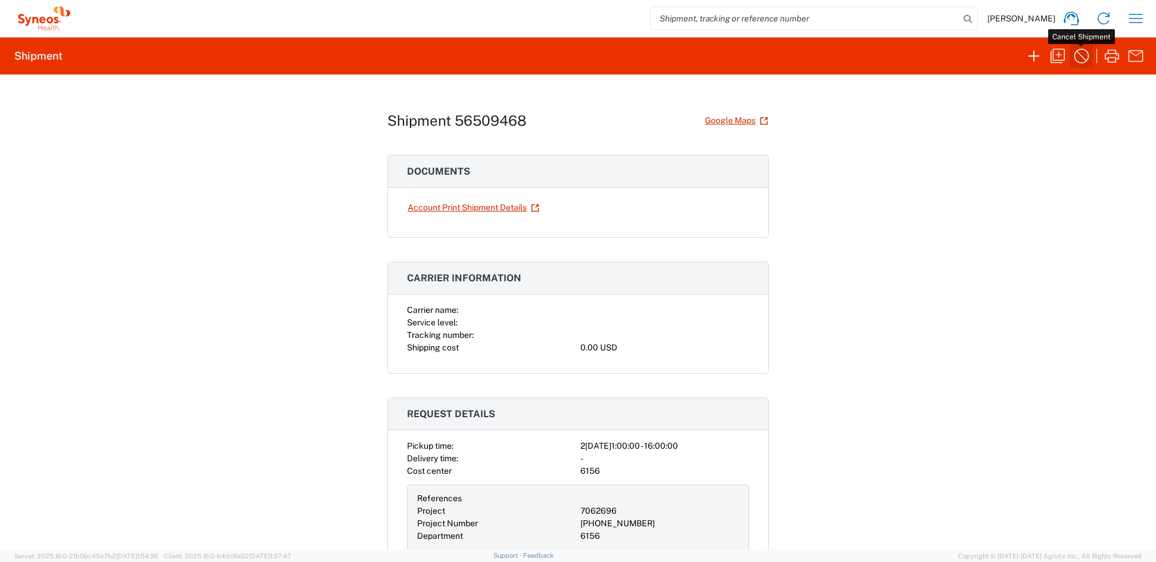
click at [1084, 55] on icon "button" at bounding box center [1081, 55] width 19 height 19
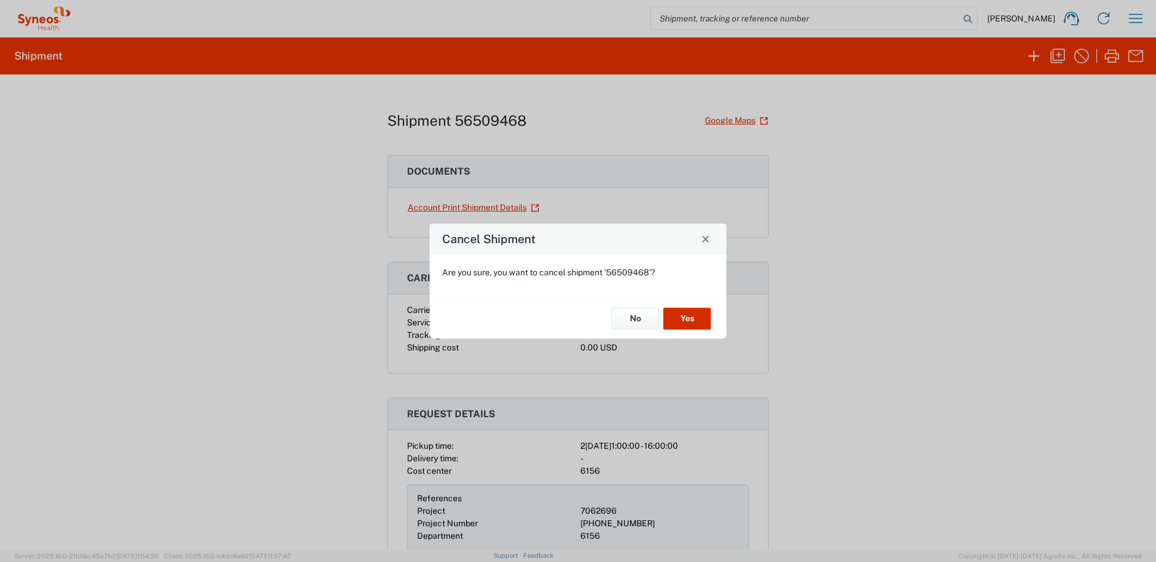
click at [686, 322] on button "Yes" at bounding box center [687, 319] width 48 height 22
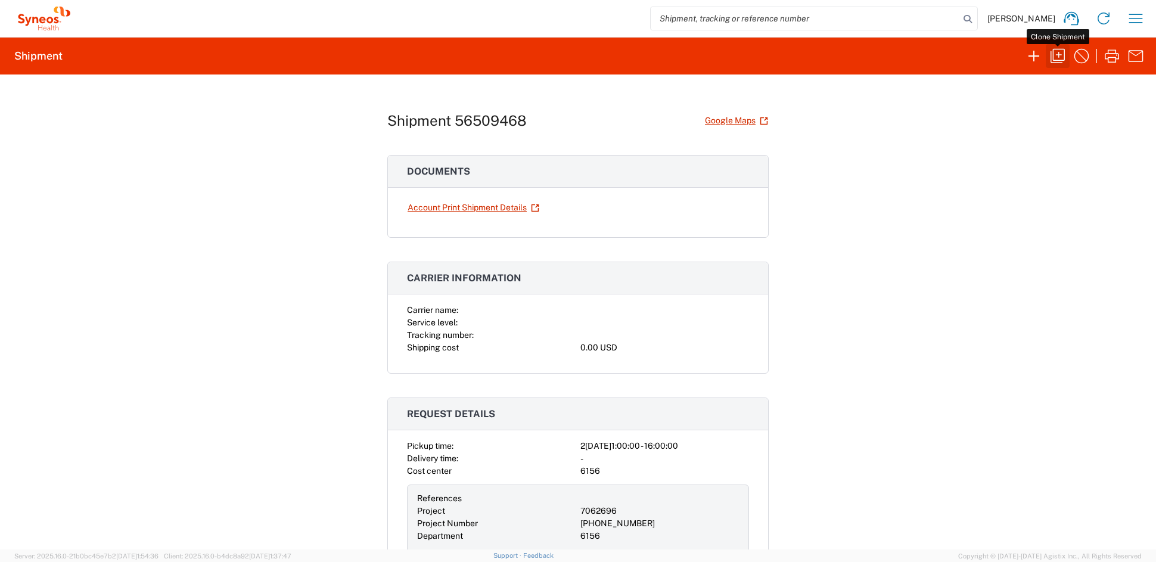
click at [1055, 54] on icon "button" at bounding box center [1057, 55] width 19 height 19
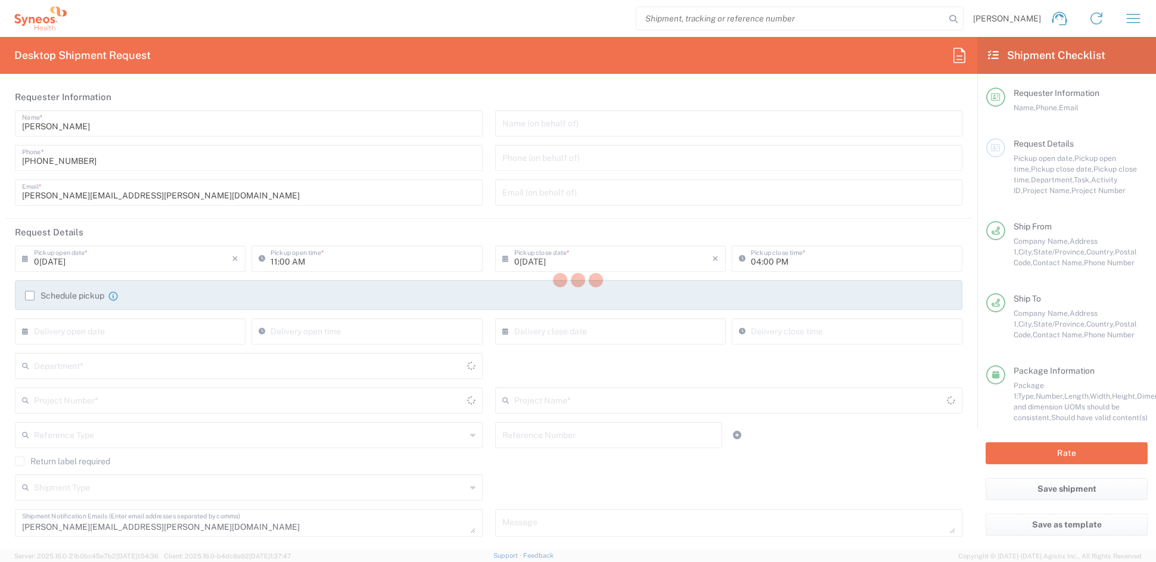
type input "7062696"
type input "Ohio"
type input "Your Packaging"
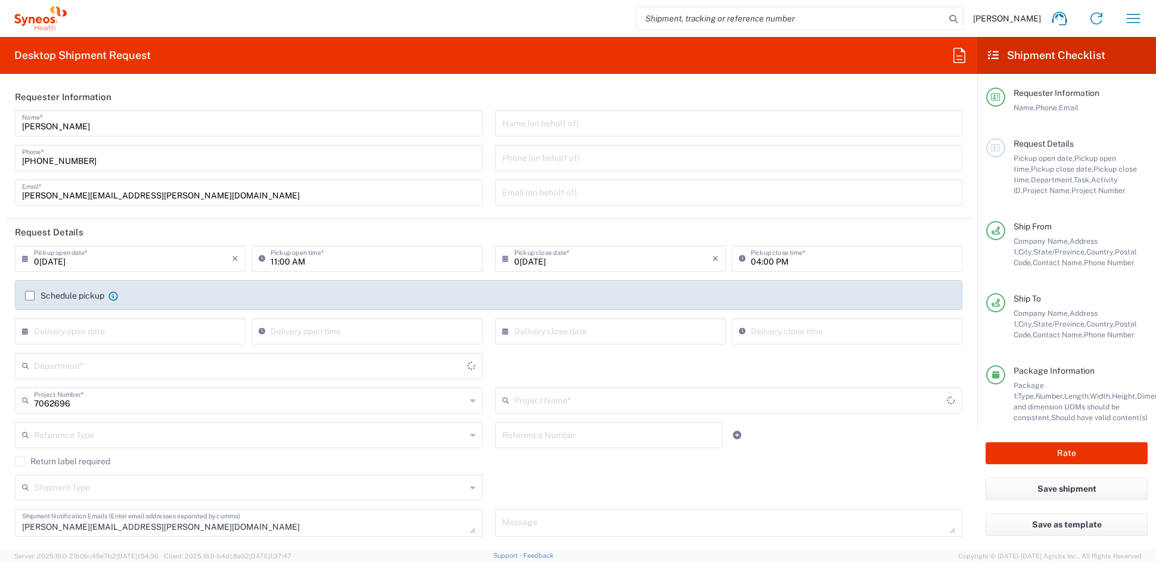
type input "405-201-00180"
type input "6156"
drag, startPoint x: 63, startPoint y: 193, endPoint x: -36, endPoint y: 188, distance: 99.0
click at [0, 188] on html "John Popp Home Shipment estimator Shipment tracking Desktop shipment request My…" at bounding box center [578, 281] width 1156 height 562
paste input "katie.judy"
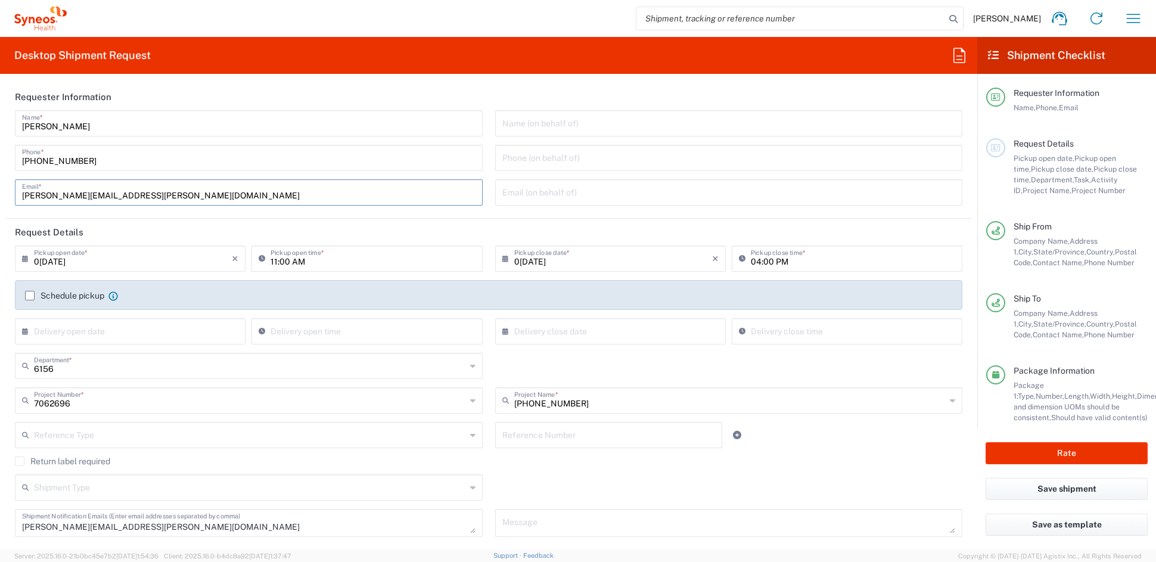
type input "katie.judy@syneoshealth.com"
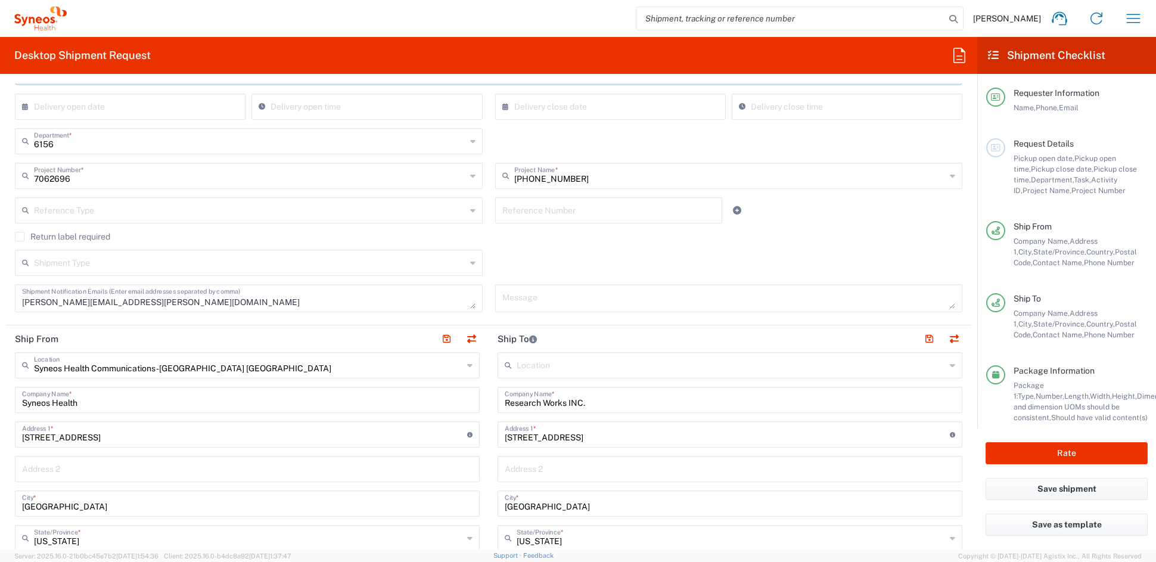
scroll to position [229, 0]
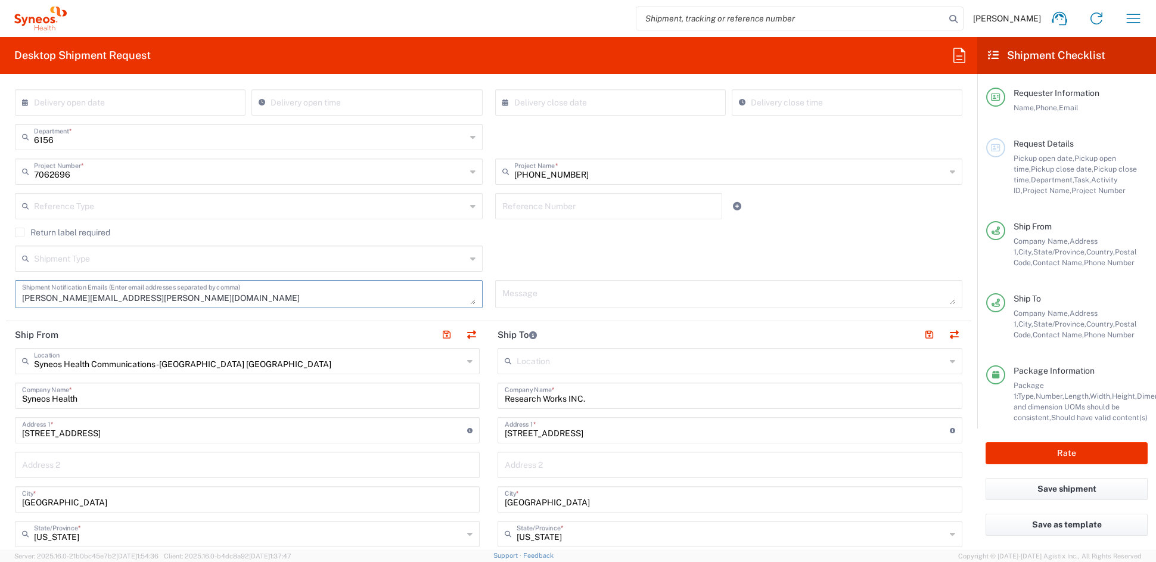
drag, startPoint x: 87, startPoint y: 294, endPoint x: -42, endPoint y: 288, distance: 129.5
click at [0, 288] on html "John Popp Home Shipment estimator Shipment tracking Desktop shipment request My…" at bounding box center [578, 281] width 1156 height 562
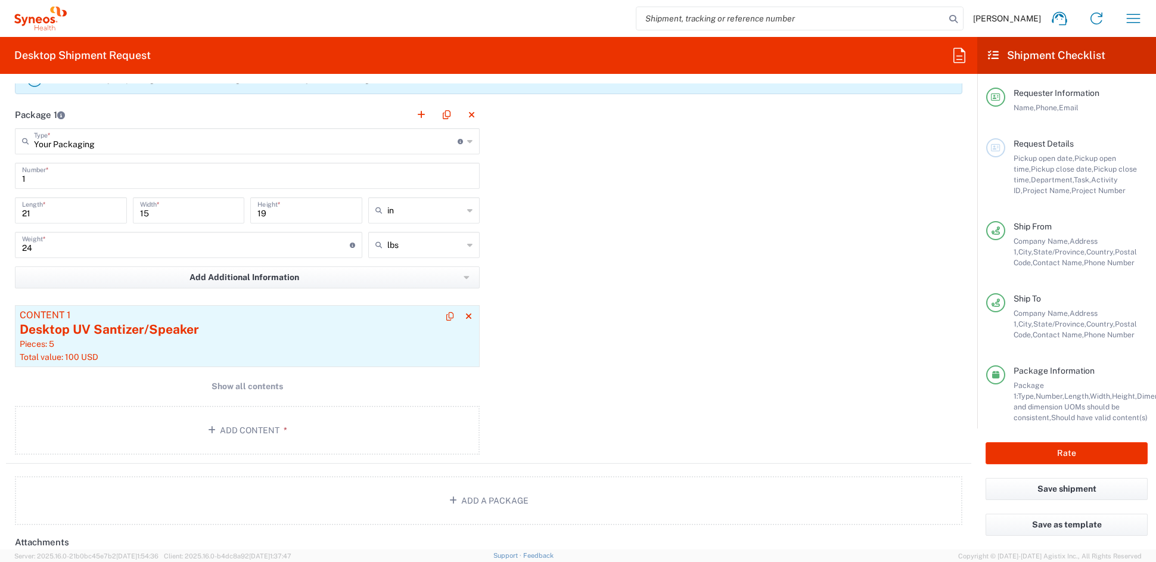
scroll to position [1044, 0]
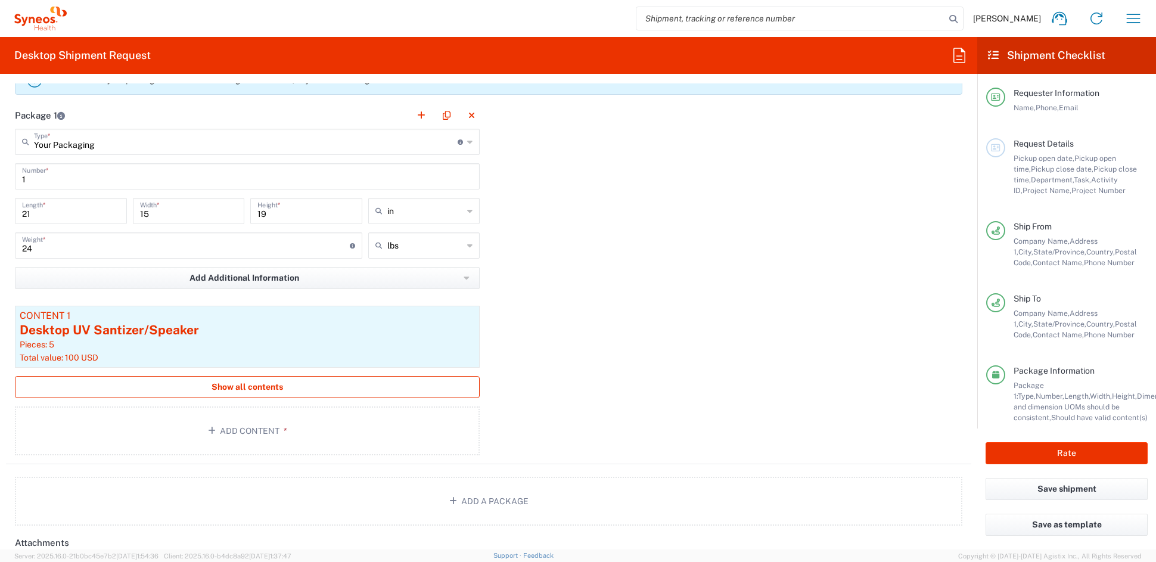
click at [258, 390] on span "Show all contents" at bounding box center [248, 386] width 72 height 11
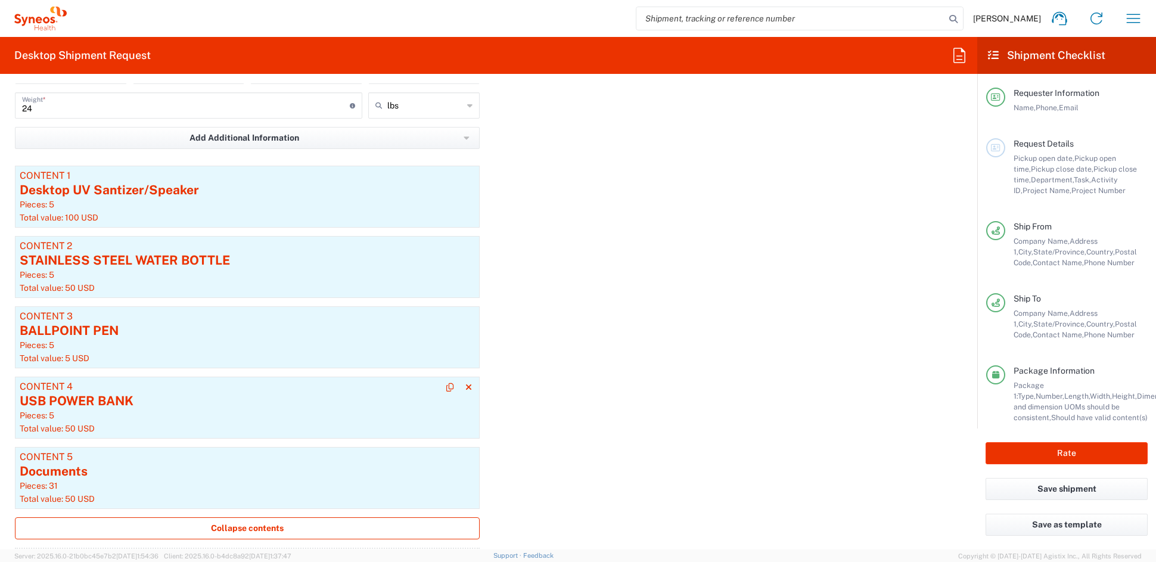
scroll to position [1190, 0]
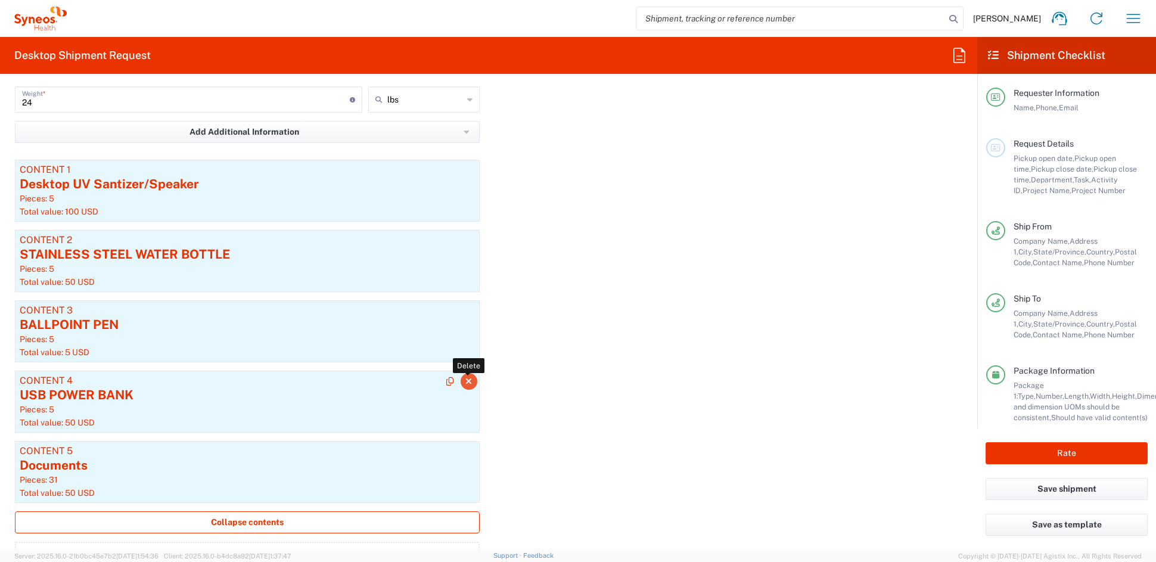
click at [465, 381] on icon "button" at bounding box center [468, 381] width 7 height 8
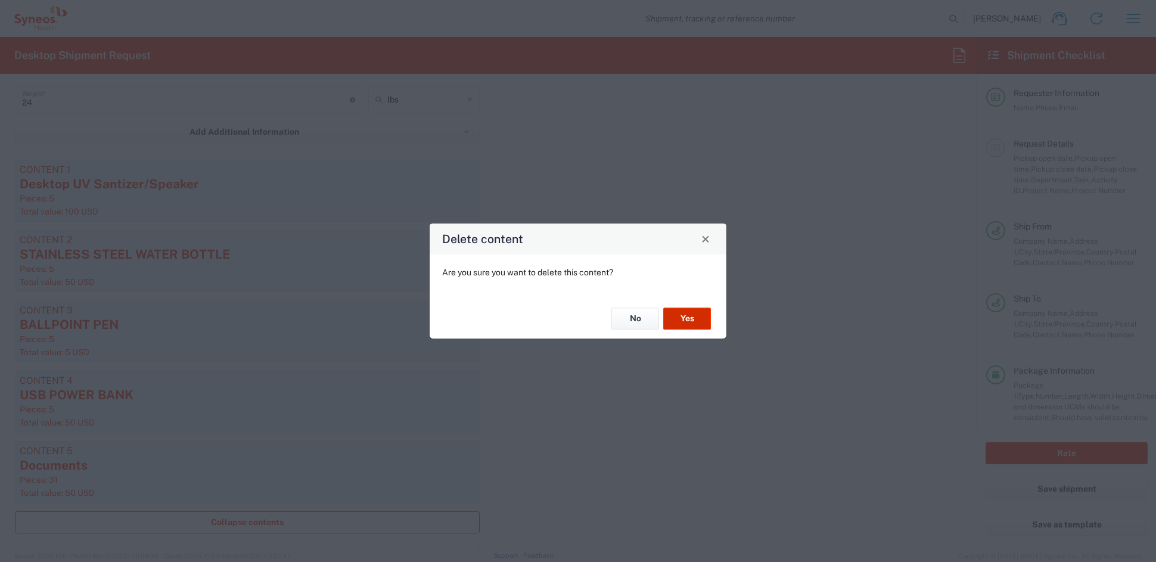
click at [686, 322] on button "Yes" at bounding box center [687, 319] width 48 height 22
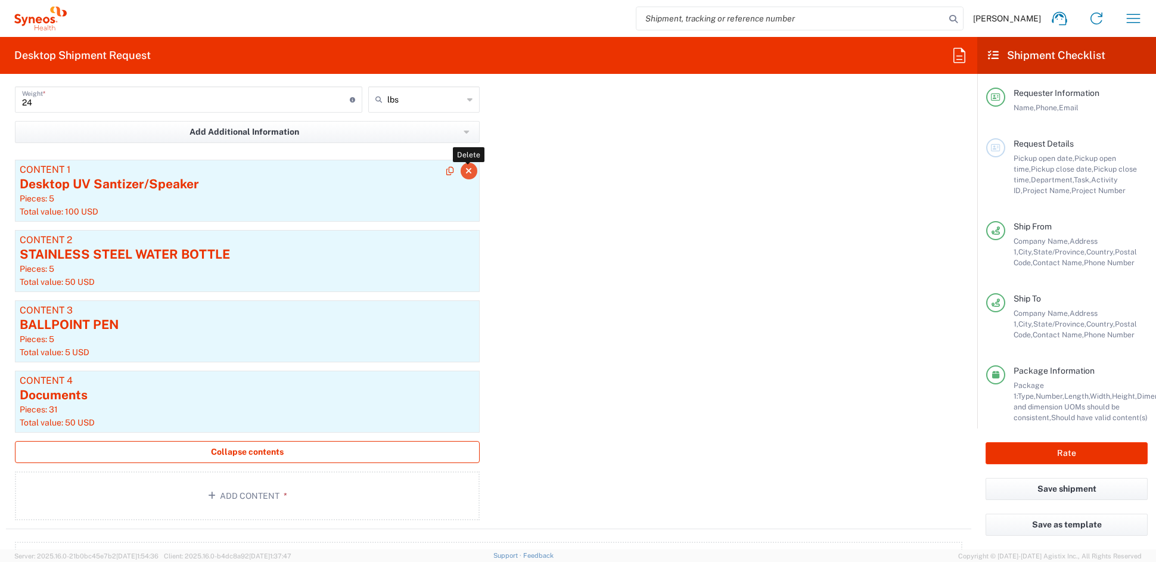
click at [465, 170] on icon "button" at bounding box center [468, 171] width 7 height 8
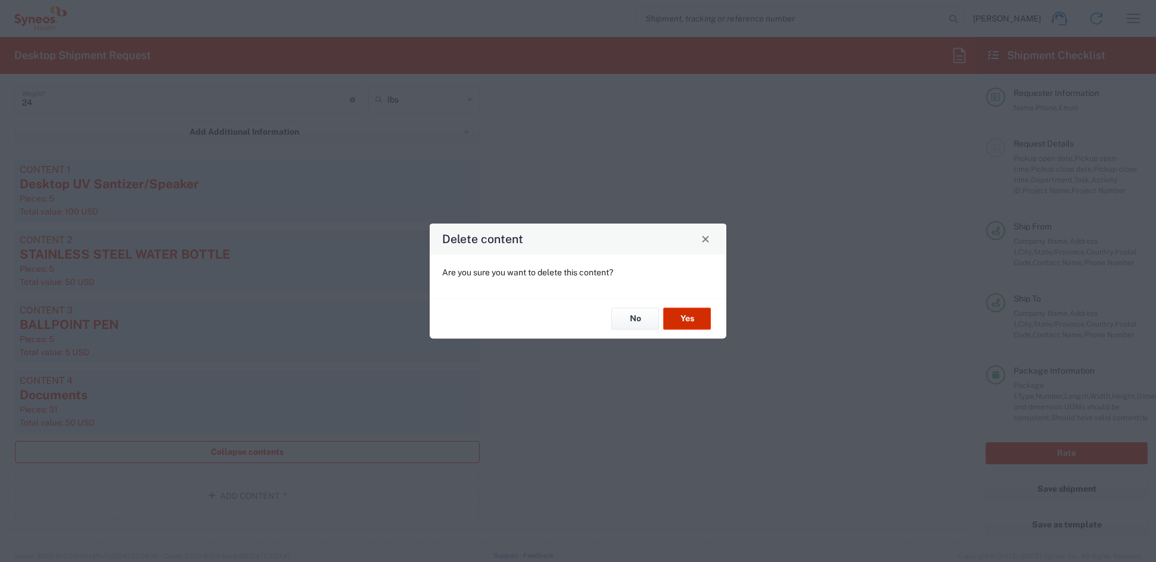
click at [700, 323] on button "Yes" at bounding box center [687, 319] width 48 height 22
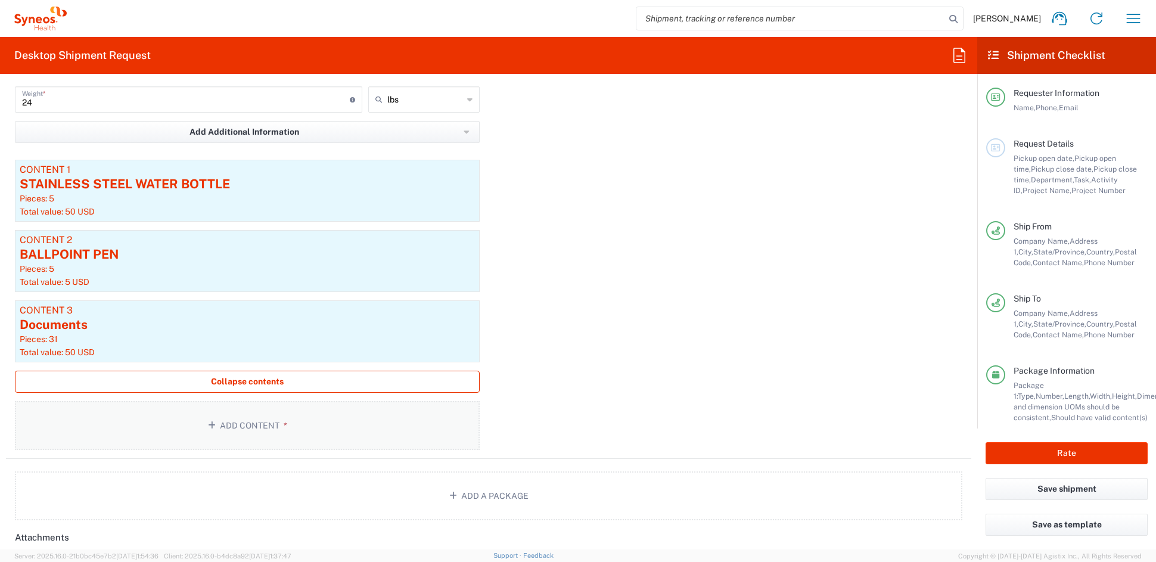
click at [249, 425] on button "Add Content *" at bounding box center [247, 425] width 465 height 49
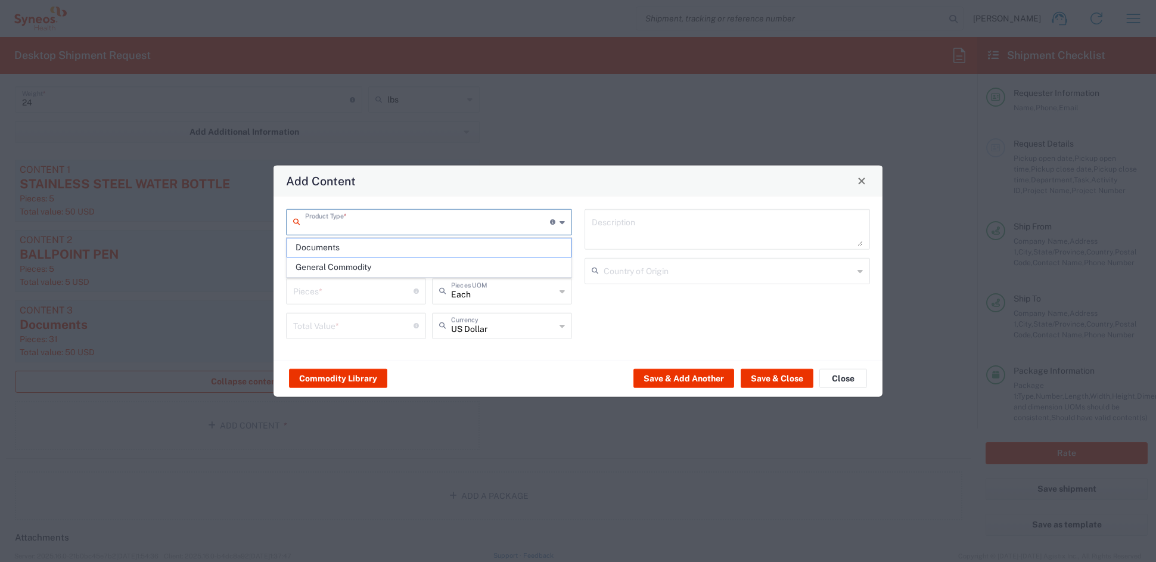
click at [348, 220] on input "text" at bounding box center [427, 220] width 245 height 21
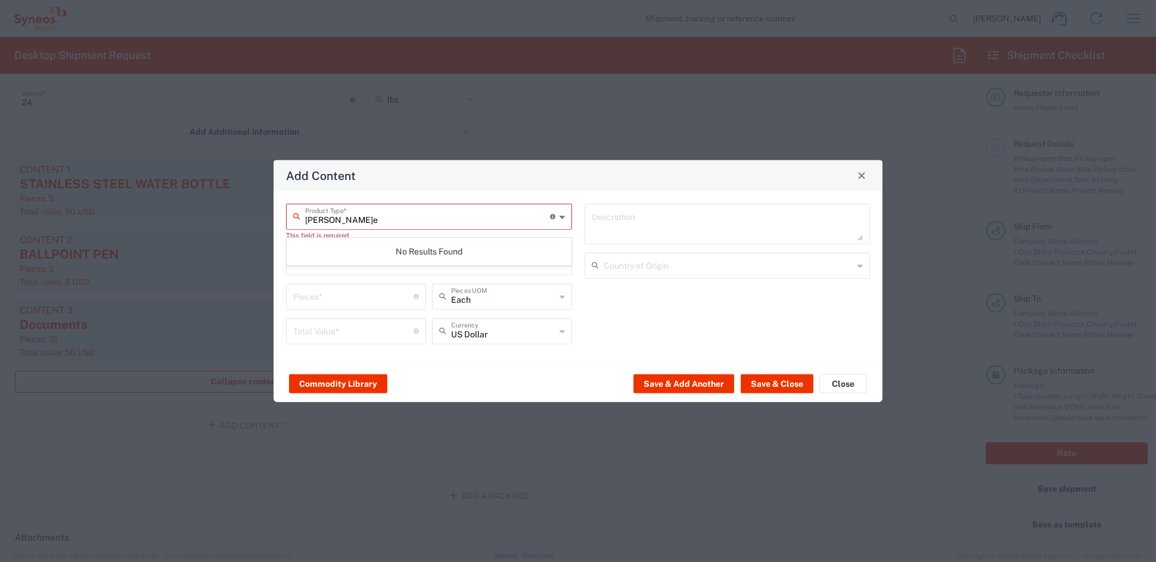
type input "speaker"
click at [377, 216] on input "speaker" at bounding box center [427, 215] width 245 height 21
drag, startPoint x: 329, startPoint y: 209, endPoint x: 300, endPoint y: 216, distance: 29.5
click at [250, 212] on div "Add Content speaker Product Type * Document: Paper document generated internall…" at bounding box center [578, 281] width 1156 height 562
drag, startPoint x: 340, startPoint y: 219, endPoint x: 283, endPoint y: 218, distance: 57.2
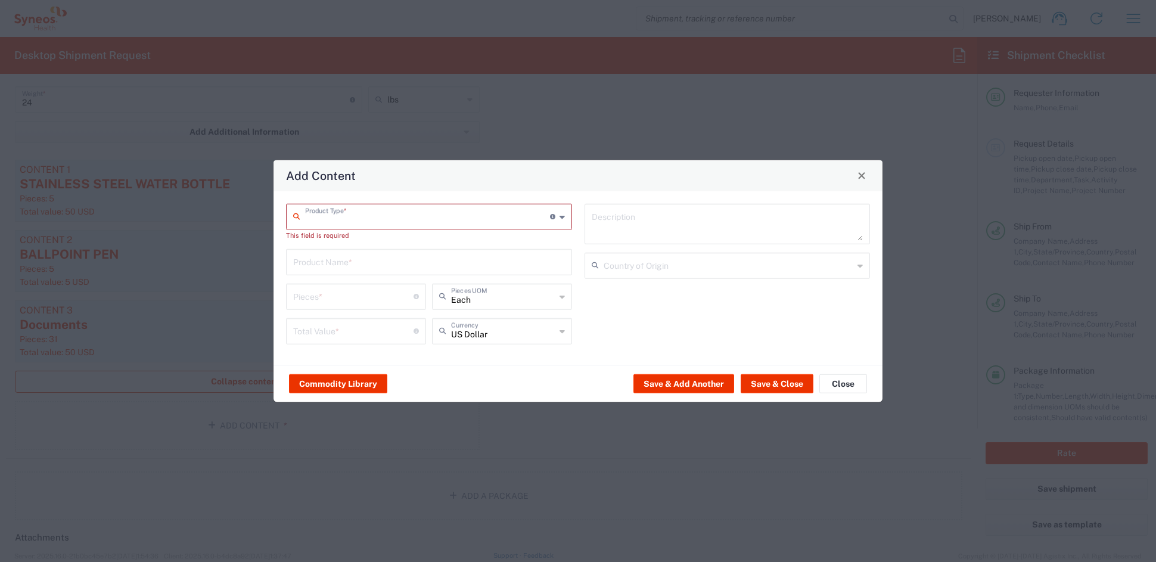
click at [286, 218] on div "Product Type * Document: Paper document generated internally by Syneos, a clien…" at bounding box center [429, 216] width 286 height 26
drag, startPoint x: 510, startPoint y: 225, endPoint x: 504, endPoint y: 227, distance: 7.0
click at [509, 225] on input "text" at bounding box center [427, 215] width 245 height 21
drag, startPoint x: 458, startPoint y: 252, endPoint x: 448, endPoint y: 253, distance: 10.7
click at [454, 251] on input "text" at bounding box center [429, 260] width 272 height 21
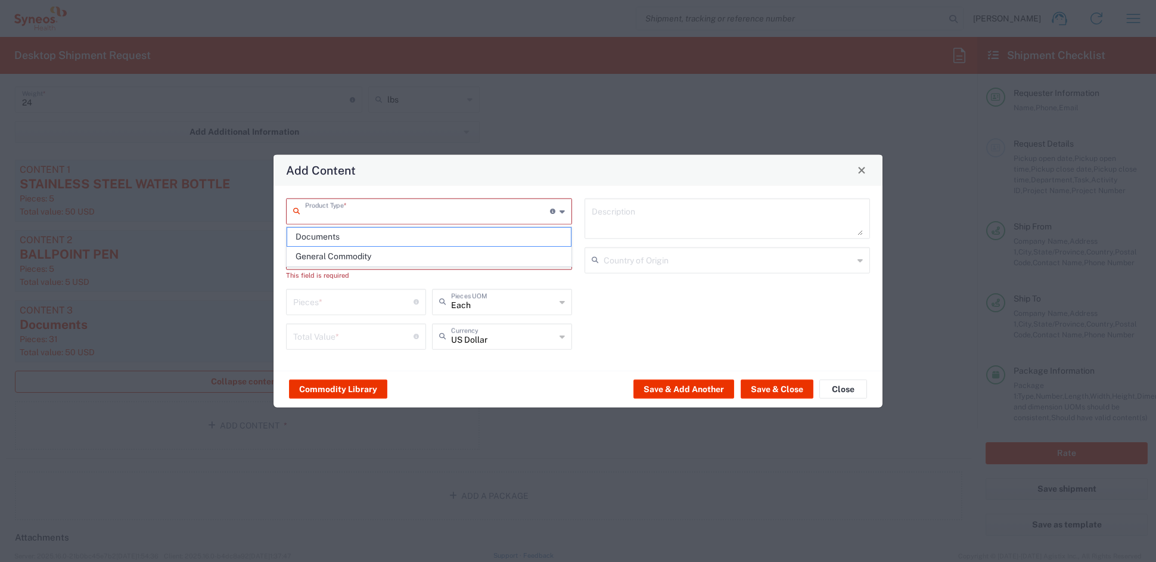
click at [433, 220] on input "text" at bounding box center [427, 210] width 245 height 21
click at [346, 260] on span "General Commodity" at bounding box center [428, 256] width 283 height 18
type input "General Commodity"
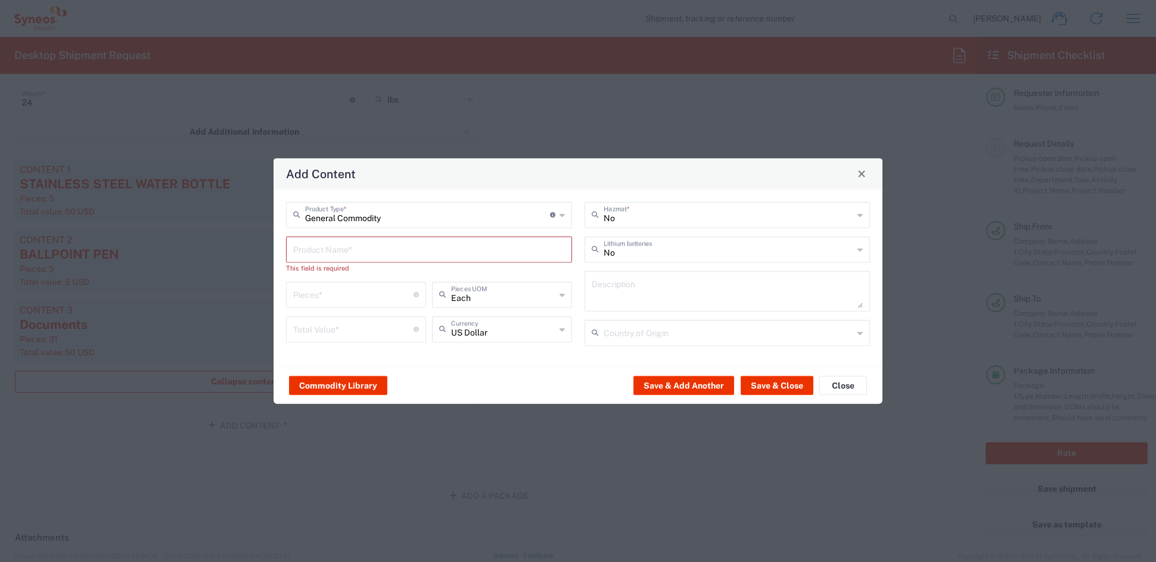
click at [347, 247] on input "text" at bounding box center [429, 248] width 272 height 21
type input "s"
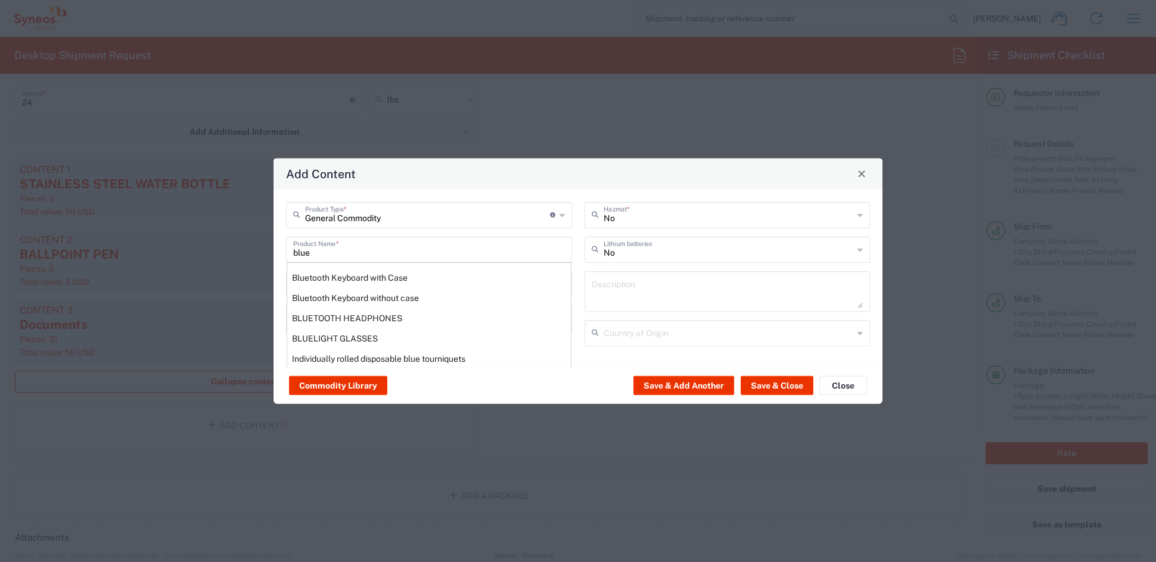
click at [325, 313] on div "BLUETOOTH HEADPHONES" at bounding box center [429, 317] width 284 height 20
type input "BLUETOOTH HEADPHONES"
type input "1"
type textarea "PLASTIC"
type input "China"
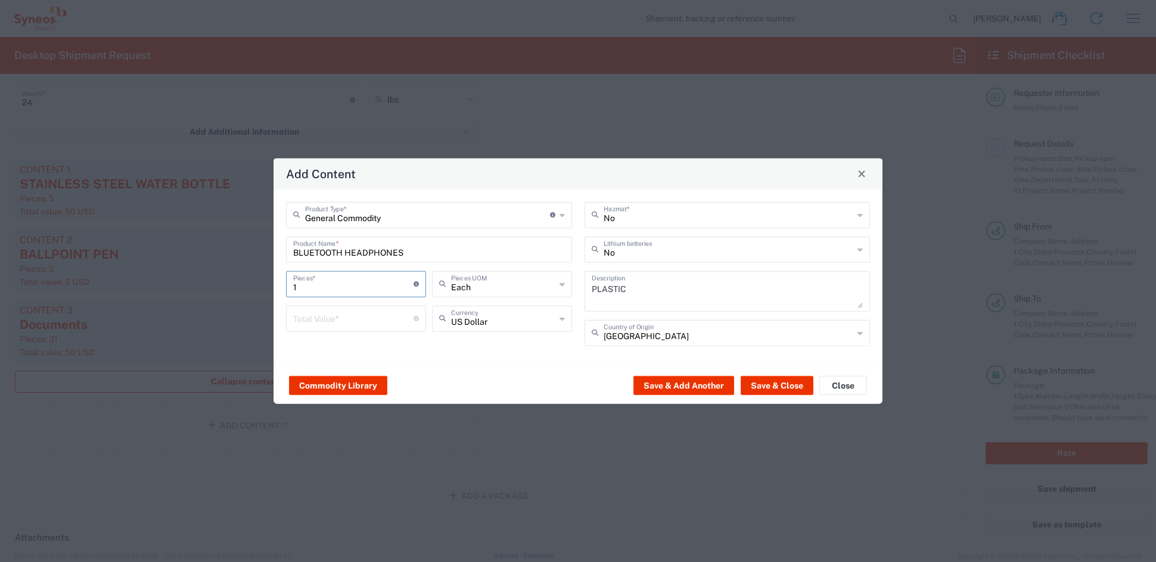
drag, startPoint x: 312, startPoint y: 287, endPoint x: 254, endPoint y: 282, distance: 58.5
click at [254, 282] on div "Add Content General Commodity Product Type * Document: Paper document generated…" at bounding box center [578, 281] width 1156 height 562
type input "5"
click at [337, 320] on input "number" at bounding box center [353, 317] width 120 height 21
type input "1"
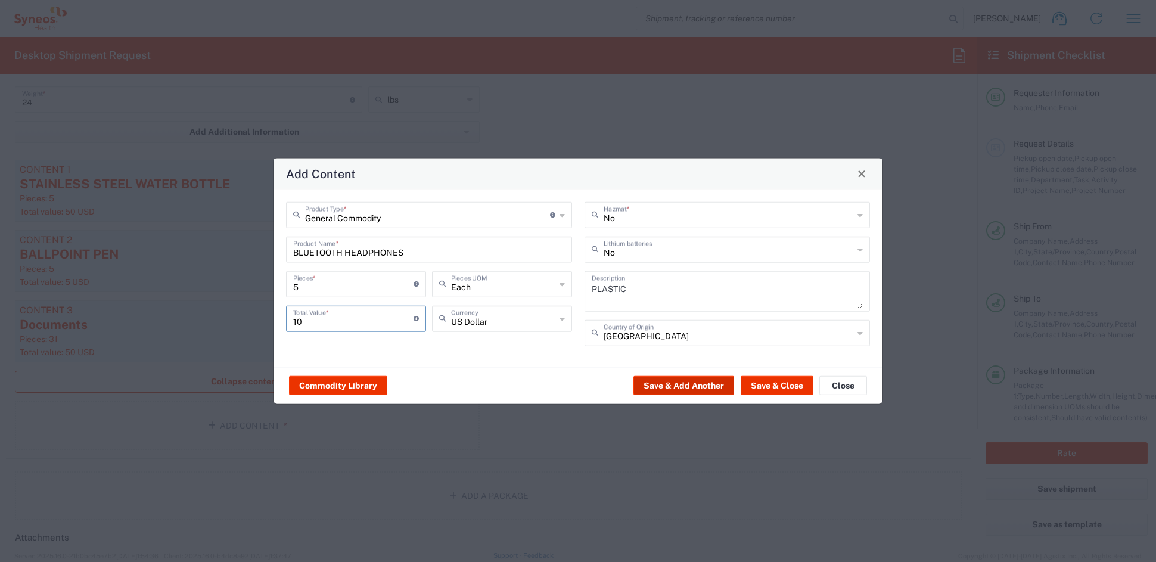
type input "10"
click at [676, 384] on button "Save & Add Another" at bounding box center [683, 385] width 101 height 19
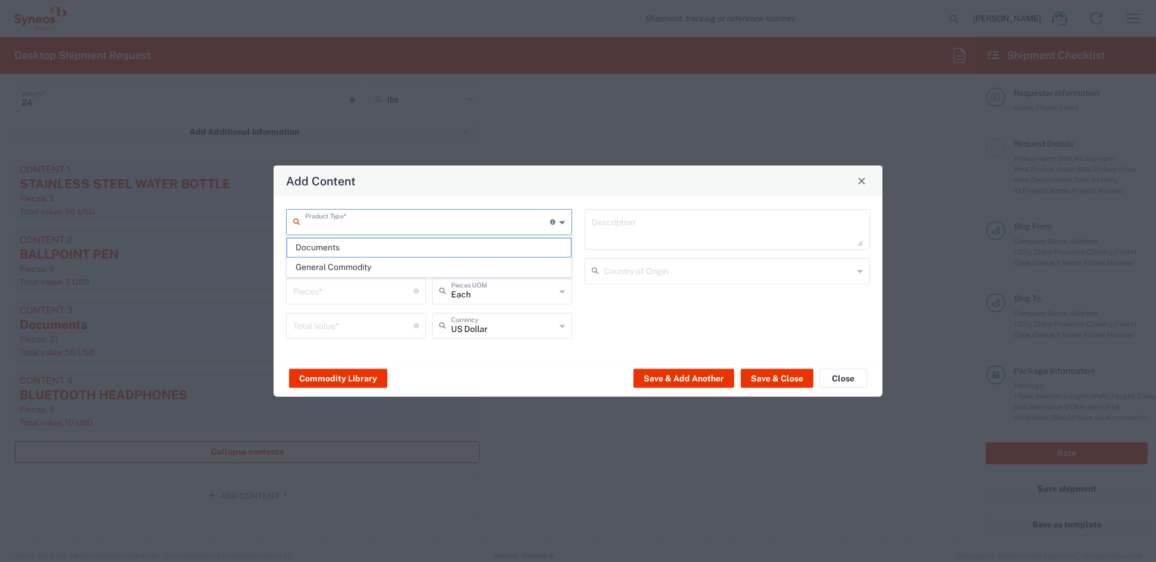
click at [319, 218] on input "text" at bounding box center [427, 220] width 245 height 21
click at [328, 265] on span "General Commodity" at bounding box center [428, 267] width 283 height 18
type input "General Commodity"
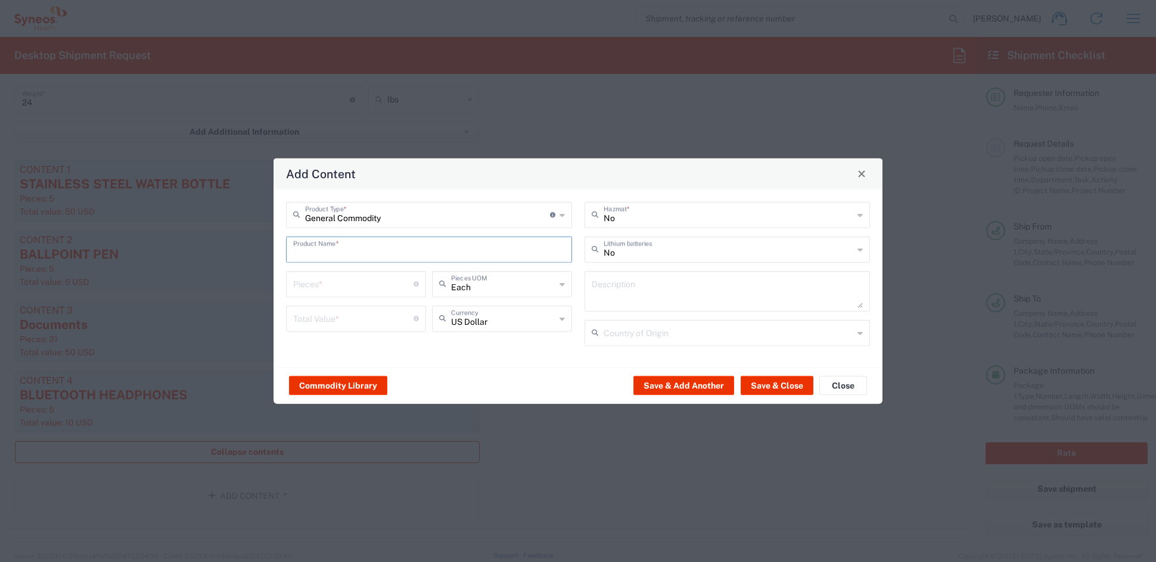
click at [333, 248] on input "text" at bounding box center [429, 248] width 272 height 21
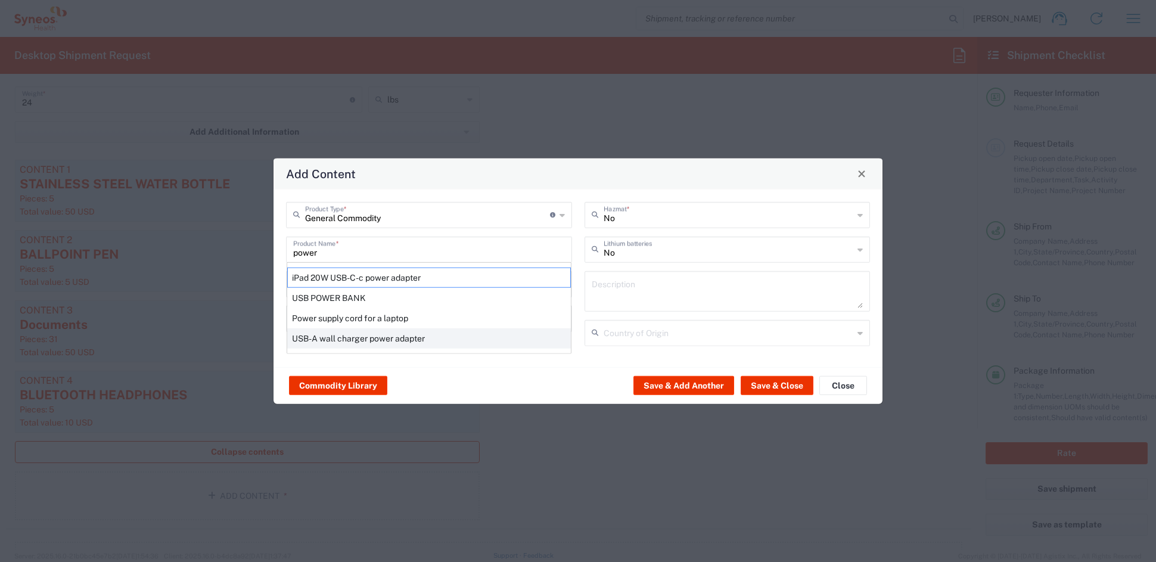
click at [307, 338] on div "USB-A wall charger power adapter" at bounding box center [429, 338] width 284 height 20
type input "USB-A wall charger power adapter"
type textarea "USB-A Wall charger - Universal power adapter"
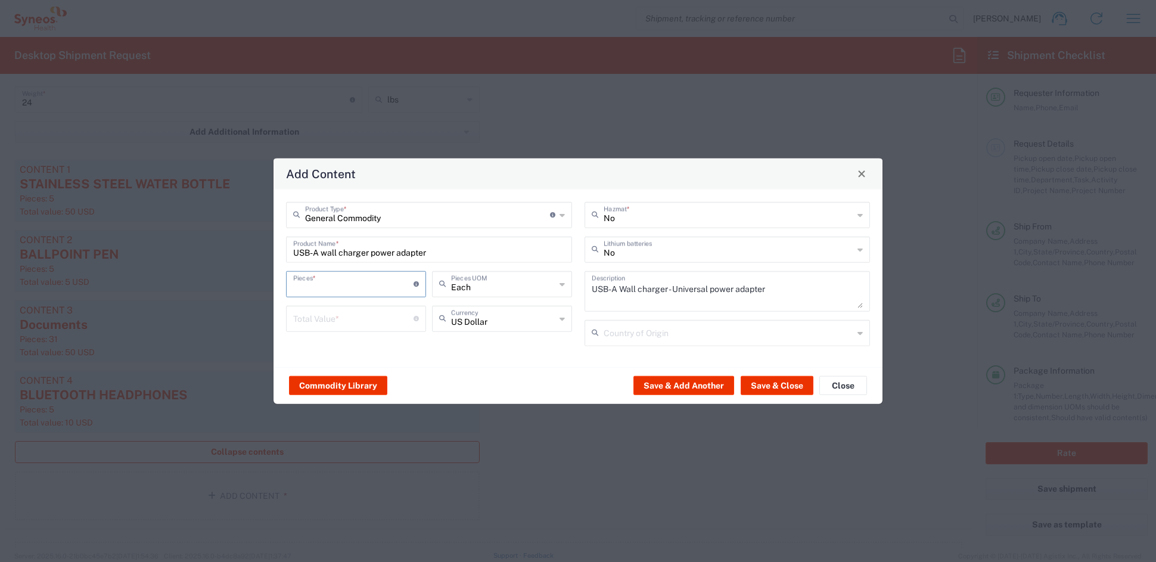
click at [353, 281] on input "number" at bounding box center [353, 282] width 120 height 21
type input "5"
click at [336, 321] on input "number" at bounding box center [353, 317] width 120 height 21
type input "10"
drag, startPoint x: 760, startPoint y: 386, endPoint x: 721, endPoint y: 377, distance: 39.6
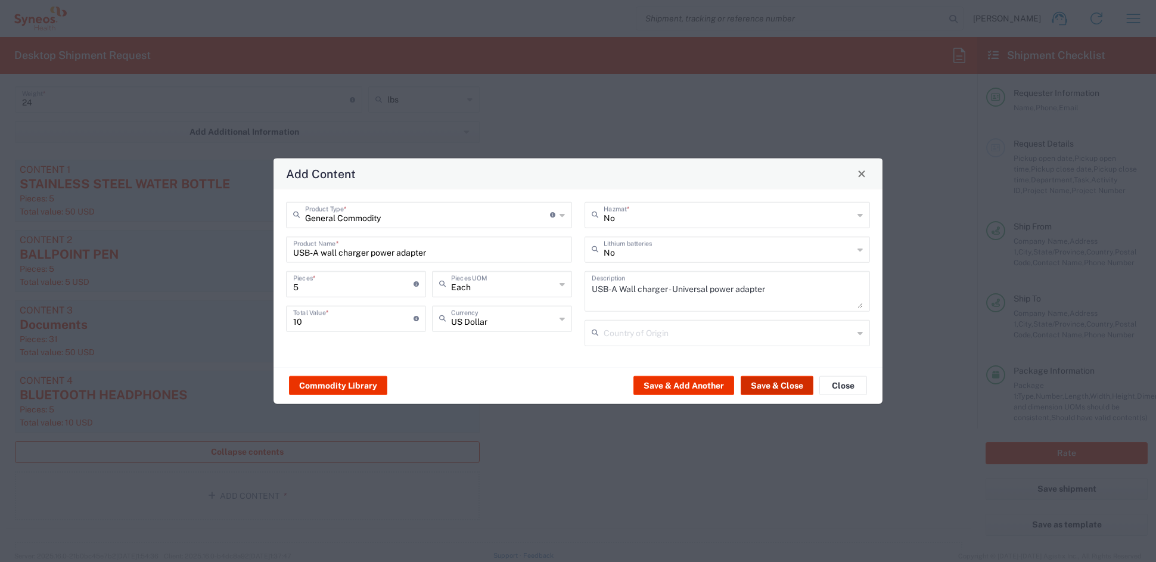
click at [761, 385] on button "Save & Close" at bounding box center [777, 385] width 73 height 19
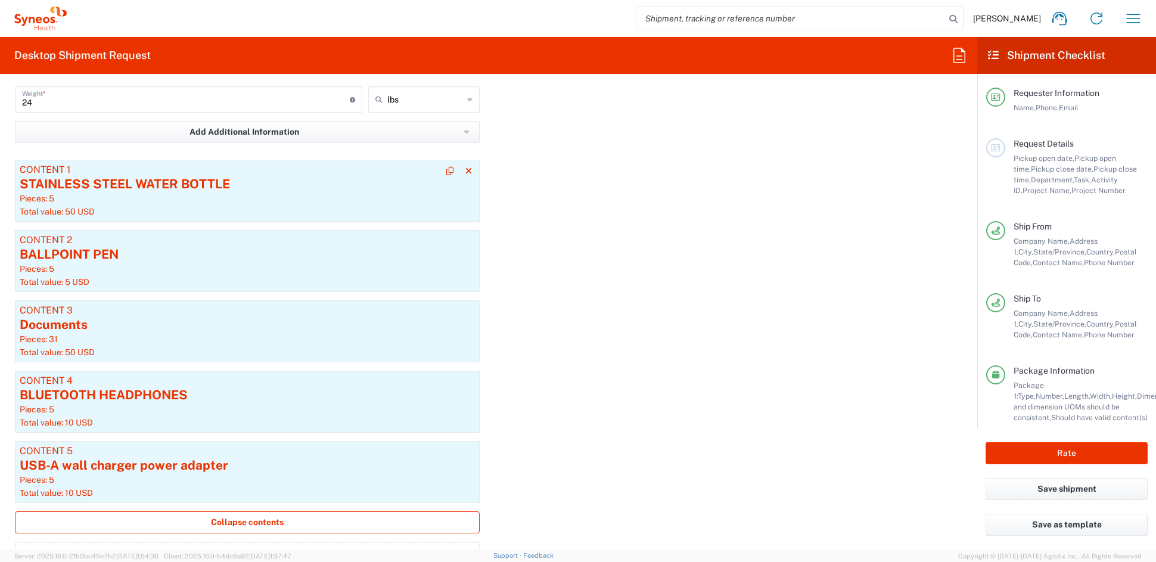
click at [181, 201] on div "Pieces: 5" at bounding box center [247, 198] width 455 height 11
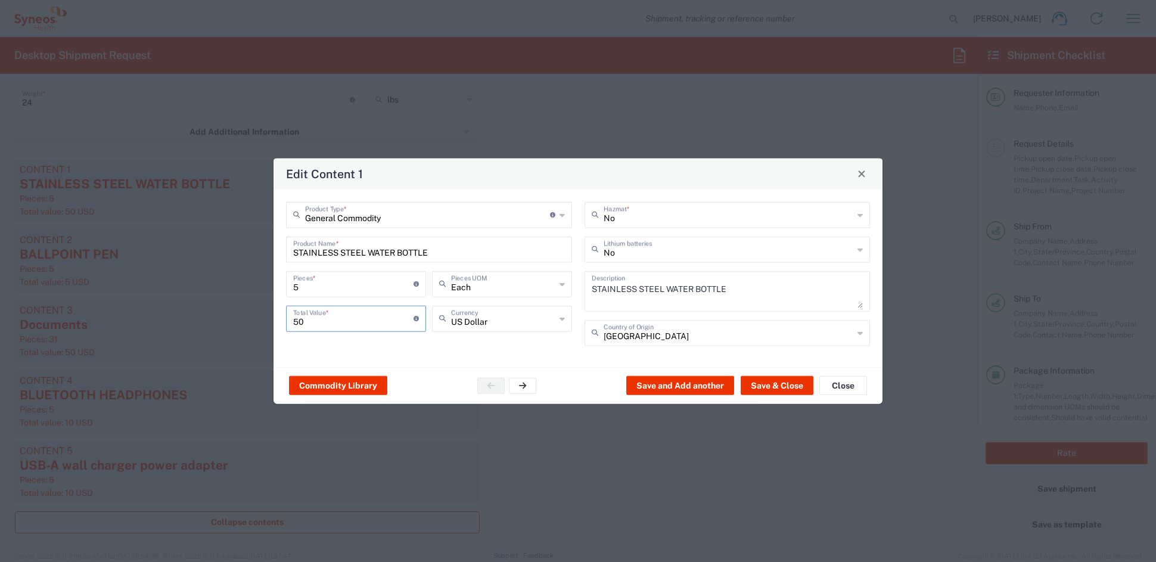
drag, startPoint x: 250, startPoint y: 319, endPoint x: 237, endPoint y: 317, distance: 13.2
click at [238, 317] on div "Edit Content 1 General Commodity Product Type * Document: Paper document genera…" at bounding box center [578, 281] width 1156 height 562
type input "10"
click at [779, 380] on button "Save & Close" at bounding box center [777, 385] width 73 height 19
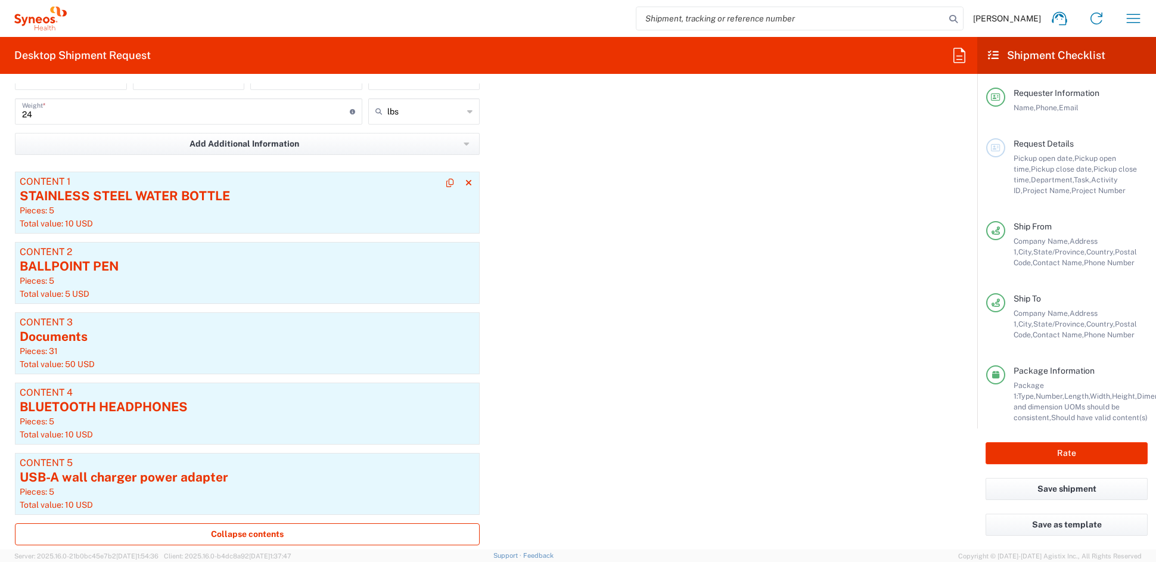
scroll to position [1183, 0]
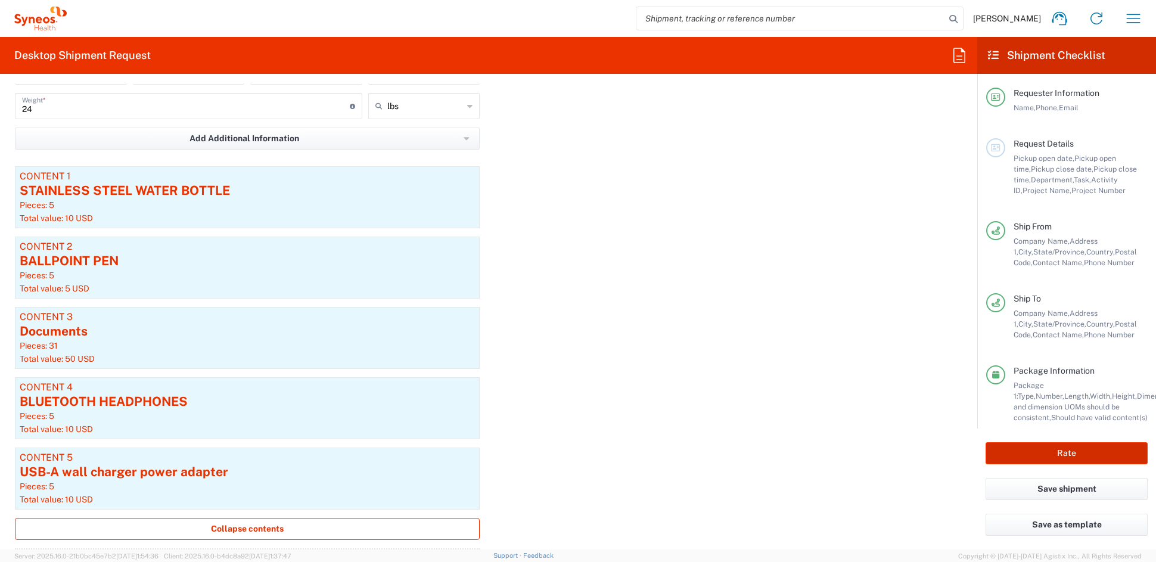
click at [1089, 450] on button "Rate" at bounding box center [1067, 453] width 162 height 22
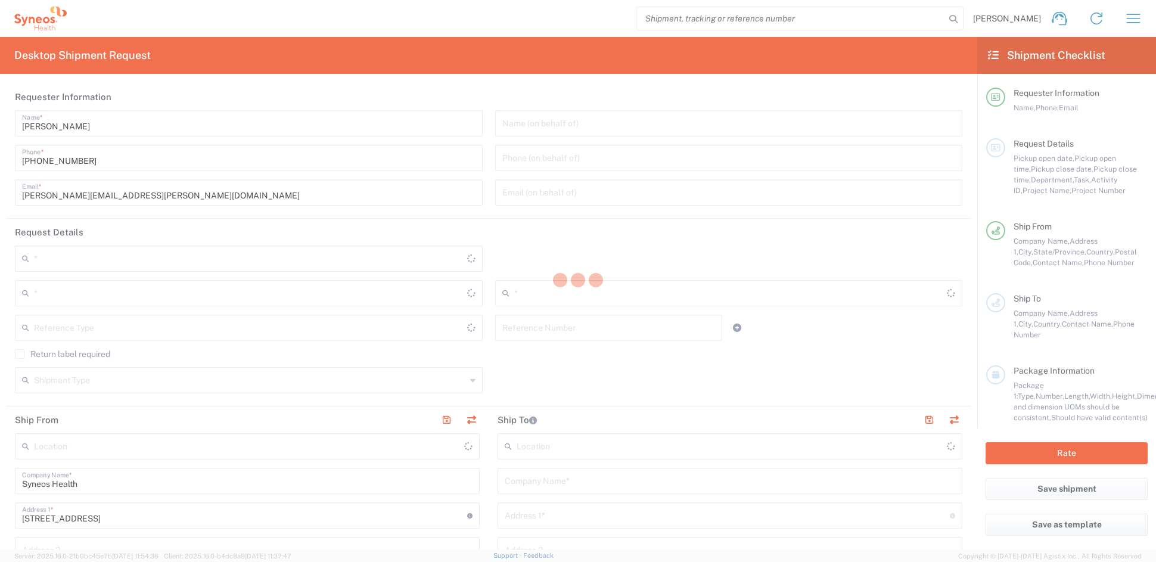
type input "[US_STATE]"
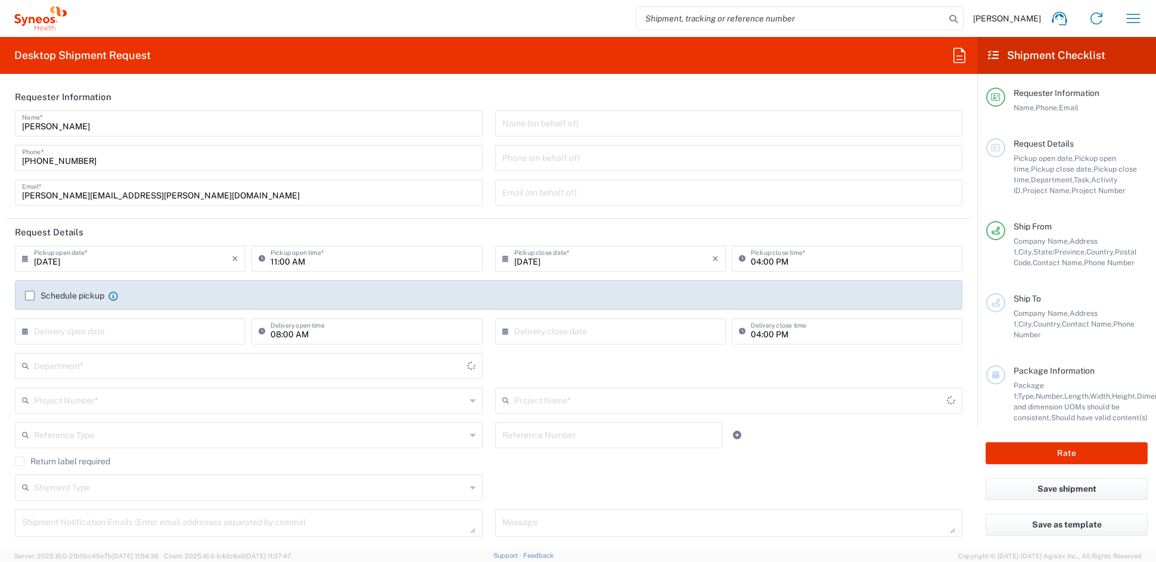
type input "6156"
type input "[GEOGRAPHIC_DATA]"
type input "Syneos Health Communications-[GEOGRAPHIC_DATA] [GEOGRAPHIC_DATA]"
click at [1130, 15] on icon "button" at bounding box center [1133, 18] width 19 height 19
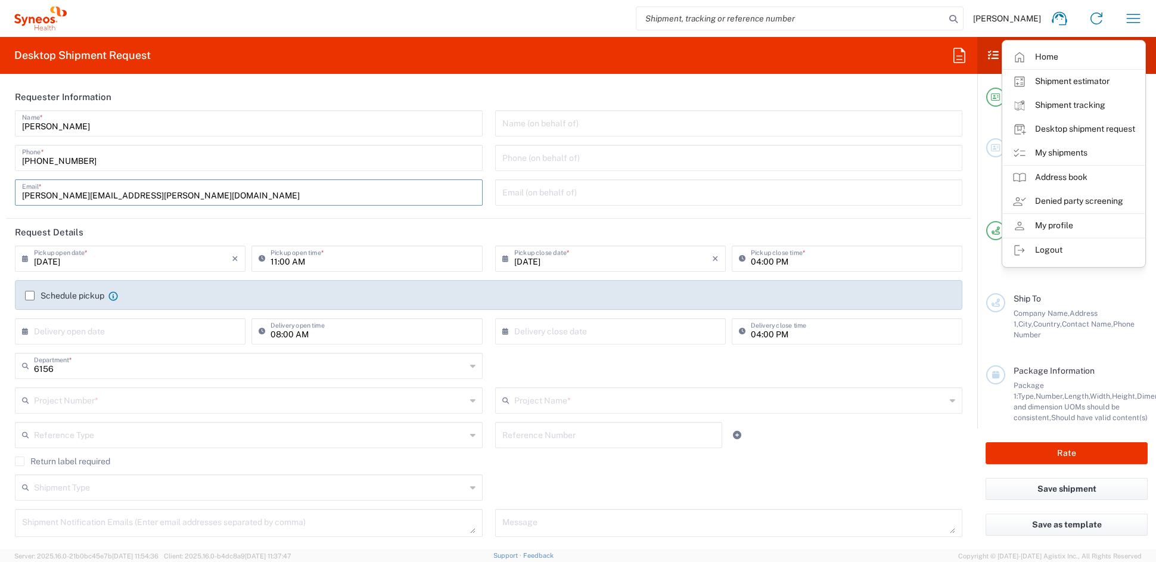
drag, startPoint x: 135, startPoint y: 195, endPoint x: -55, endPoint y: 185, distance: 190.4
click at [0, 185] on html "John Popp Home Shipment estimator Shipment tracking Desktop shipment request My…" at bounding box center [578, 281] width 1156 height 562
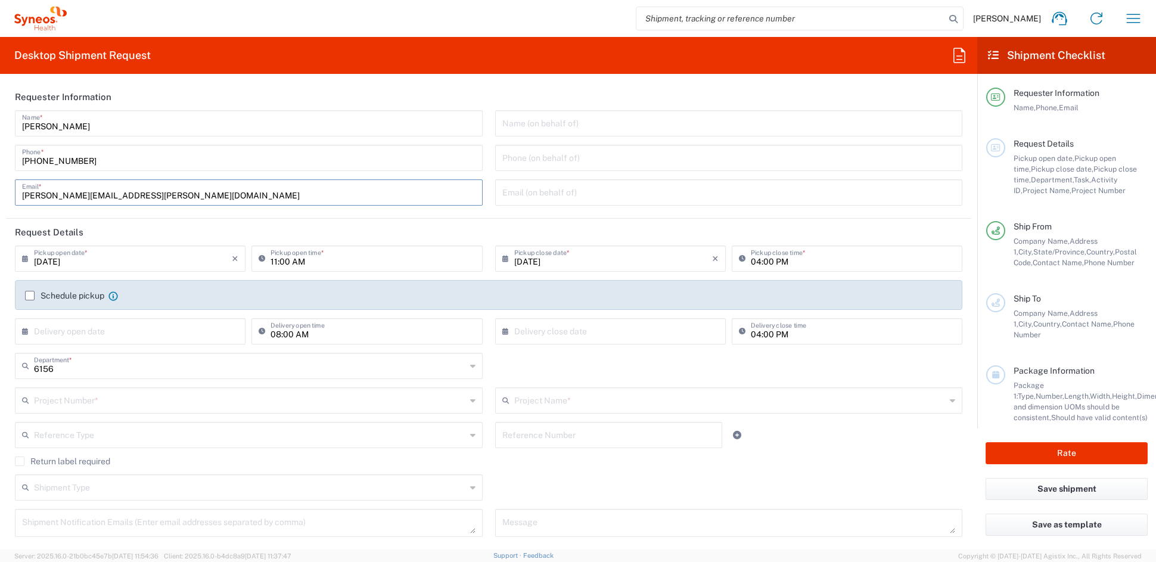
paste input "katie.judy"
type input "katie.judy@syneoshealth.com"
click at [86, 397] on input "text" at bounding box center [250, 399] width 432 height 21
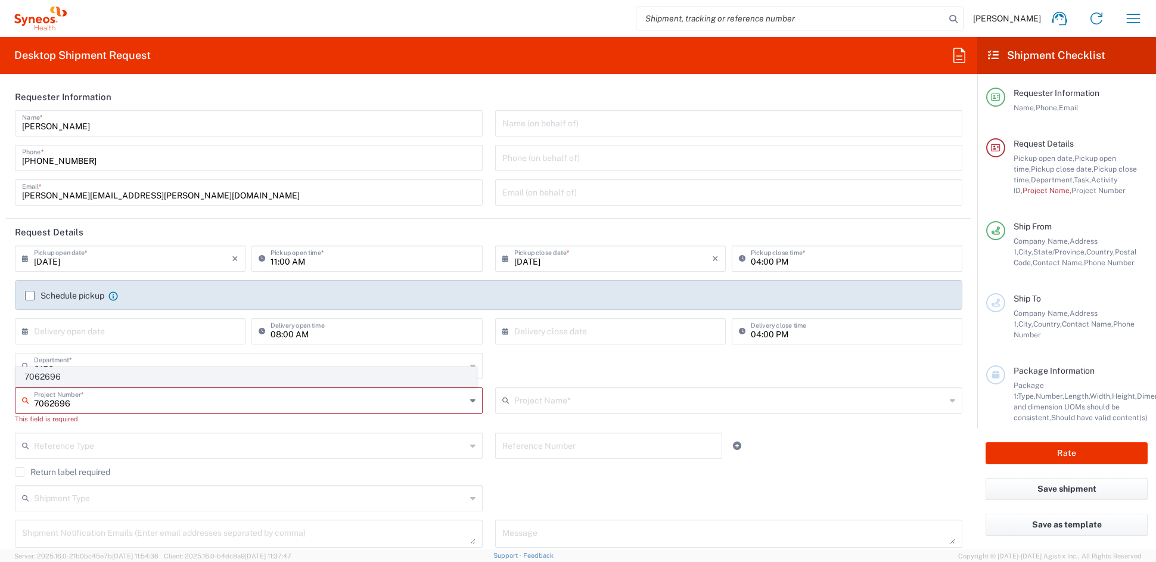
type input "7062696"
click at [67, 374] on span "7062696" at bounding box center [246, 377] width 460 height 18
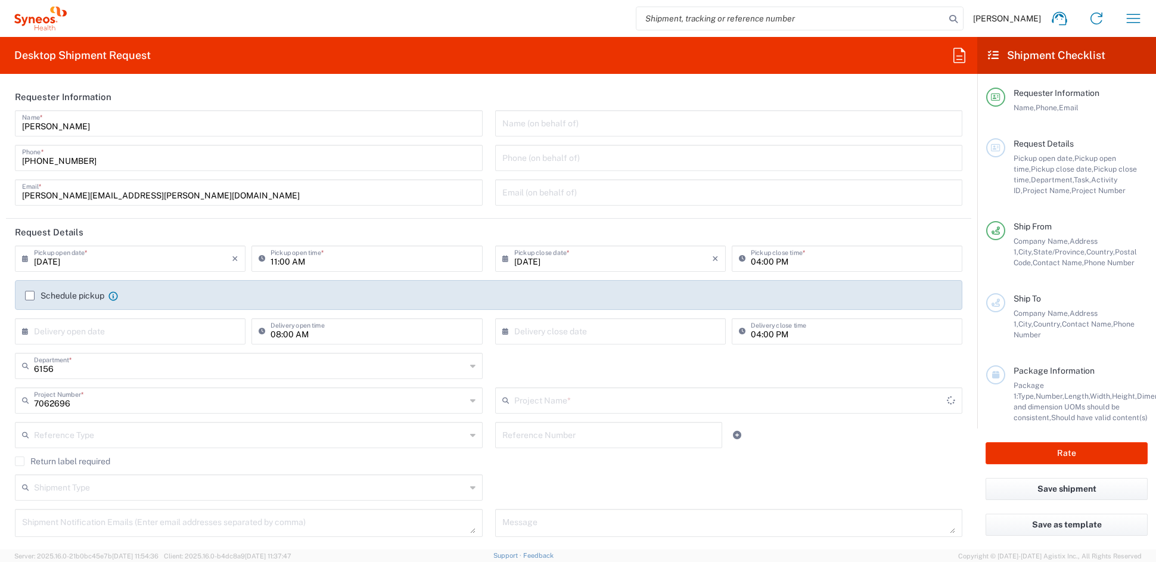
type input "405-201-00180"
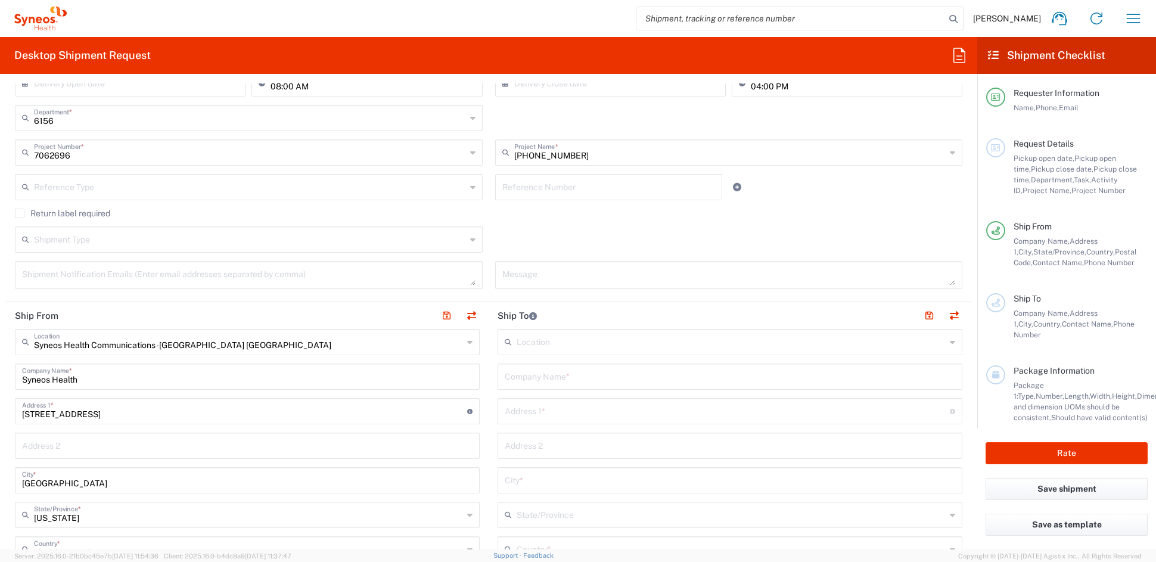
scroll to position [281, 0]
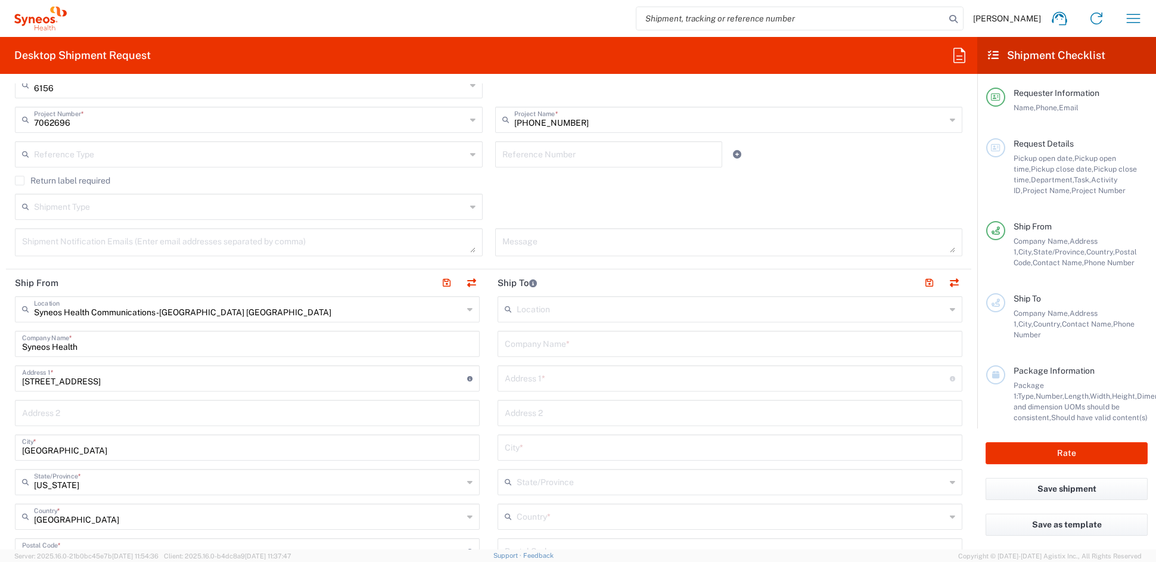
click at [561, 343] on input "text" at bounding box center [730, 343] width 450 height 21
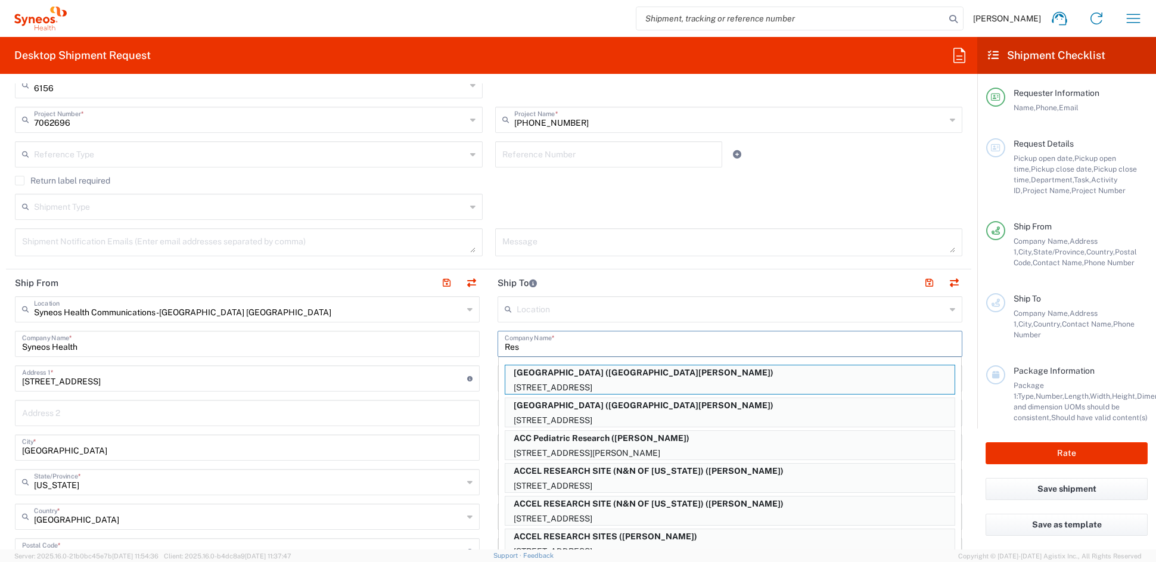
drag, startPoint x: 544, startPoint y: 346, endPoint x: 395, endPoint y: 343, distance: 149.0
click at [402, 342] on div "Ship From Syneos Health Communications-Westerville OH Location Syneos Health Co…" at bounding box center [488, 535] width 965 height 532
paste input "earch Works INC."
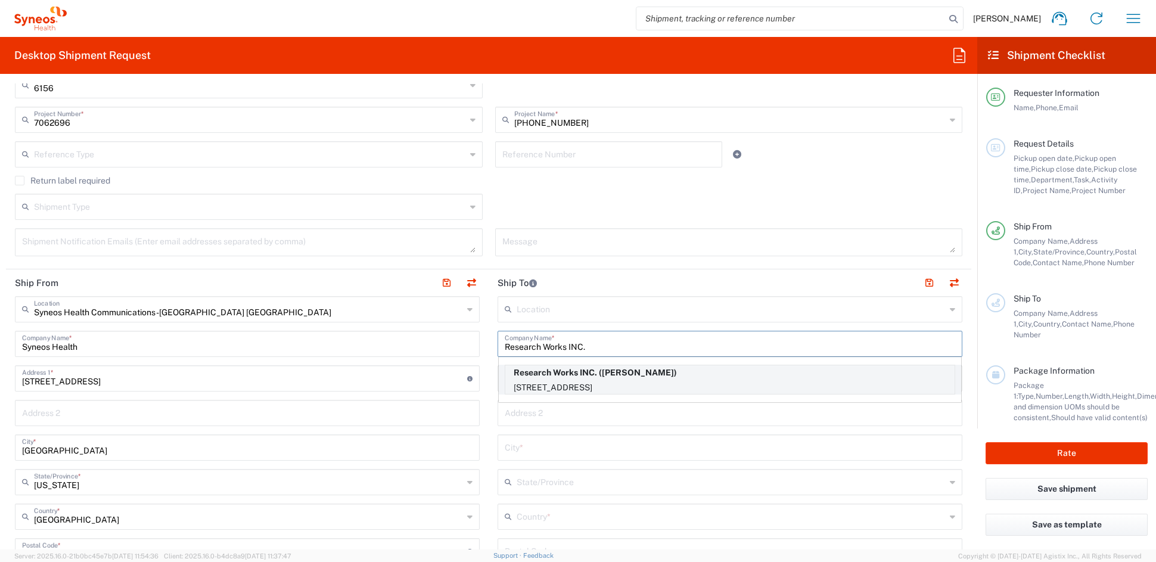
type input "Research Works INC."
click at [566, 385] on p "1241 South White Street, New Orleans, LA, 70125, US" at bounding box center [729, 387] width 449 height 15
type input "1241 South White Street"
type input "New Orleans"
type input "United States"
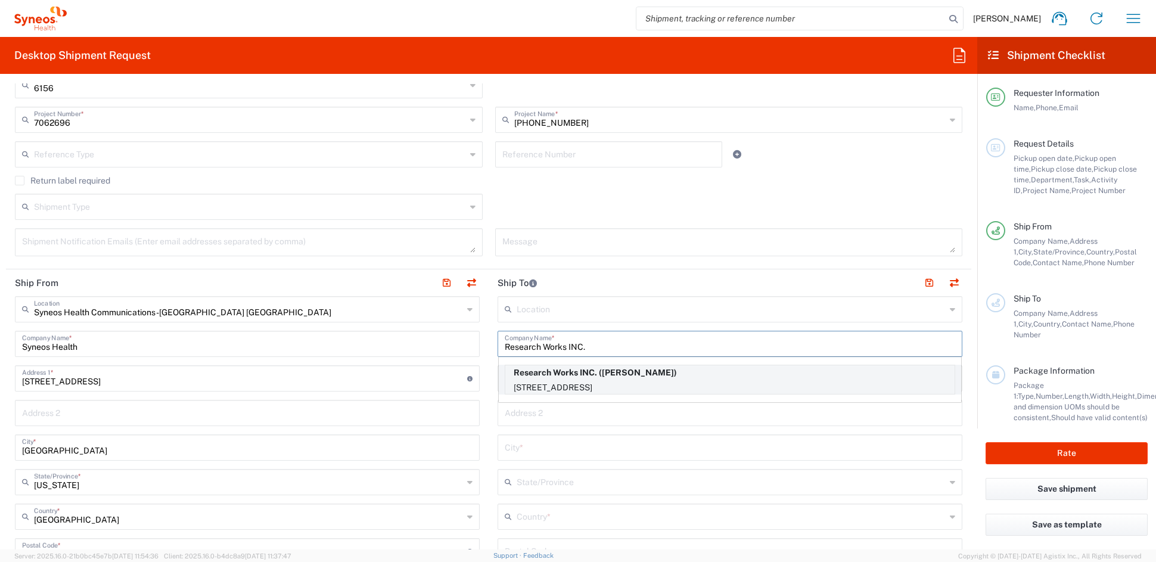
type input "70125"
type input "Camila Ruales"
type input "5048913616"
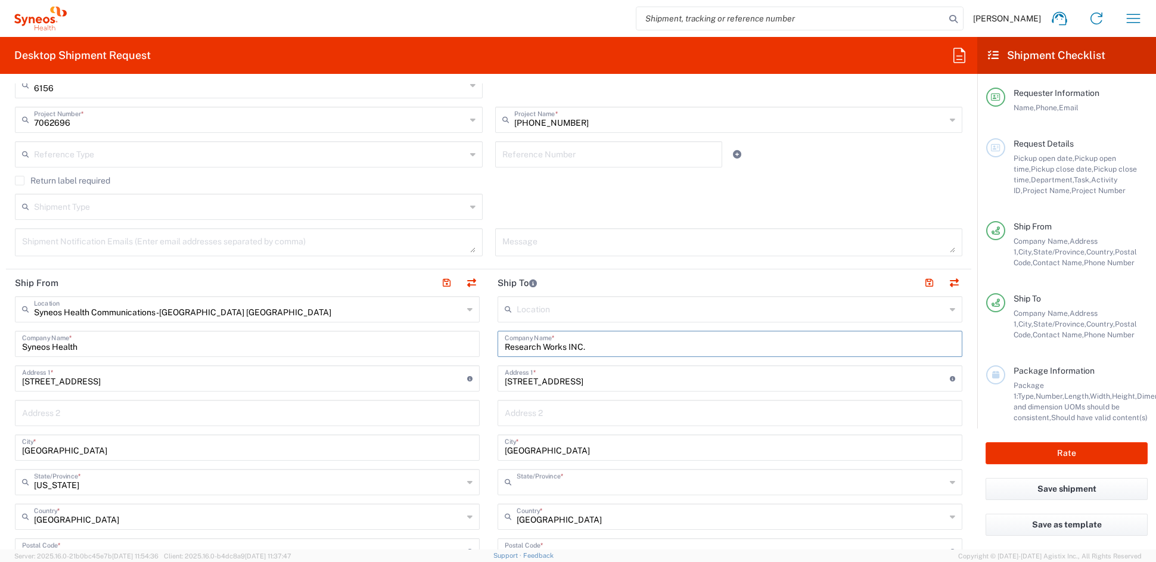
type input "Louisiana"
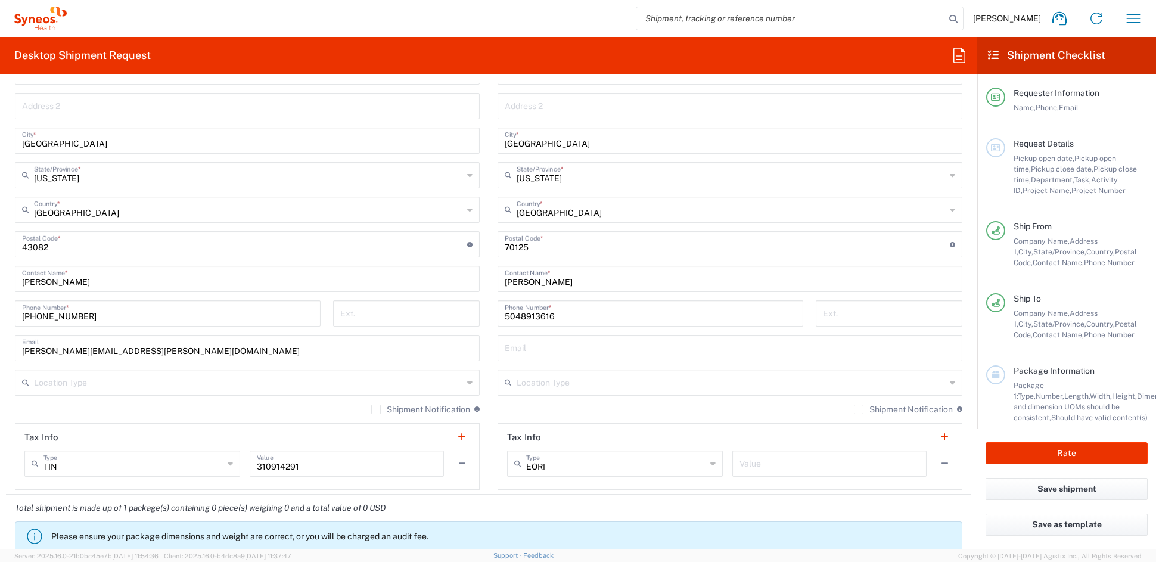
scroll to position [590, 0]
click at [540, 381] on input "text" at bounding box center [731, 379] width 429 height 21
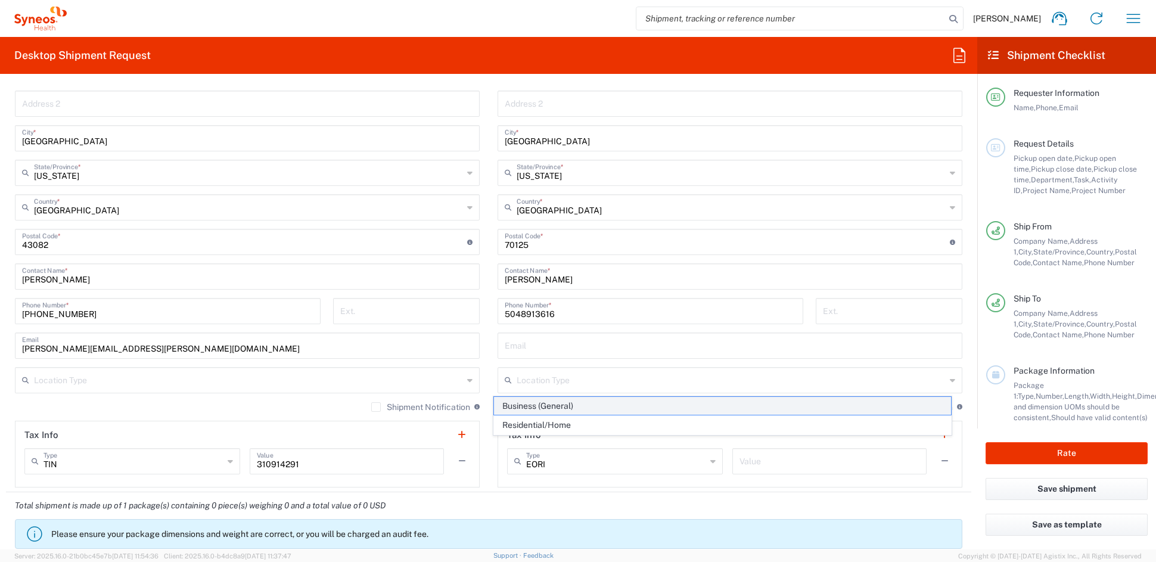
click at [528, 404] on span "Business (General)" at bounding box center [723, 406] width 458 height 18
type input "Business (General)"
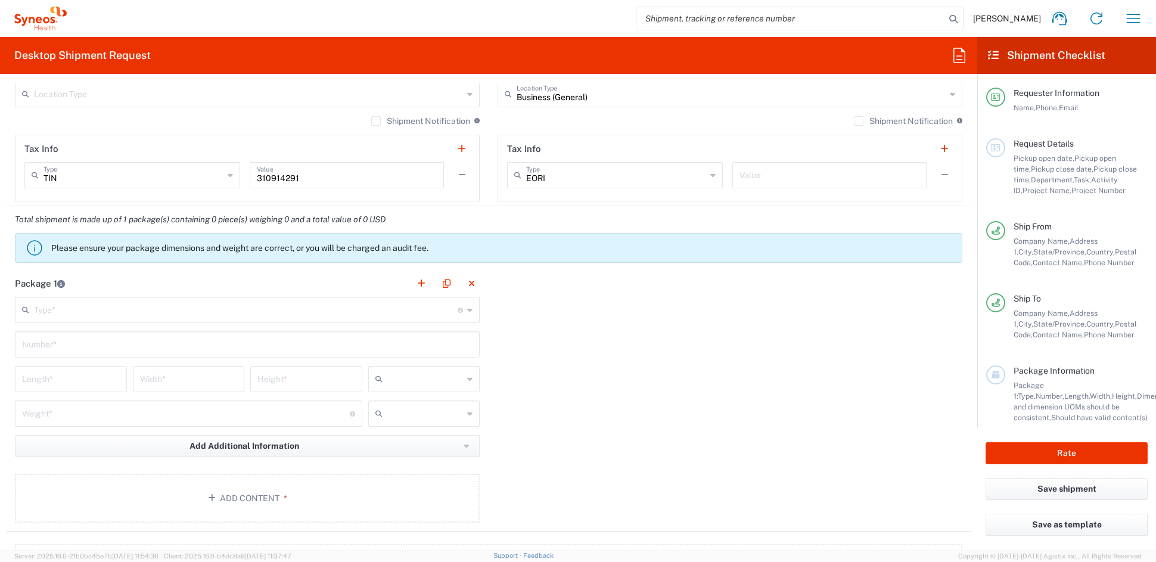
scroll to position [886, 0]
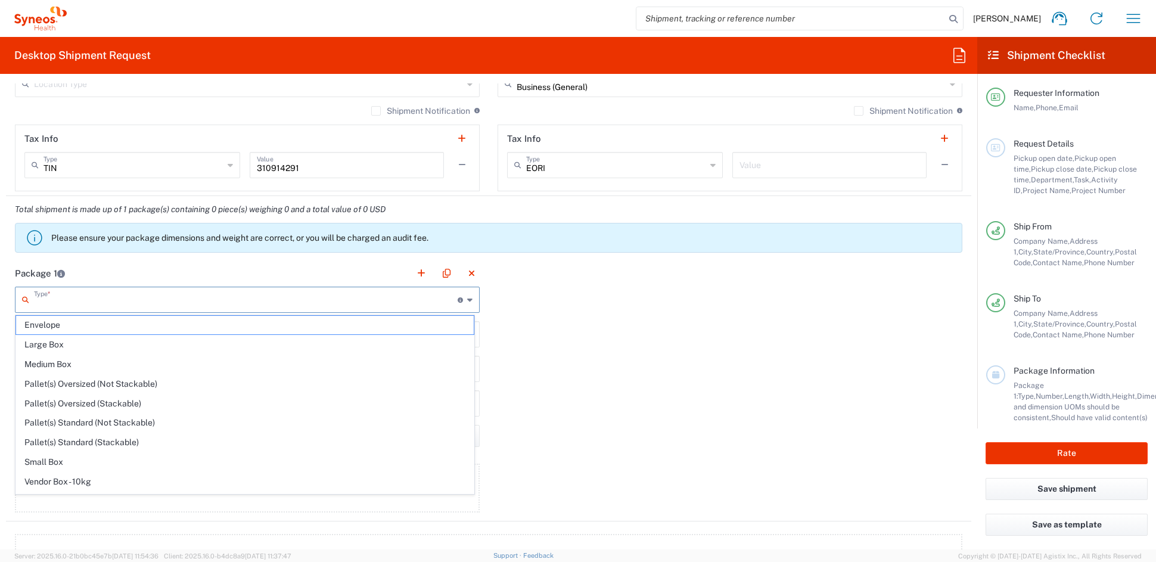
click at [86, 300] on input "text" at bounding box center [246, 298] width 424 height 21
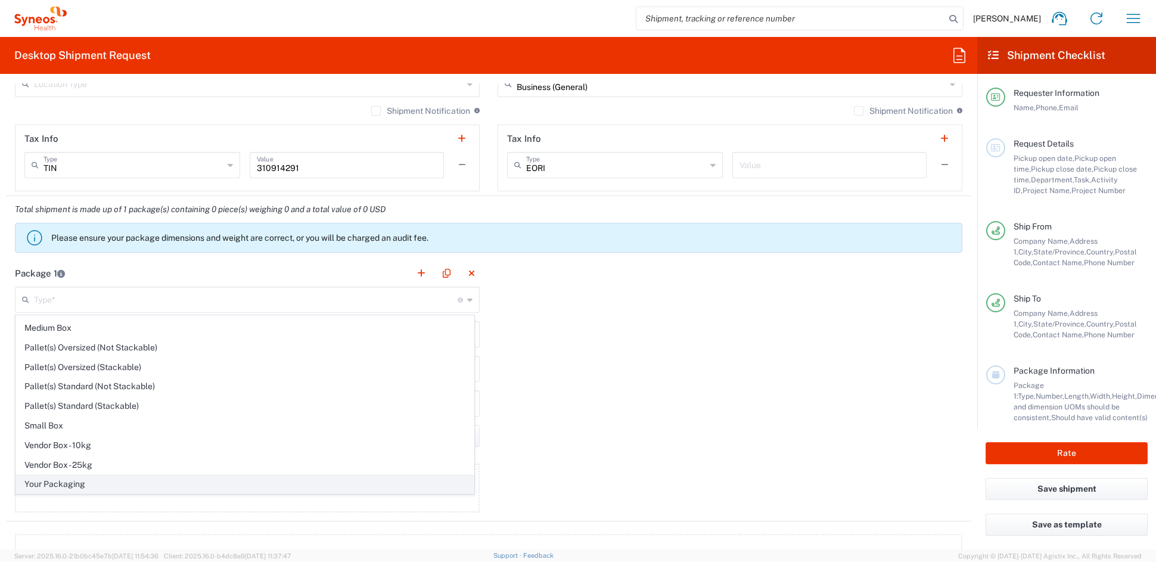
click at [59, 481] on span "Your Packaging" at bounding box center [245, 484] width 458 height 18
type input "Your Packaging"
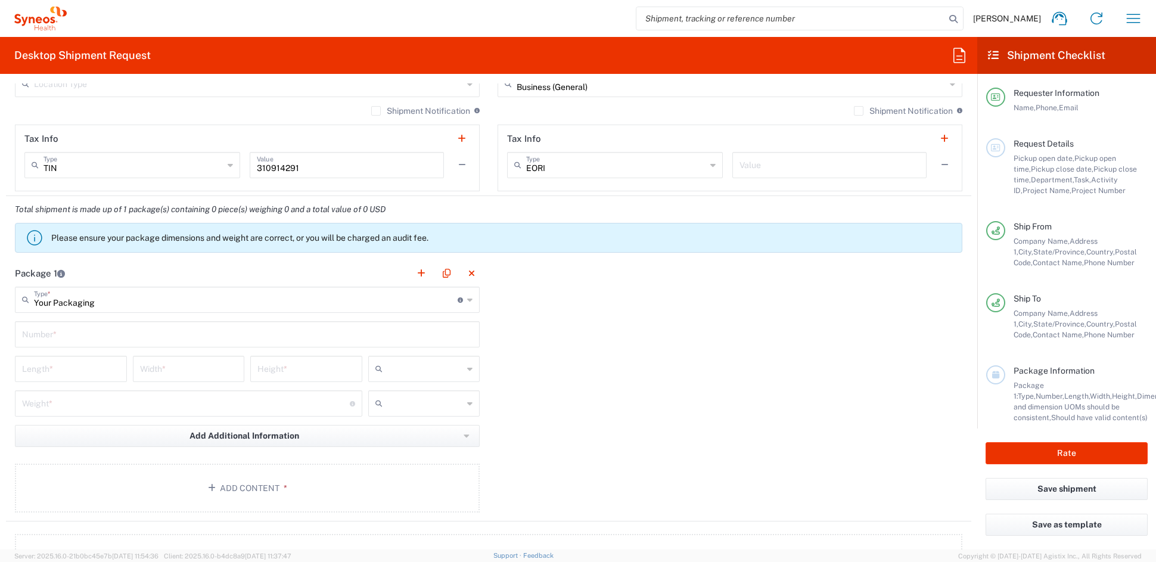
click at [60, 331] on input "text" at bounding box center [247, 333] width 450 height 21
type input "1"
click at [57, 371] on input "number" at bounding box center [71, 368] width 98 height 21
type input "21"
type input "15"
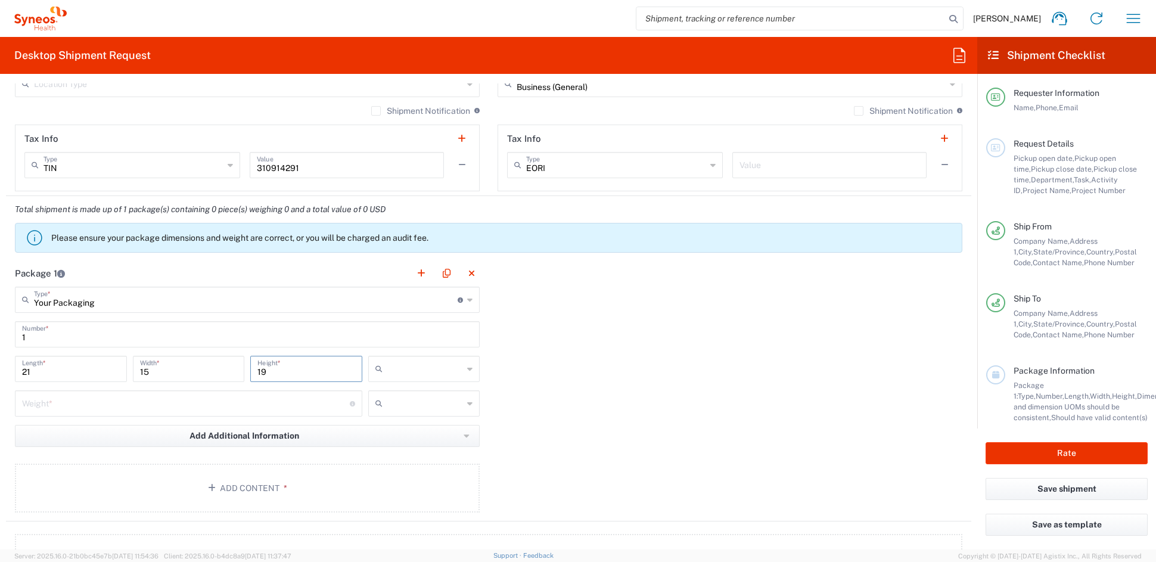
type input "19"
drag, startPoint x: 392, startPoint y: 437, endPoint x: 377, endPoint y: 430, distance: 17.1
click at [391, 437] on span "in" at bounding box center [419, 433] width 108 height 18
type input "in"
click at [104, 408] on input "number" at bounding box center [186, 402] width 328 height 21
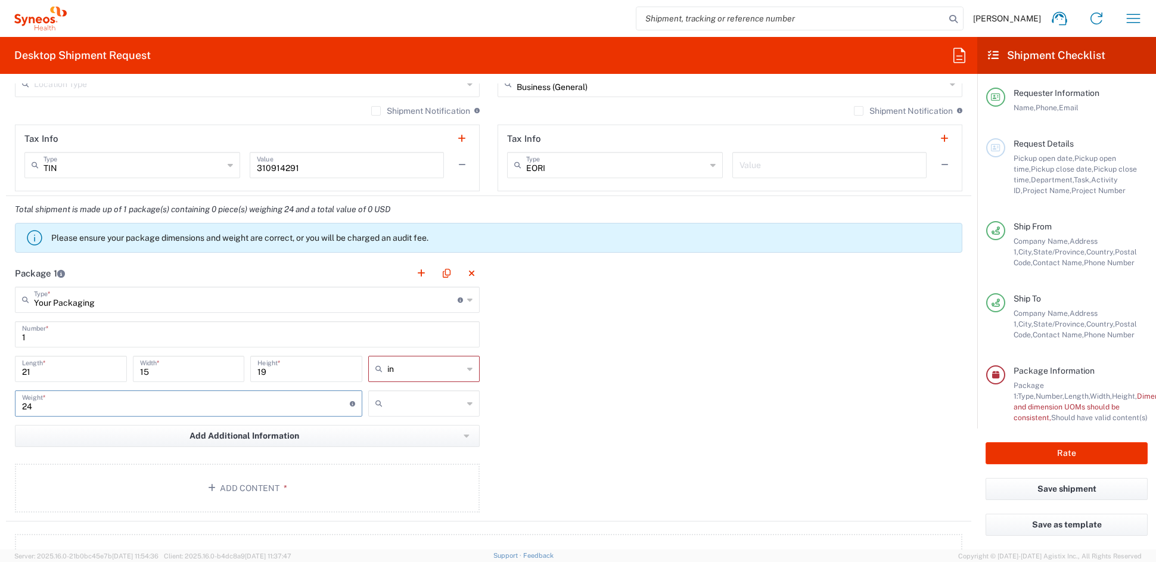
type input "24"
drag, startPoint x: 399, startPoint y: 450, endPoint x: 385, endPoint y: 450, distance: 13.7
click at [399, 450] on span "lbs" at bounding box center [419, 448] width 108 height 18
type input "lbs"
click at [256, 486] on button "Add Content *" at bounding box center [247, 488] width 465 height 49
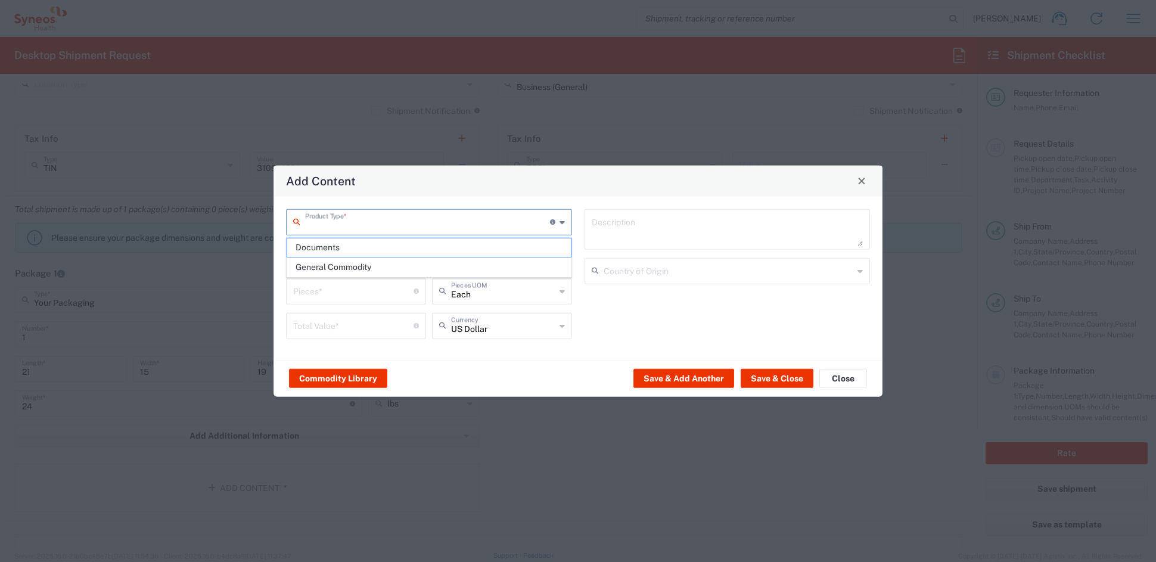
click at [381, 223] on input "text" at bounding box center [427, 220] width 245 height 21
click at [323, 253] on span "Documents" at bounding box center [428, 247] width 283 height 18
type input "Documents"
type input "1"
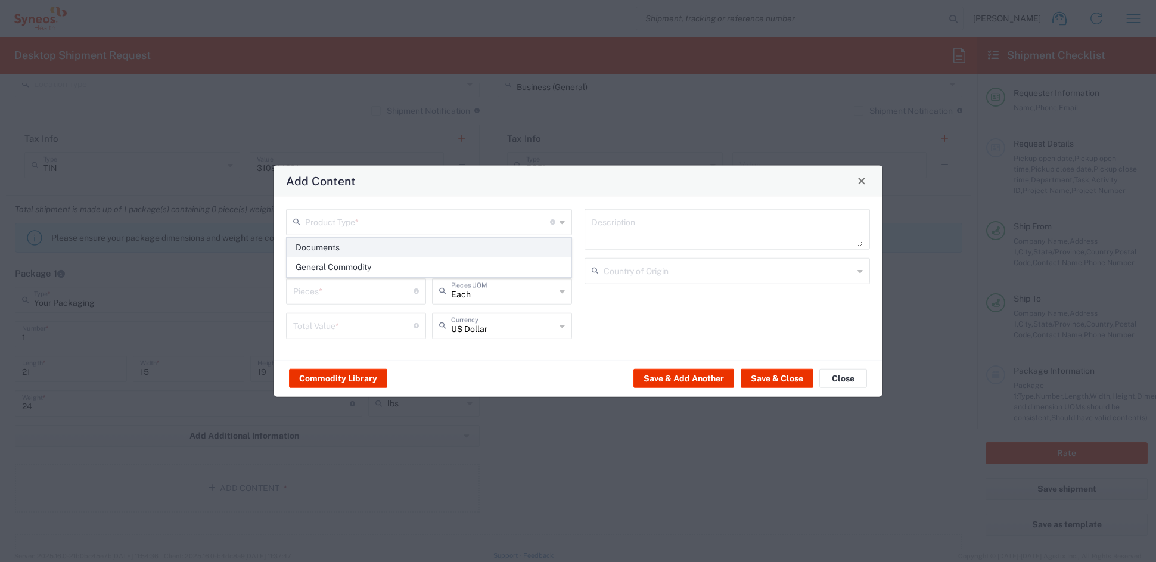
type input "1"
type textarea "Documents"
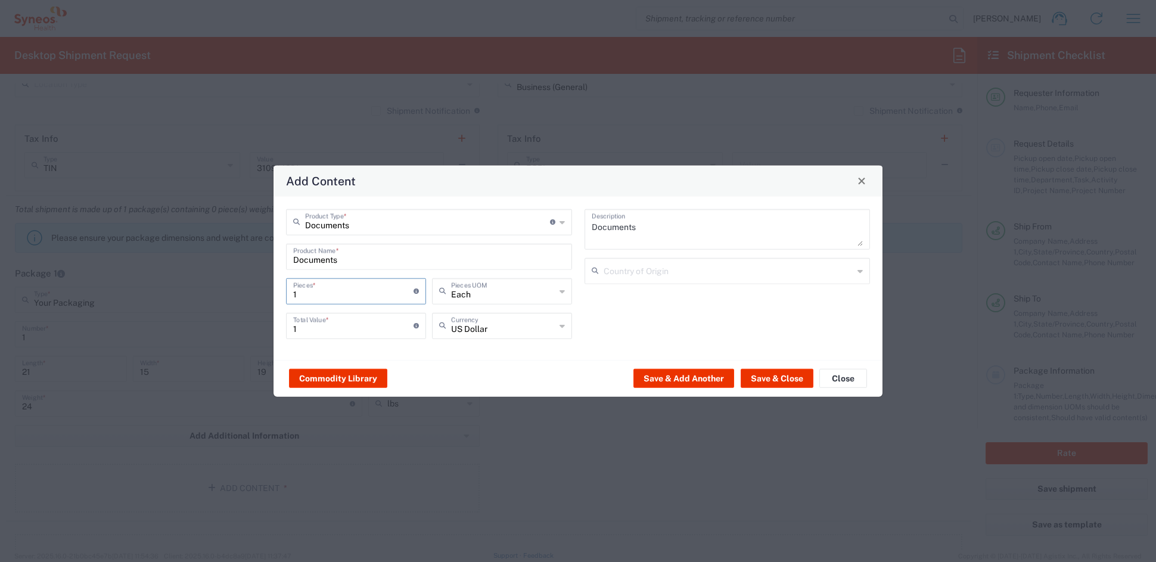
drag, startPoint x: 315, startPoint y: 294, endPoint x: 274, endPoint y: 292, distance: 41.2
click at [275, 291] on div "Documents Product Type * Document: Paper document generated internally by Syneo…" at bounding box center [578, 277] width 609 height 163
type input "3"
type input "31"
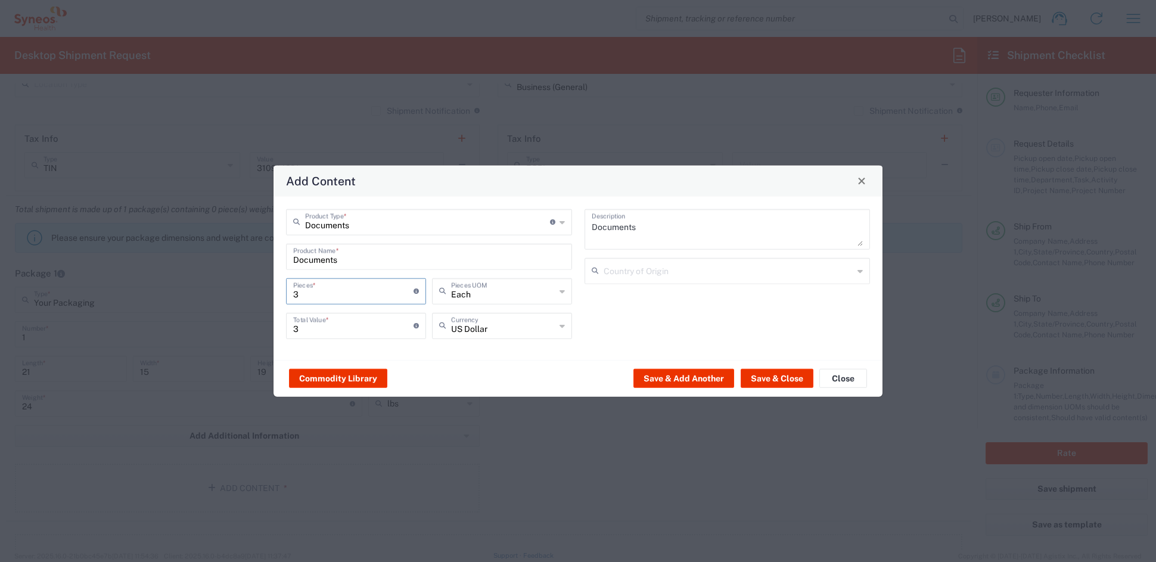
type input "31"
click at [312, 325] on input "31" at bounding box center [353, 324] width 120 height 21
drag, startPoint x: 311, startPoint y: 327, endPoint x: 271, endPoint y: 327, distance: 40.5
click at [271, 327] on div "Add Content Documents Product Type * Document: Paper document generated interna…" at bounding box center [578, 281] width 1156 height 562
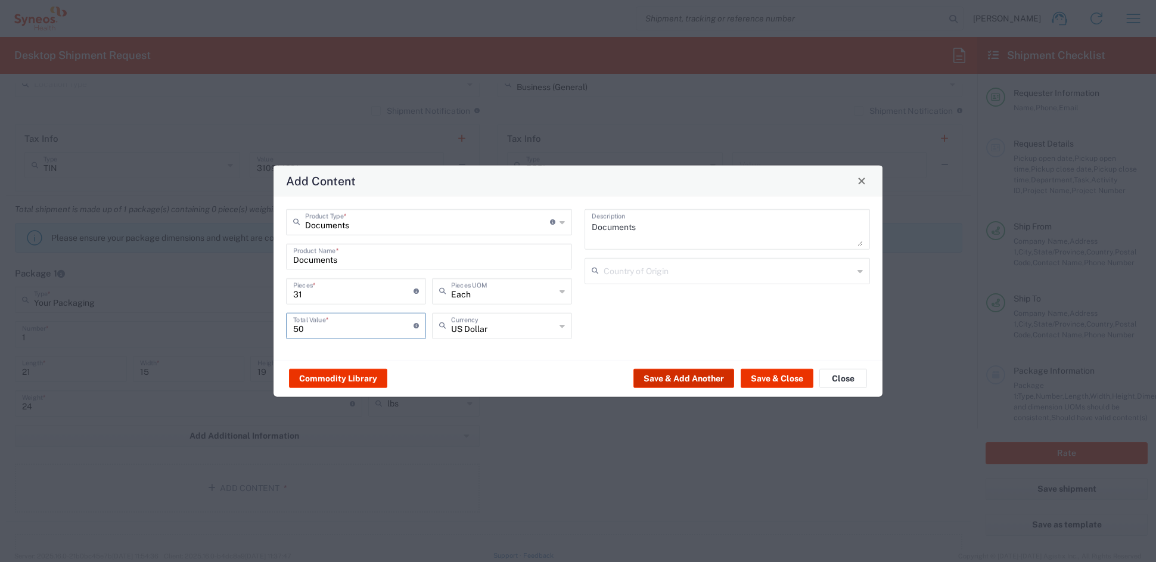
type input "50"
click at [694, 379] on button "Save & Add Another" at bounding box center [683, 378] width 101 height 19
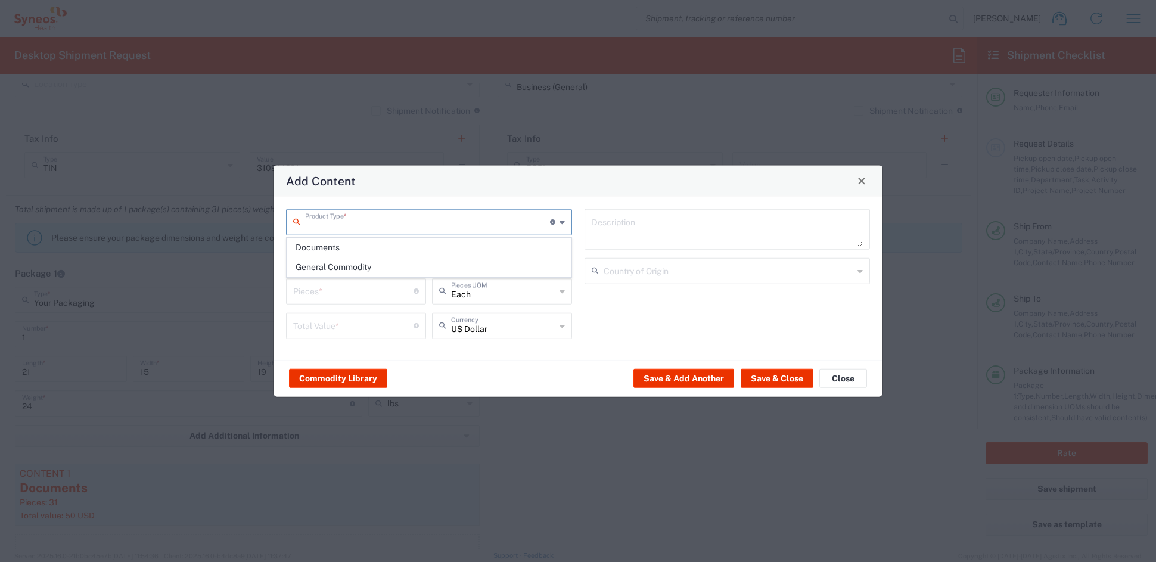
click at [350, 224] on input "text" at bounding box center [427, 220] width 245 height 21
click at [337, 265] on span "General Commodity" at bounding box center [428, 267] width 283 height 18
type input "General Commodity"
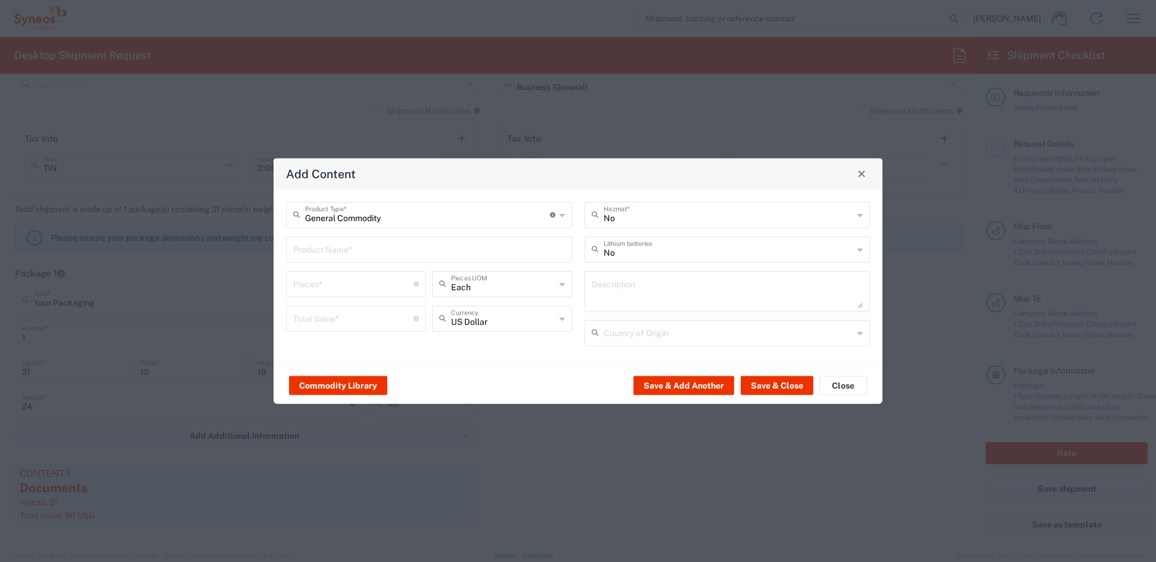
click at [337, 249] on input "text" at bounding box center [429, 248] width 272 height 21
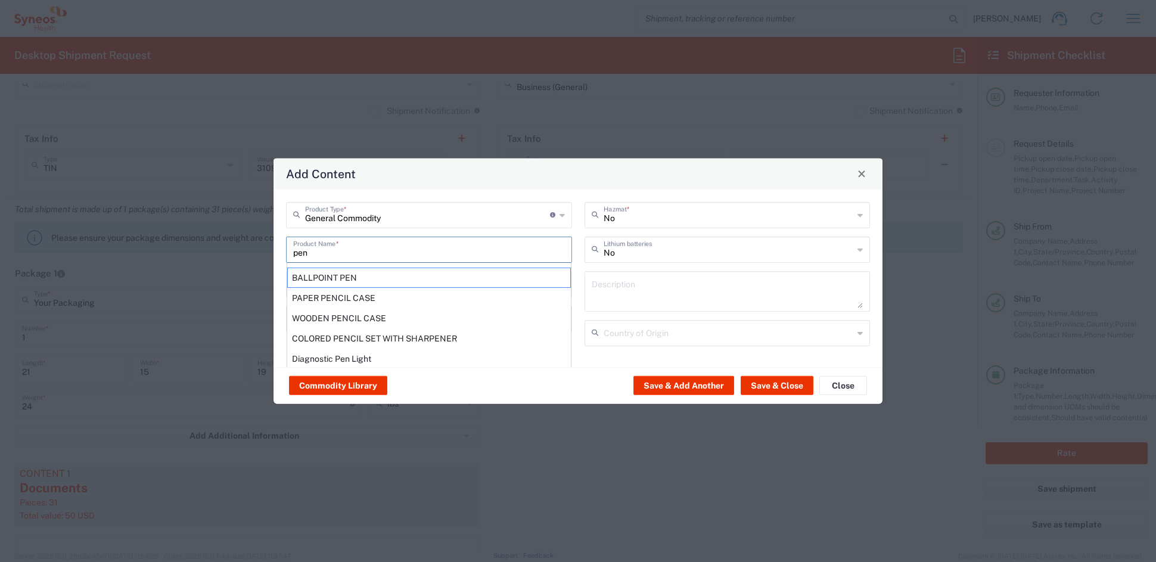
click at [317, 275] on div "BALLPOINT PEN" at bounding box center [429, 277] width 284 height 20
type input "BALLPOINT PEN"
type input "1"
type textarea "BALLPOINT PEN"
type input "China"
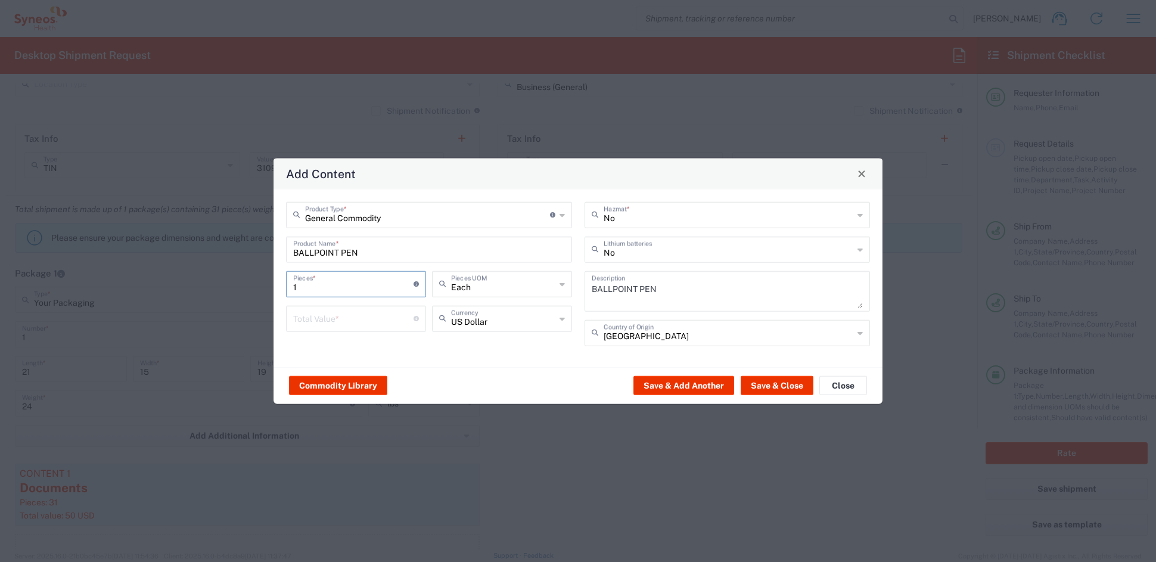
drag, startPoint x: 307, startPoint y: 282, endPoint x: 254, endPoint y: 282, distance: 53.0
click at [255, 281] on div "Add Content General Commodity Product Type * Document: Paper document generated…" at bounding box center [578, 281] width 1156 height 562
type input "5"
click at [345, 318] on input "number" at bounding box center [353, 317] width 120 height 21
type input "1"
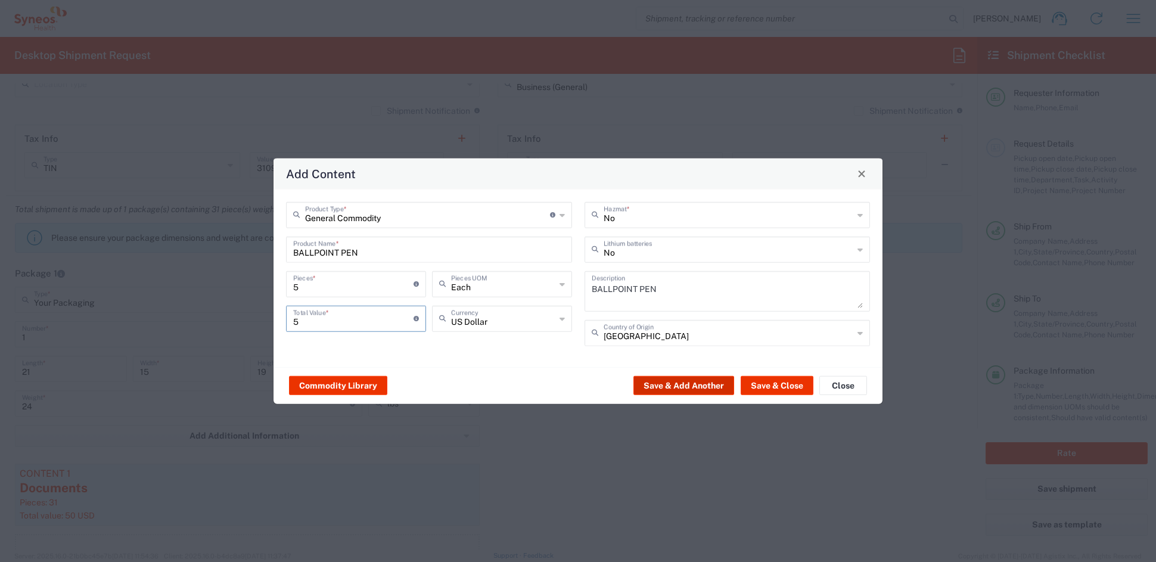
type input "5"
click at [701, 384] on button "Save & Add Another" at bounding box center [683, 385] width 101 height 19
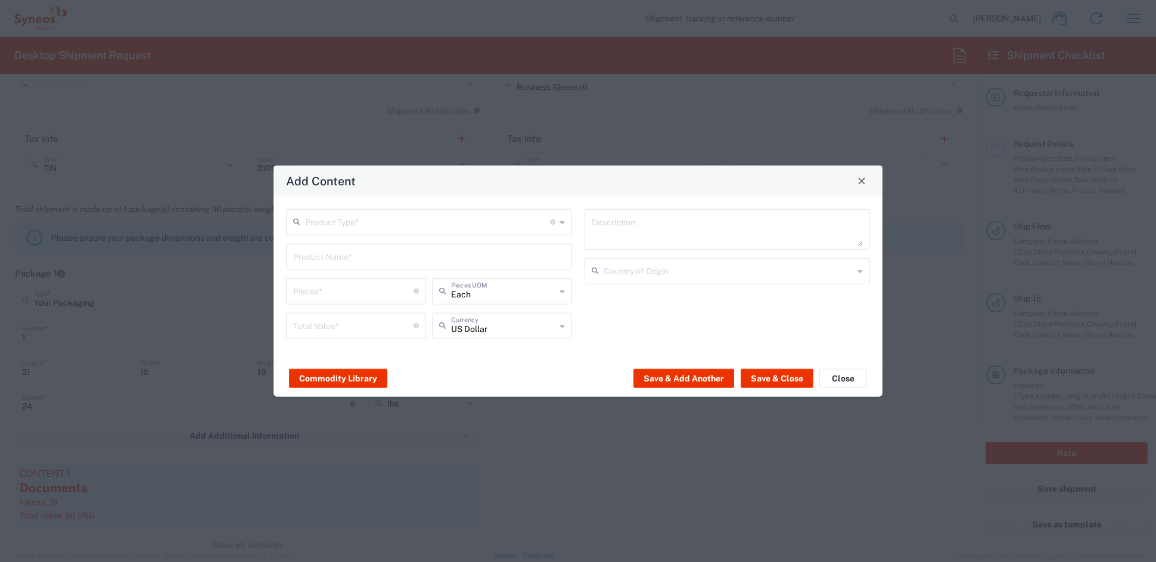
click at [334, 222] on input "text" at bounding box center [427, 220] width 245 height 21
drag, startPoint x: 321, startPoint y: 263, endPoint x: 325, endPoint y: 254, distance: 9.1
click at [322, 263] on span "General Commodity" at bounding box center [428, 267] width 283 height 18
type input "General Commodity"
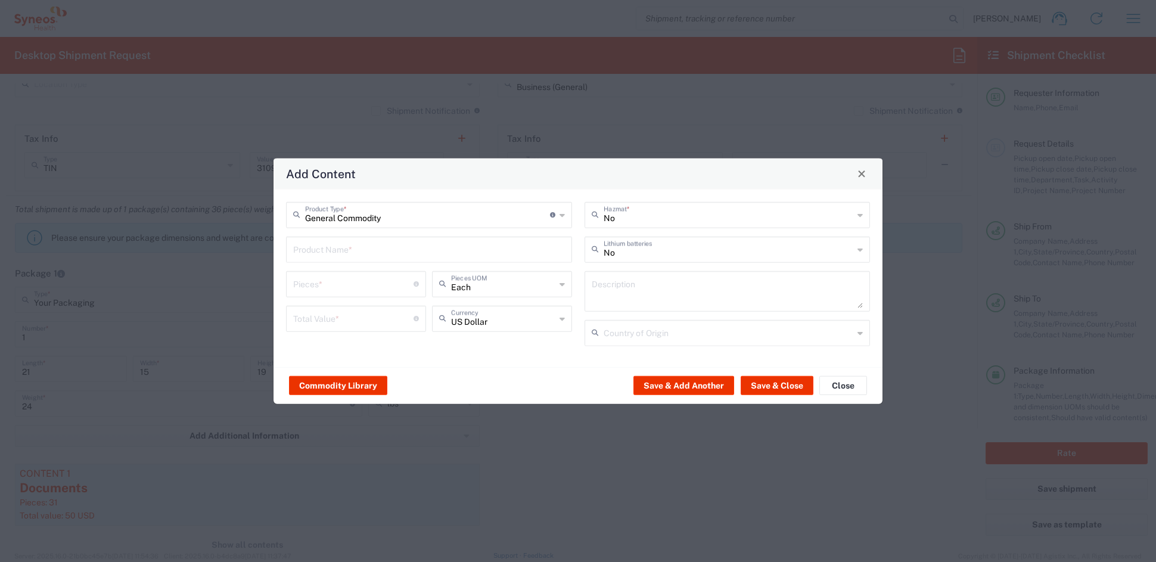
click at [325, 250] on input "text" at bounding box center [429, 248] width 272 height 21
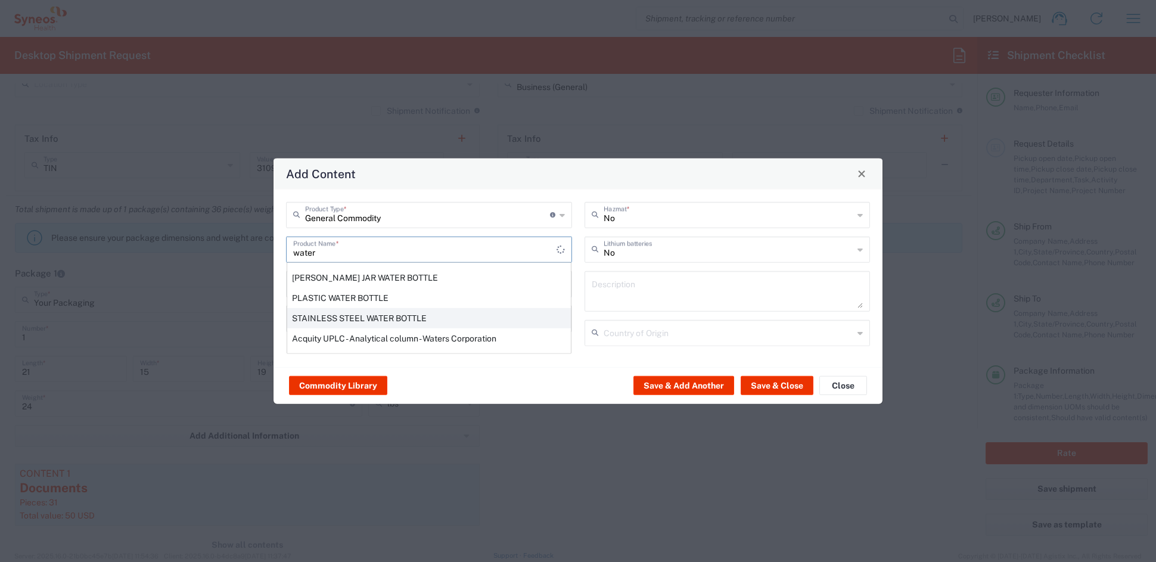
click at [351, 315] on div "STAINLESS STEEL WATER BOTTLE" at bounding box center [429, 317] width 284 height 20
type input "STAINLESS STEEL WATER BOTTLE"
type input "1"
type textarea "STAINLESS STEEL WATER BOTTLE"
type input "United States"
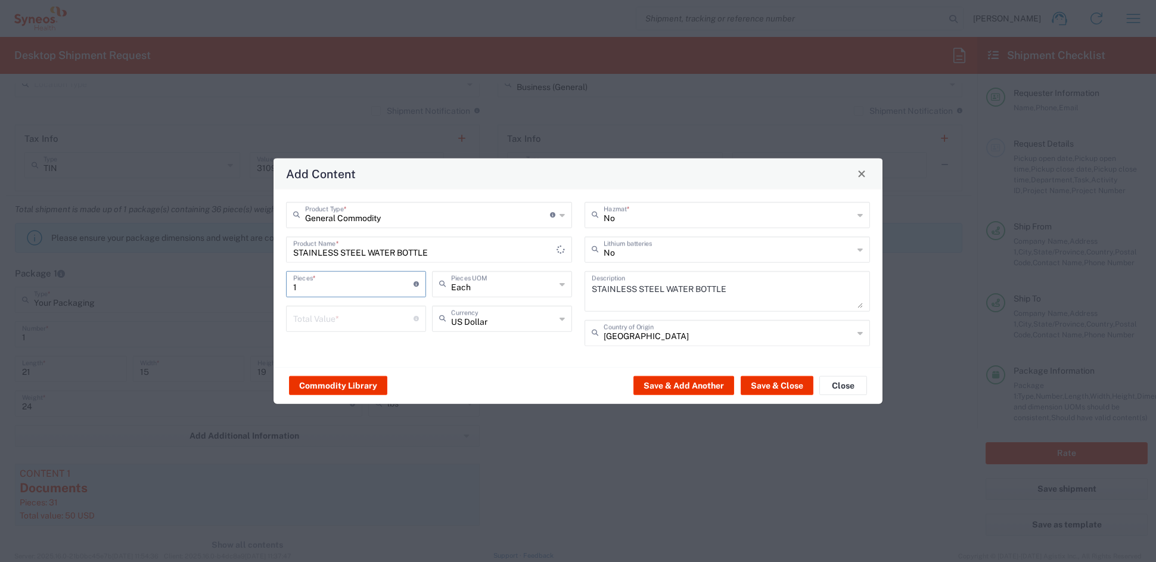
drag, startPoint x: 323, startPoint y: 285, endPoint x: 256, endPoint y: 282, distance: 66.8
click at [257, 282] on div "Add Content General Commodity Product Type * Document: Paper document generated…" at bounding box center [578, 281] width 1156 height 562
type input "5"
click at [322, 321] on input "number" at bounding box center [353, 317] width 120 height 21
type input "20"
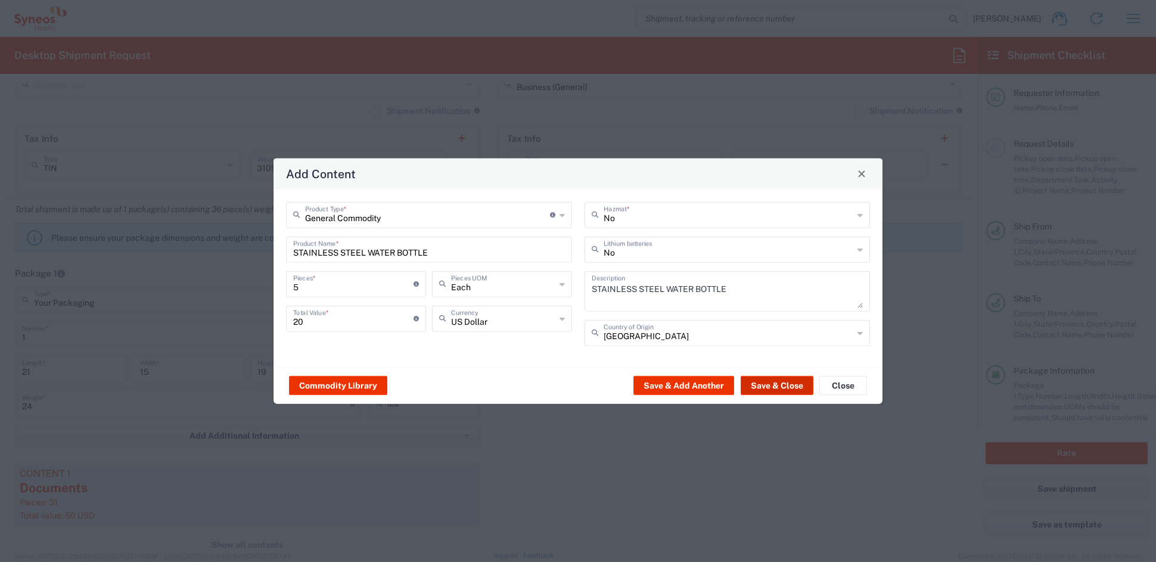
click at [768, 383] on button "Save & Close" at bounding box center [777, 385] width 73 height 19
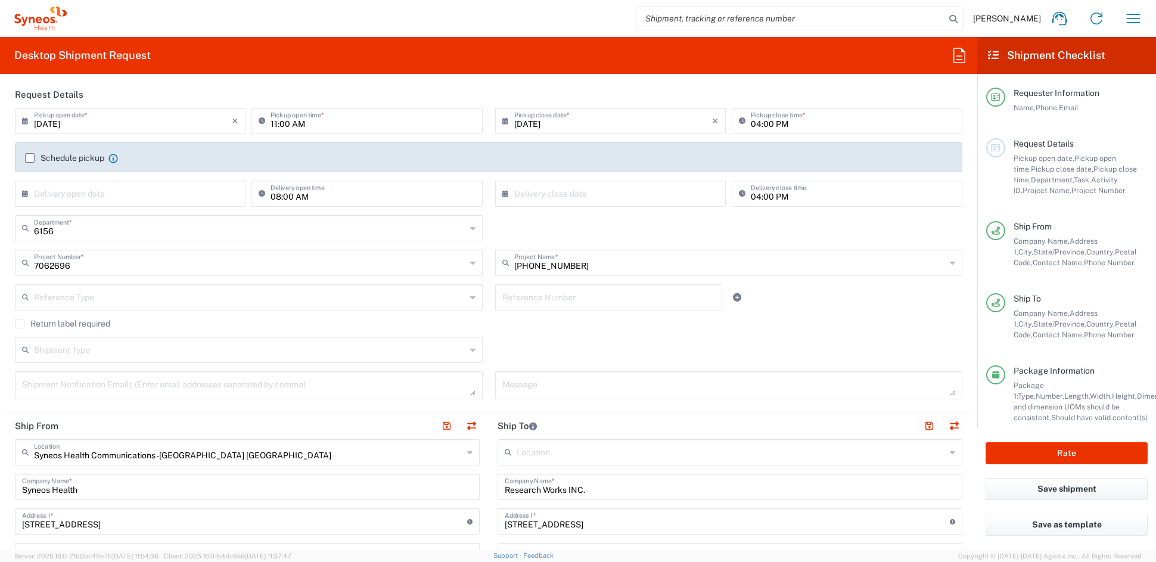
scroll to position [136, 0]
click at [1059, 451] on button "Rate" at bounding box center [1067, 453] width 162 height 22
type input "7062696"
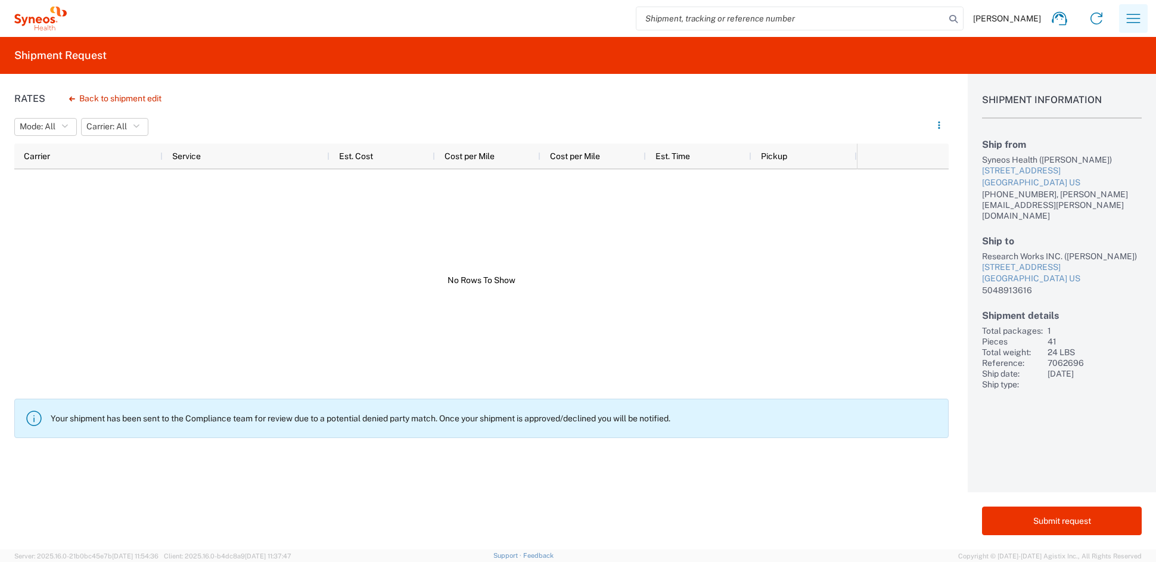
click at [1133, 16] on icon "button" at bounding box center [1133, 18] width 19 height 19
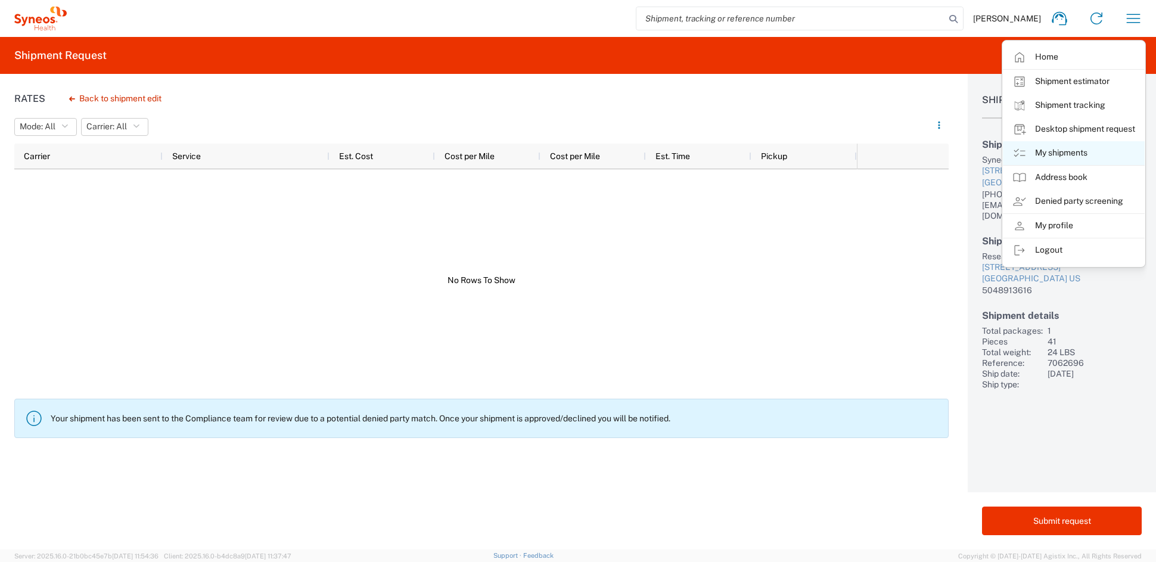
click at [1051, 150] on link "My shipments" at bounding box center [1074, 153] width 142 height 24
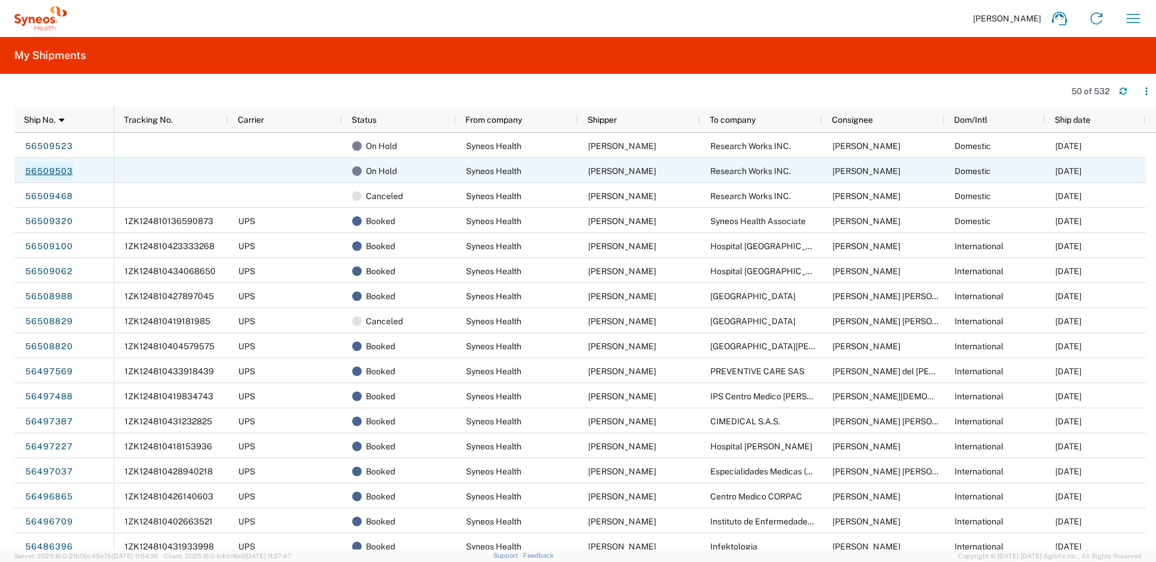
click at [55, 170] on link "56509503" at bounding box center [48, 170] width 49 height 19
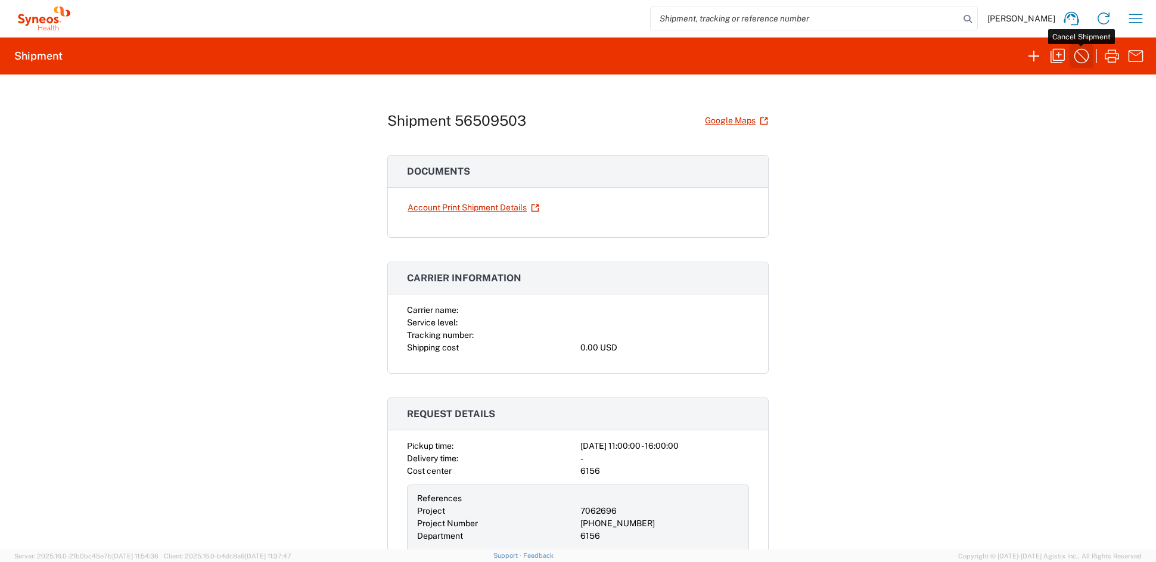
click at [1079, 54] on icon "button" at bounding box center [1081, 55] width 19 height 19
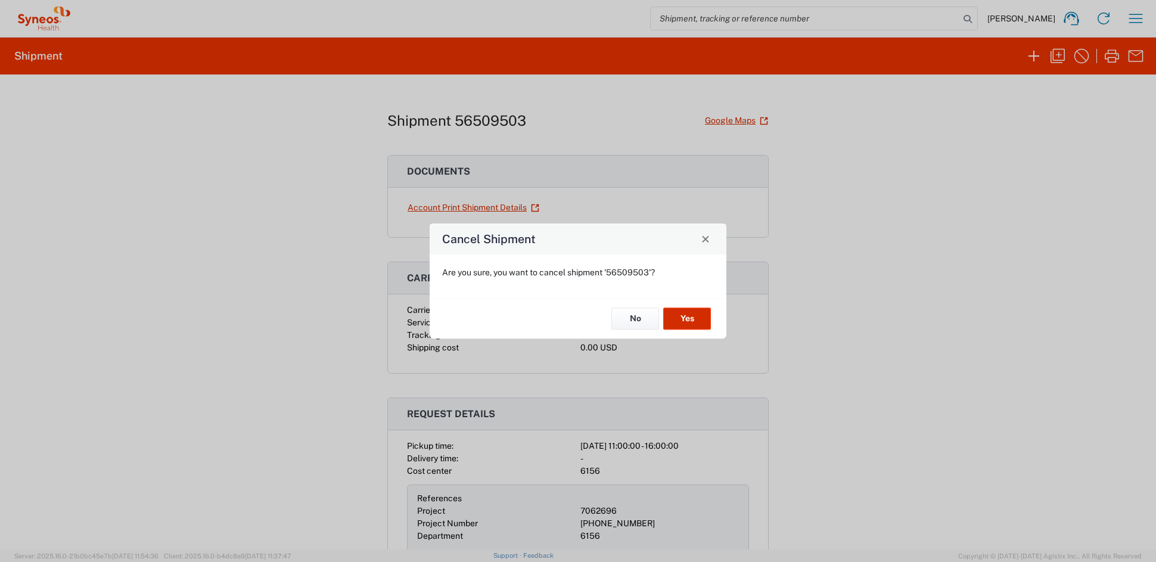
click at [689, 321] on button "Yes" at bounding box center [687, 319] width 48 height 22
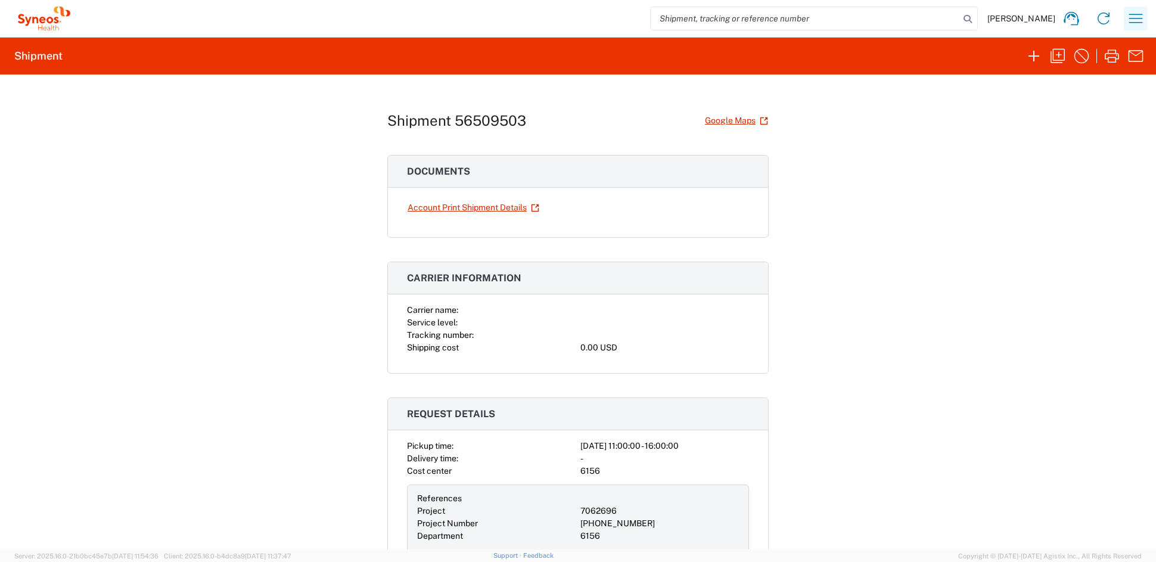
click at [1138, 20] on icon "button" at bounding box center [1135, 18] width 19 height 19
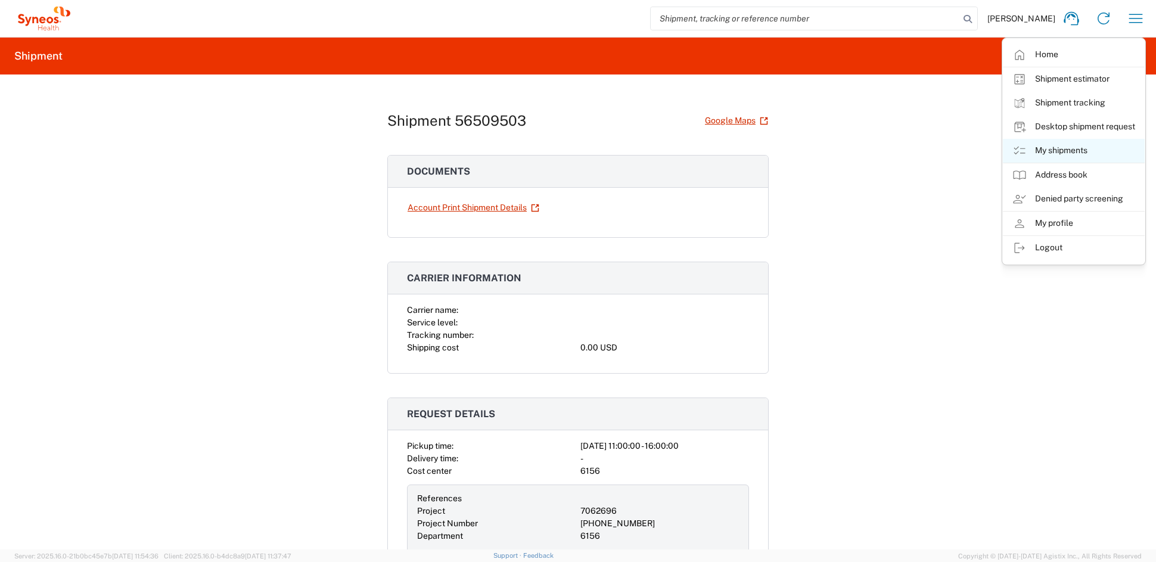
click at [1047, 152] on link "My shipments" at bounding box center [1074, 151] width 142 height 24
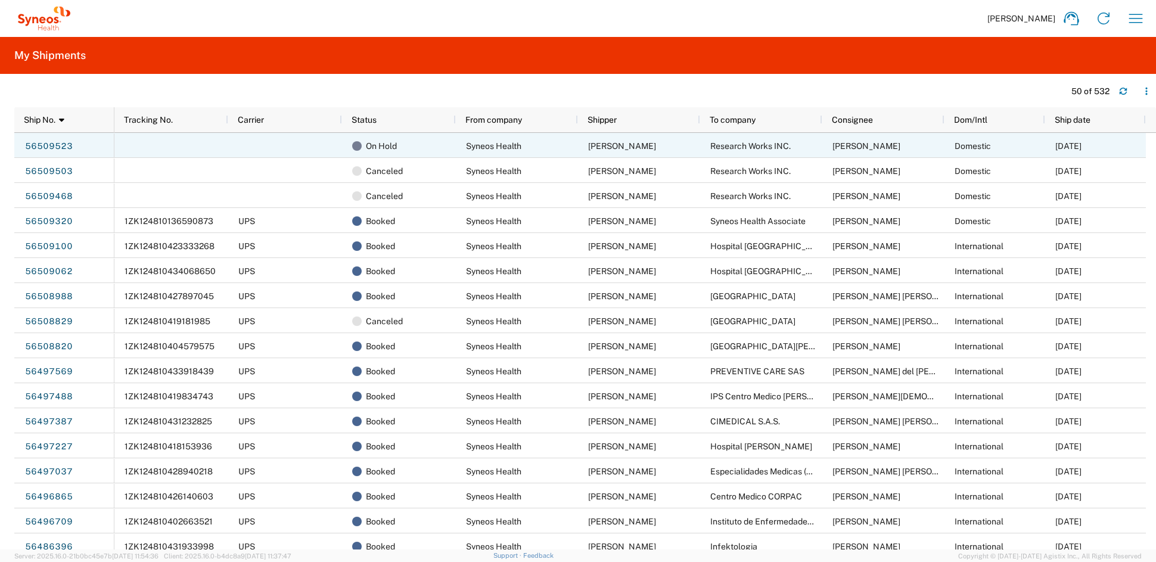
click at [244, 141] on div at bounding box center [285, 145] width 114 height 25
click at [54, 142] on link "56509523" at bounding box center [48, 145] width 49 height 19
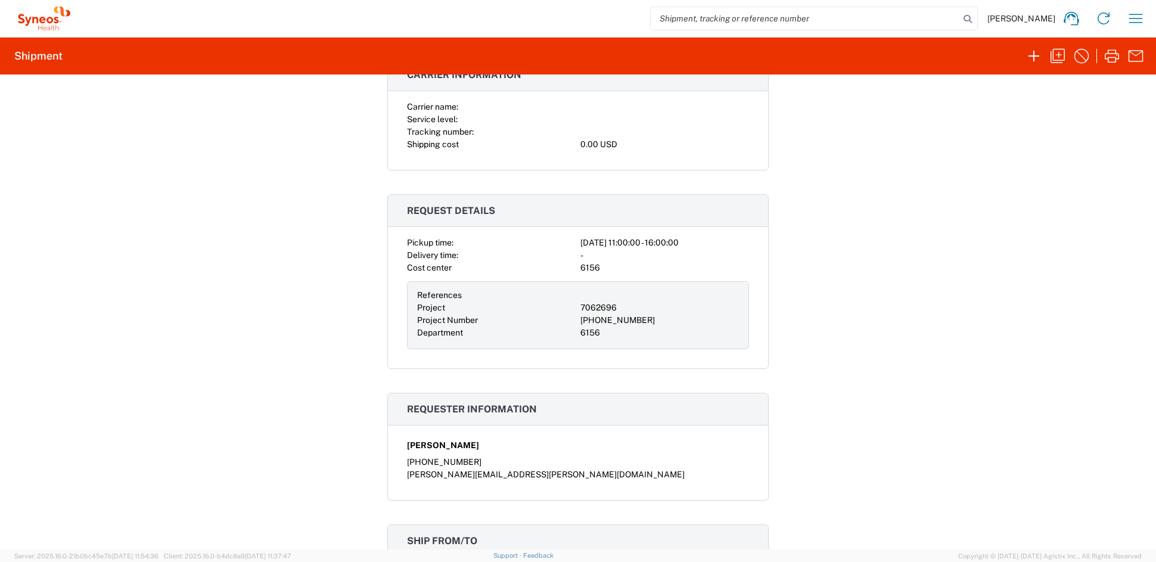
scroll to position [200, 0]
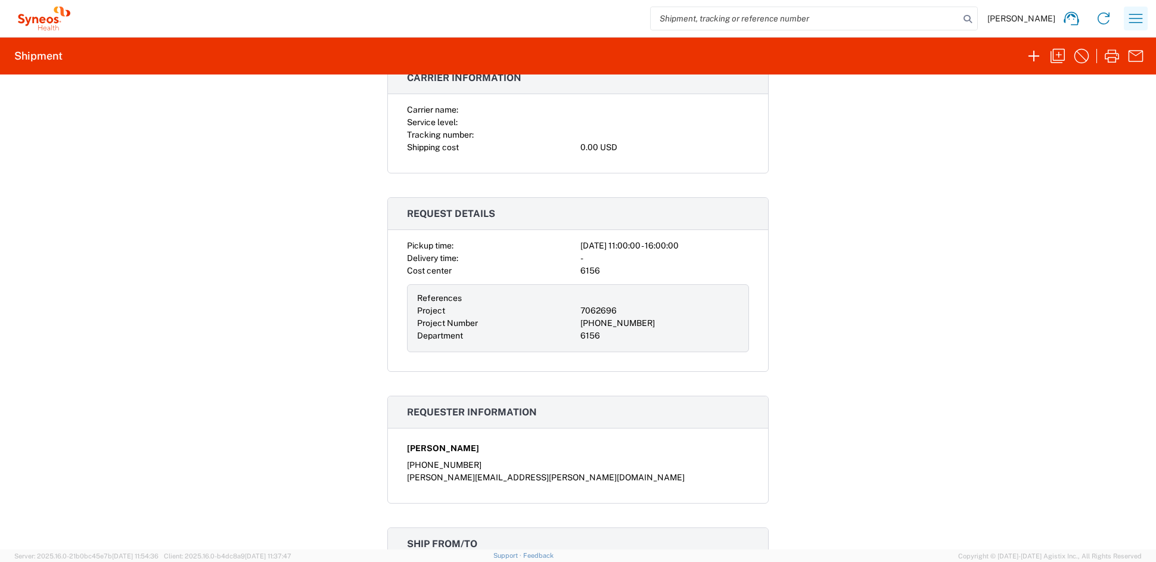
click at [1141, 15] on icon "button" at bounding box center [1135, 18] width 19 height 19
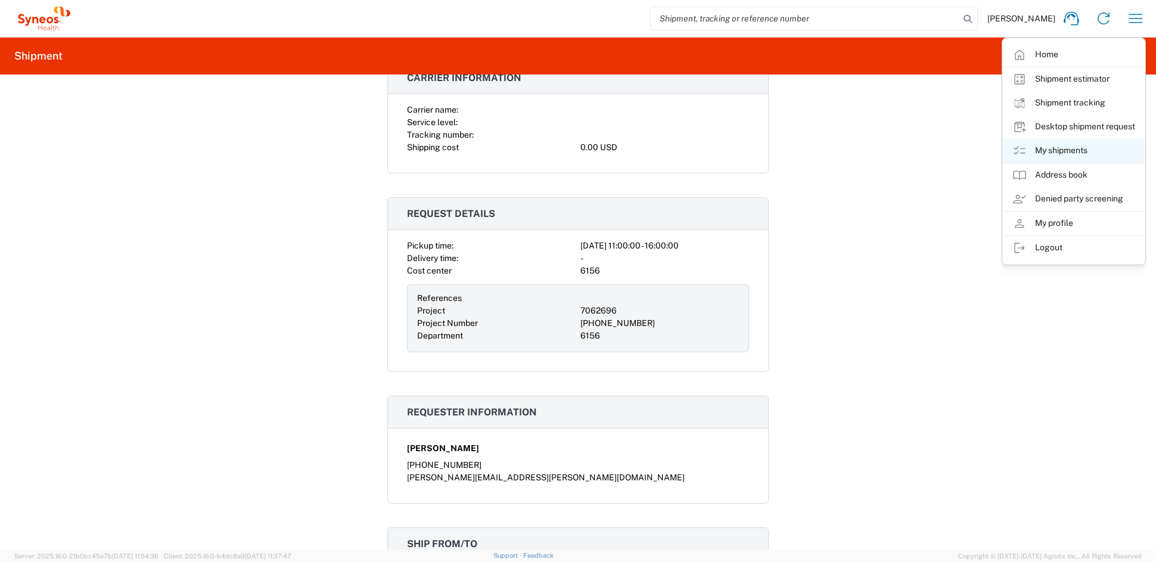
click at [1043, 148] on link "My shipments" at bounding box center [1074, 151] width 142 height 24
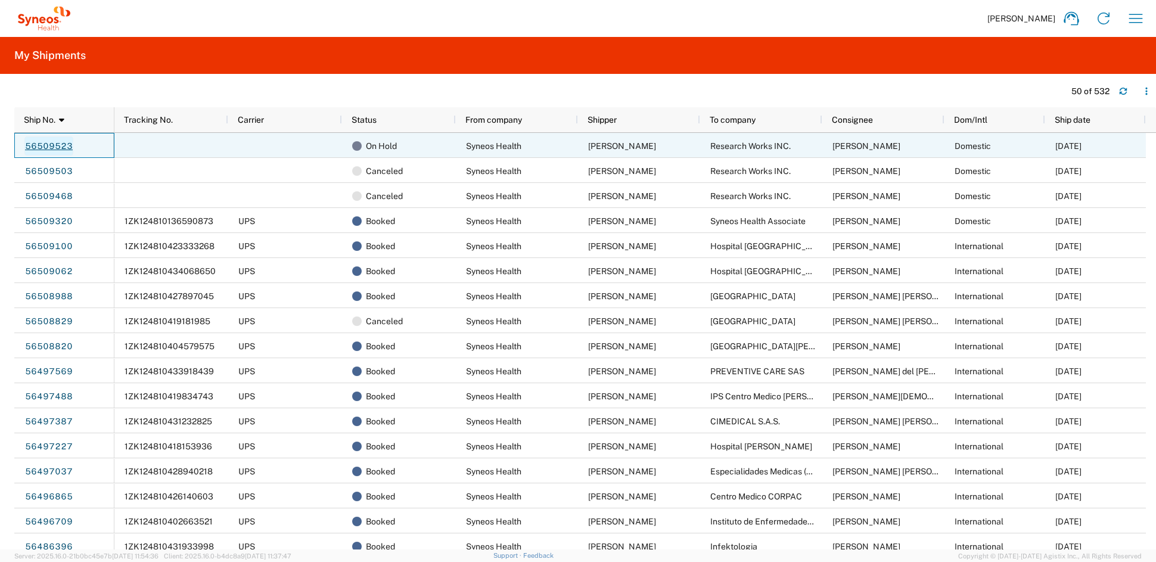
click at [59, 141] on link "56509523" at bounding box center [48, 145] width 49 height 19
